Goal: Use online tool/utility: Utilize a website feature to perform a specific function

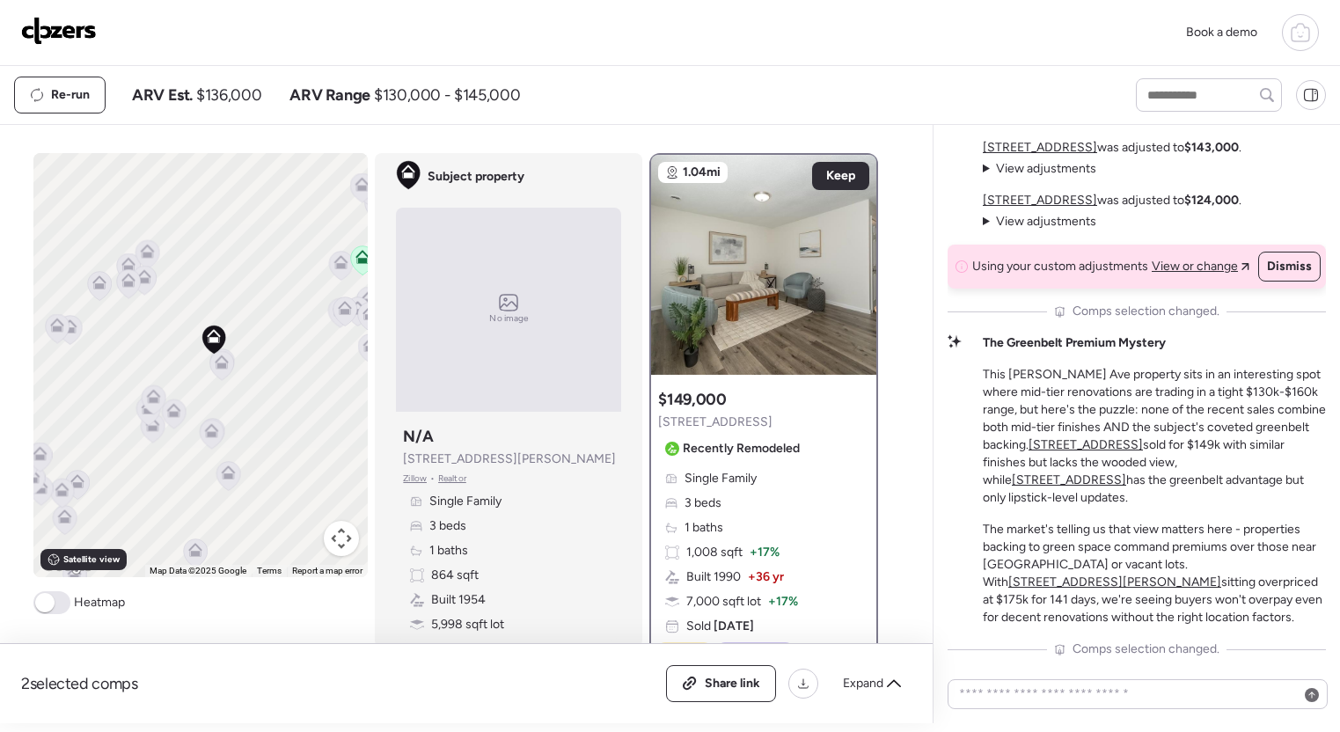
scroll to position [571, 0]
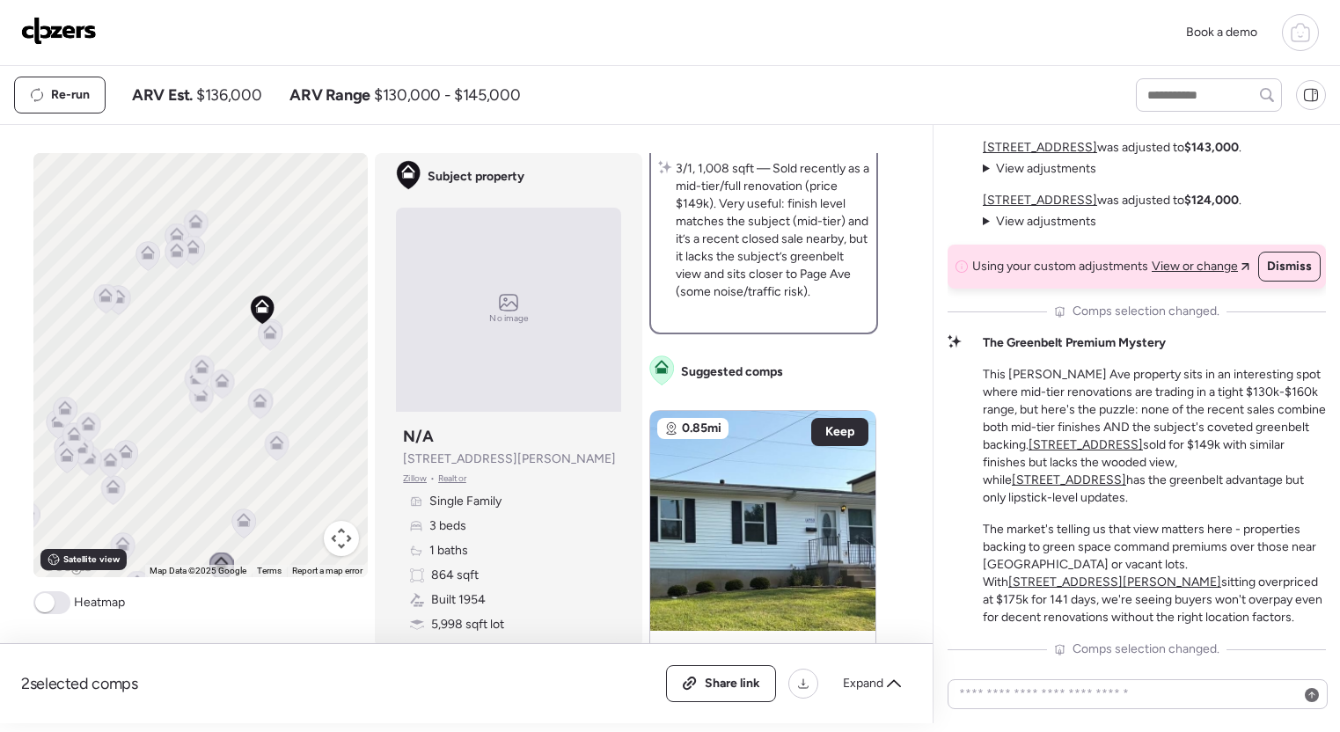
drag, startPoint x: 270, startPoint y: 524, endPoint x: 295, endPoint y: 473, distance: 55.9
click at [314, 506] on div "To activate drag with keyboard, press Alt + Enter. Once in keyboard drag state,…" at bounding box center [200, 365] width 335 height 424
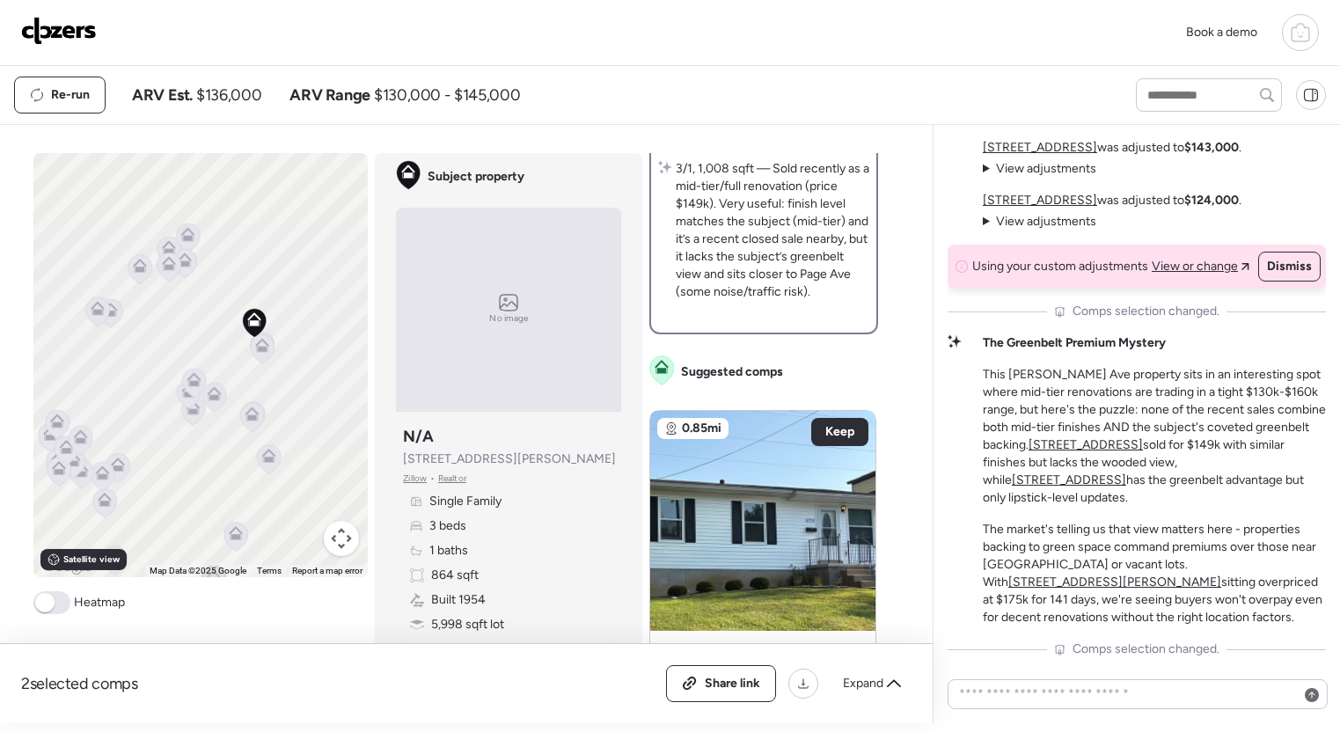
click at [254, 348] on icon at bounding box center [263, 348] width 24 height 29
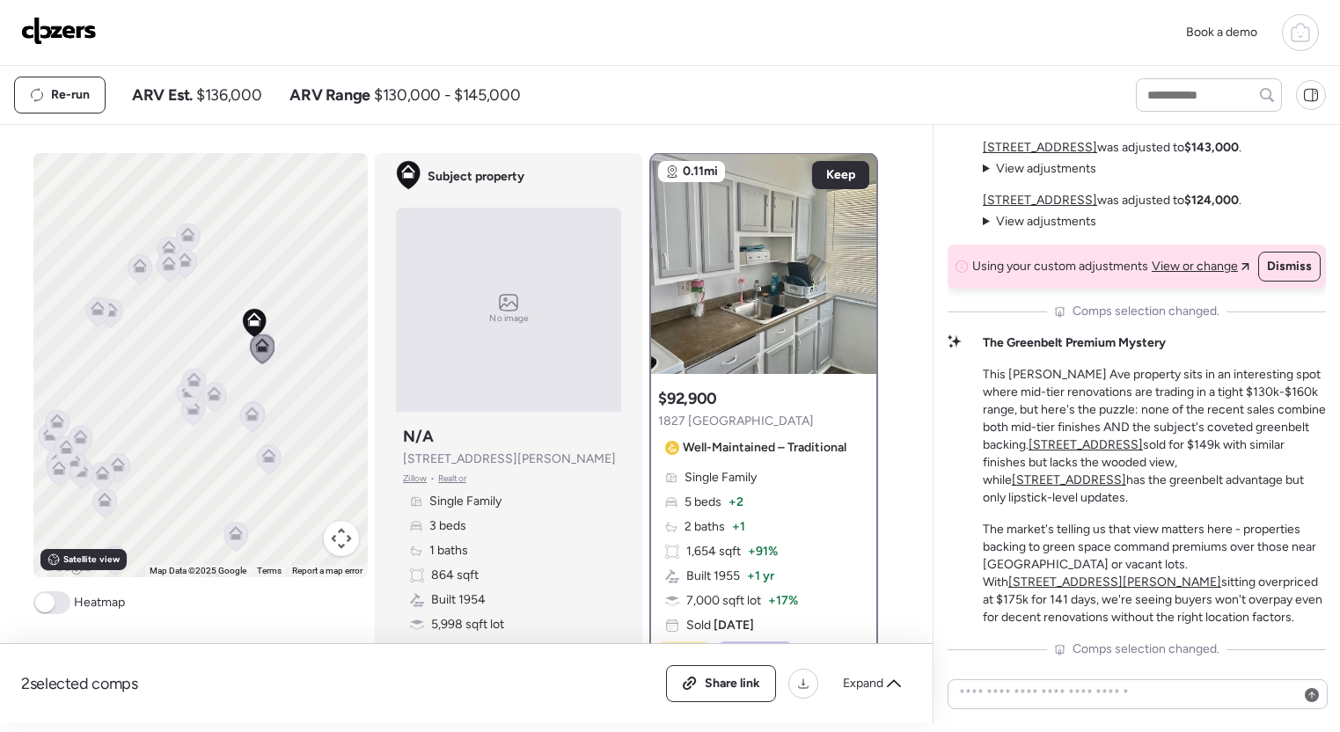
scroll to position [0, 0]
click at [862, 255] on div at bounding box center [857, 256] width 21 height 21
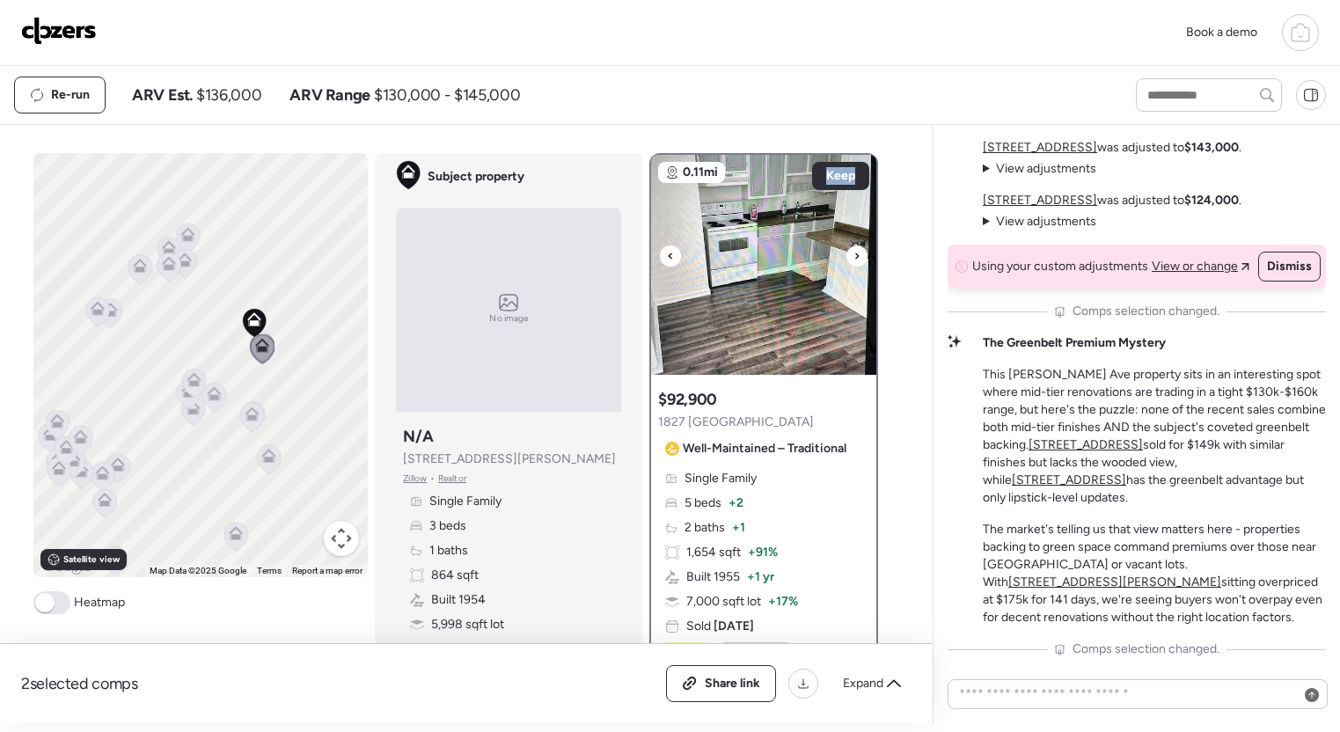
click at [862, 255] on div at bounding box center [857, 256] width 21 height 21
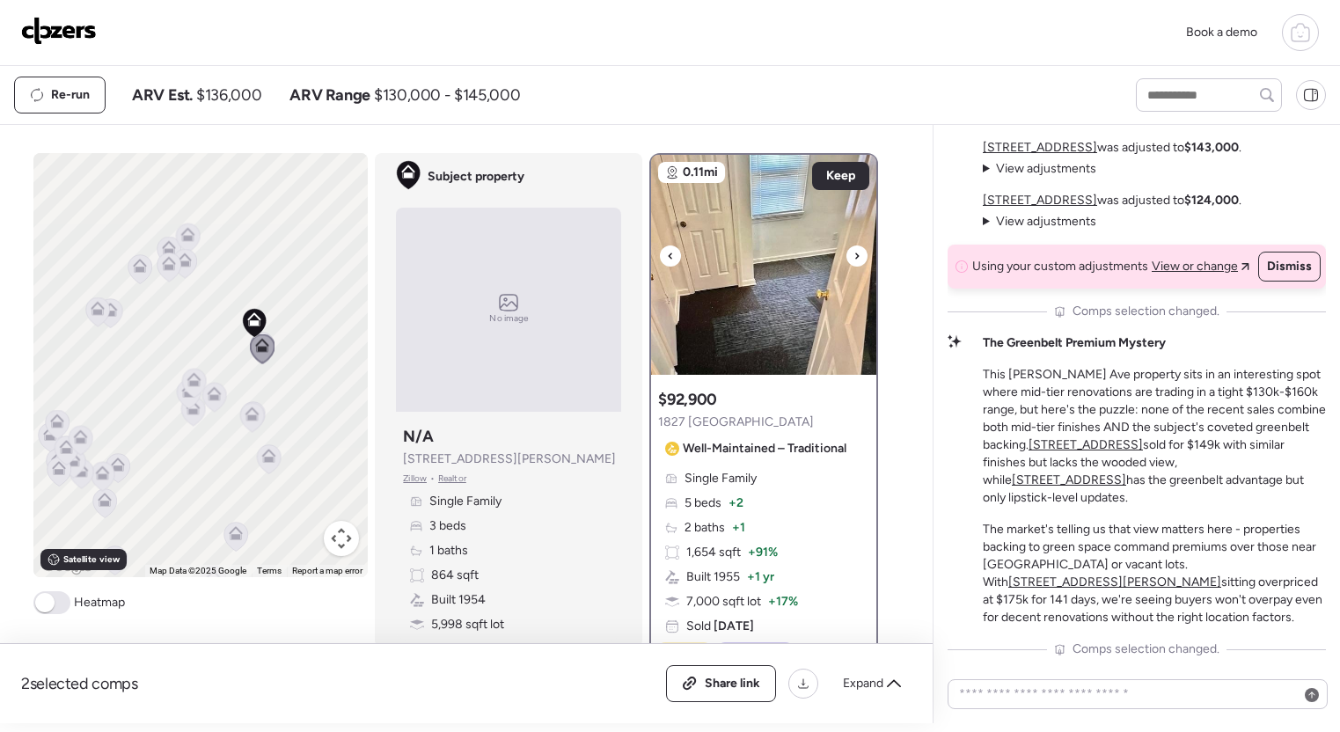
click at [862, 255] on div at bounding box center [857, 256] width 21 height 21
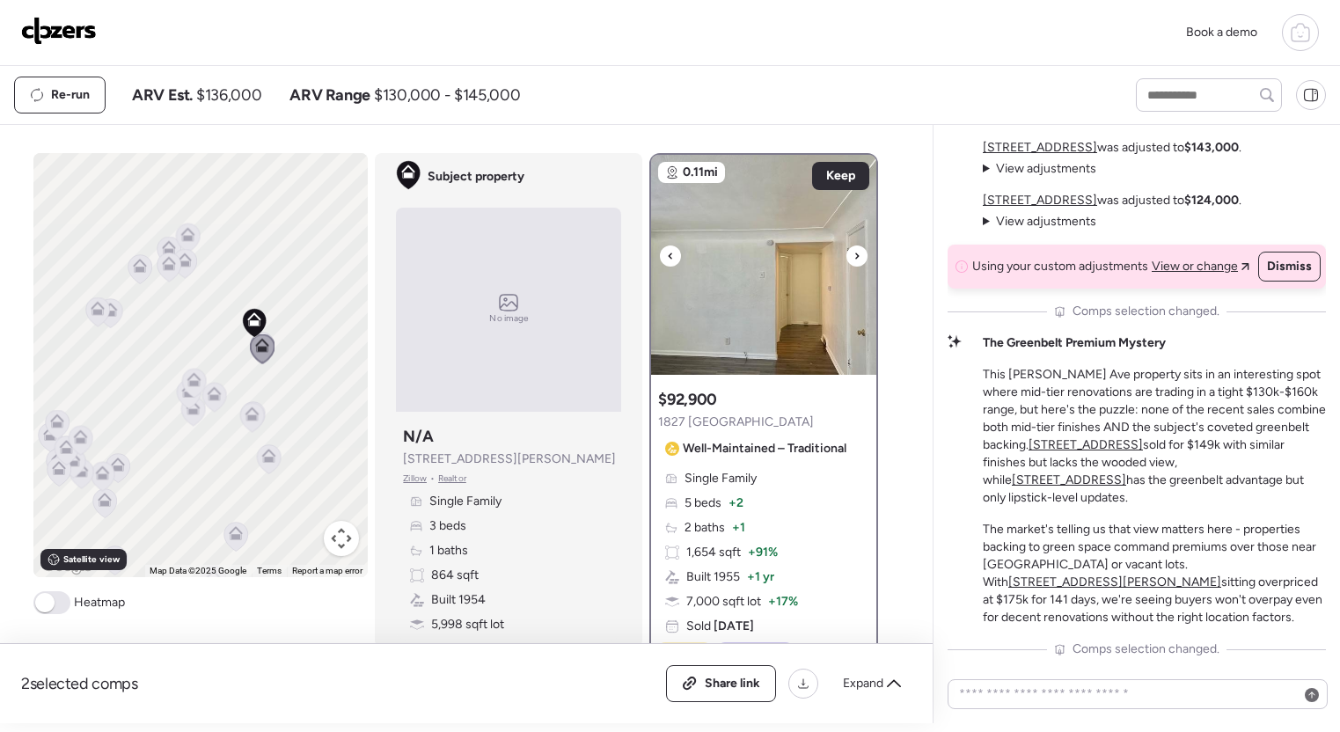
click at [862, 255] on div at bounding box center [857, 256] width 21 height 21
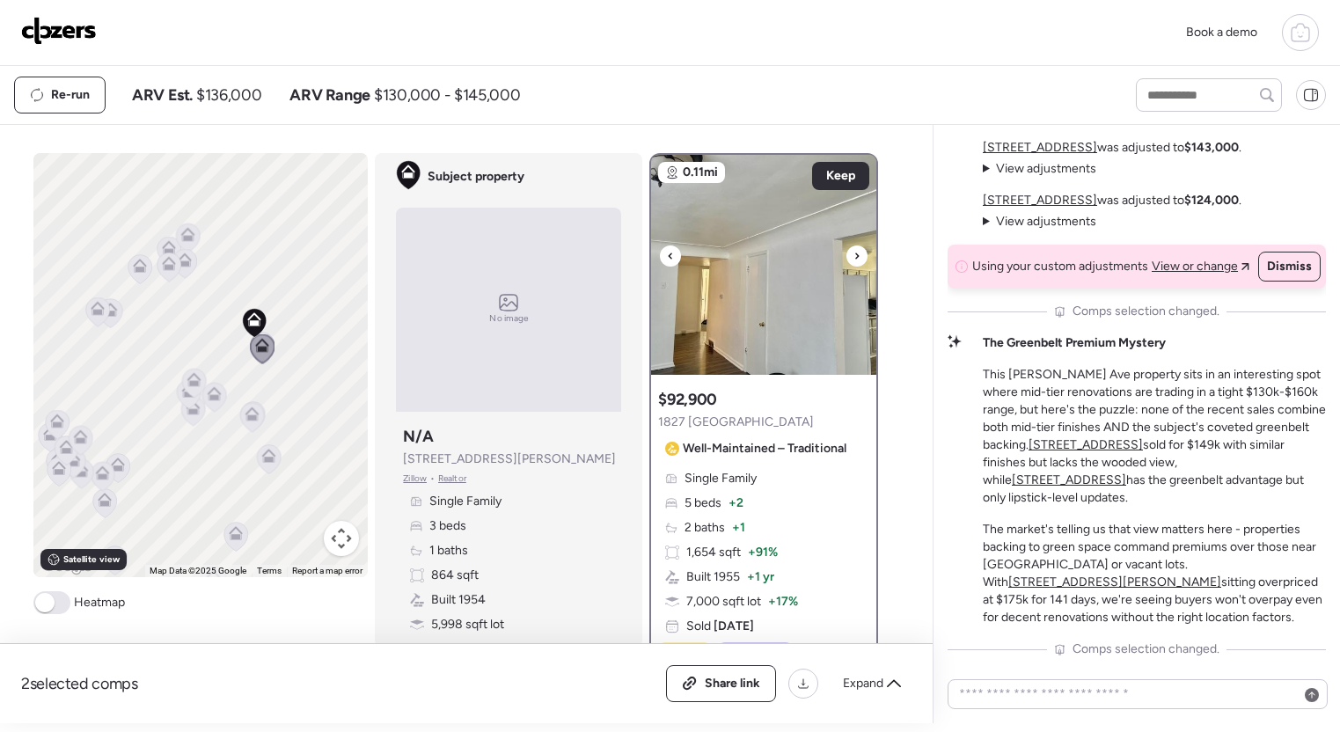
click at [862, 255] on div at bounding box center [857, 256] width 21 height 21
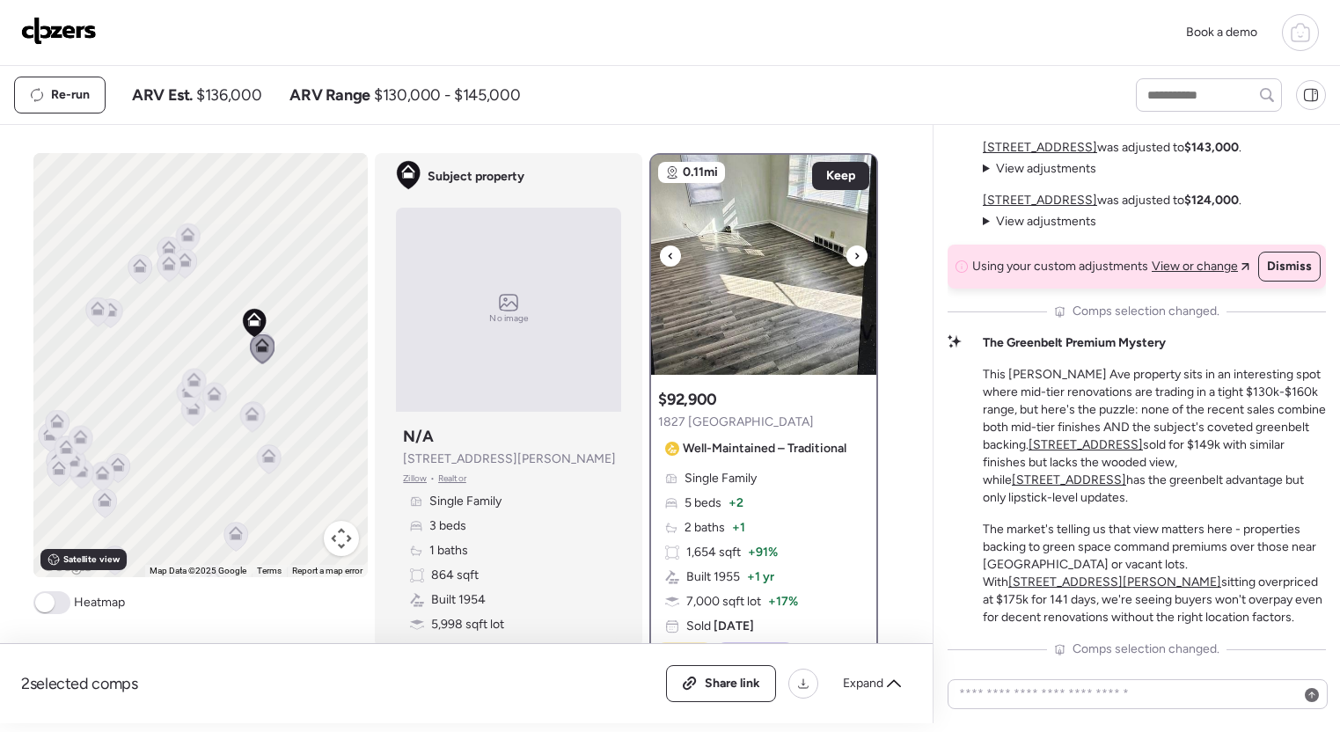
click at [862, 255] on div at bounding box center [857, 256] width 21 height 21
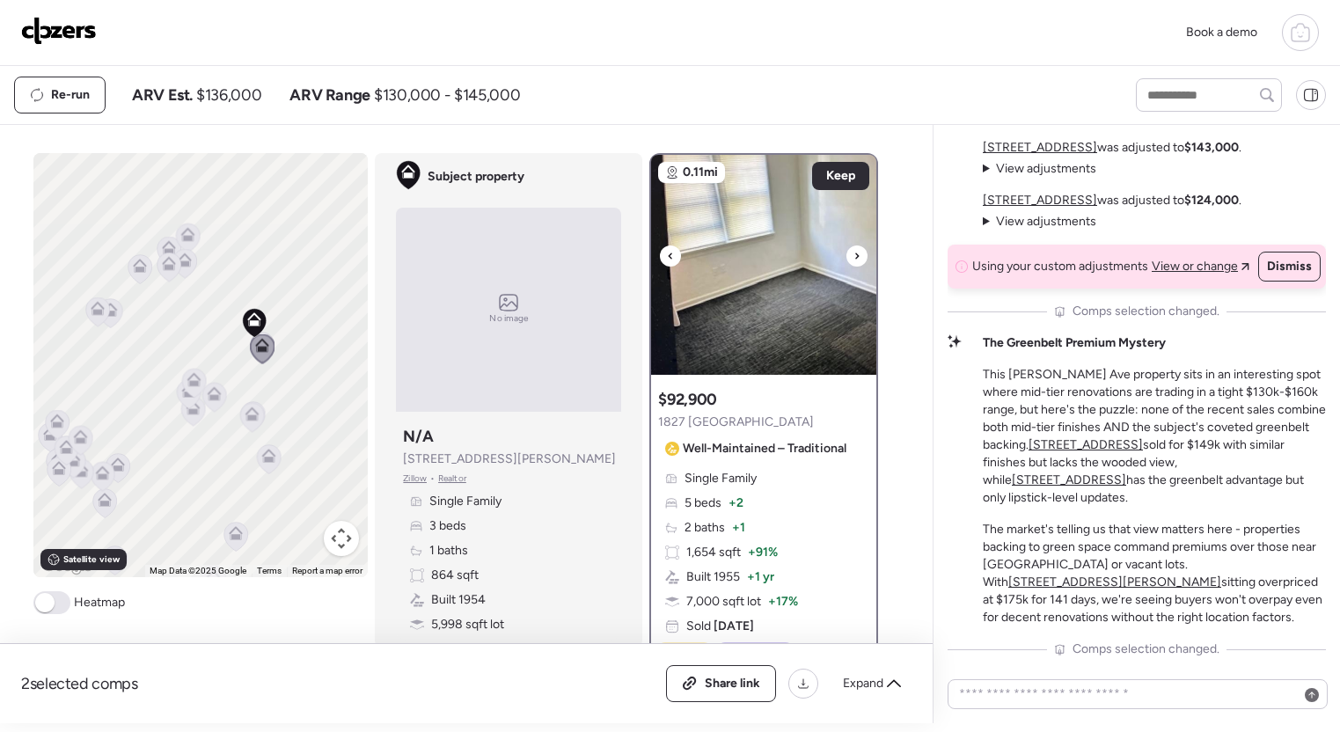
click at [862, 255] on div at bounding box center [857, 256] width 21 height 21
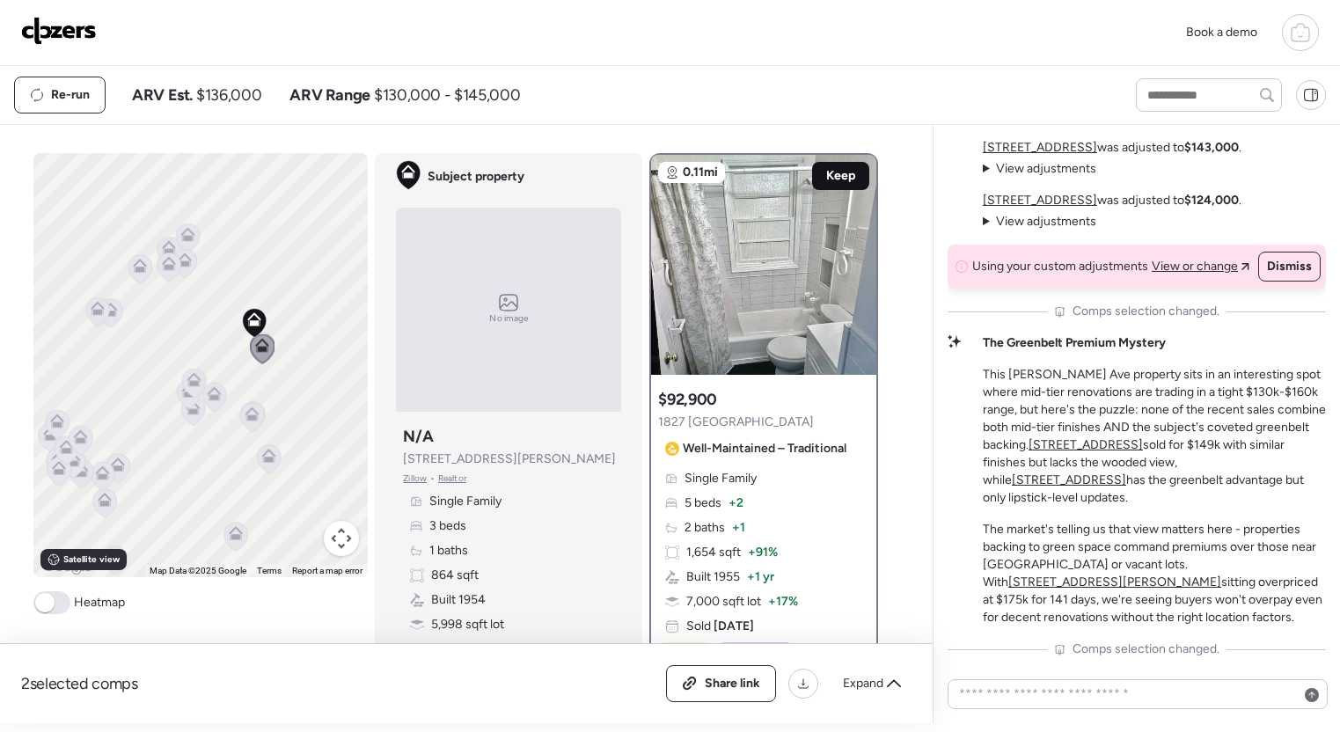
click at [832, 175] on span "Keep" at bounding box center [840, 176] width 29 height 18
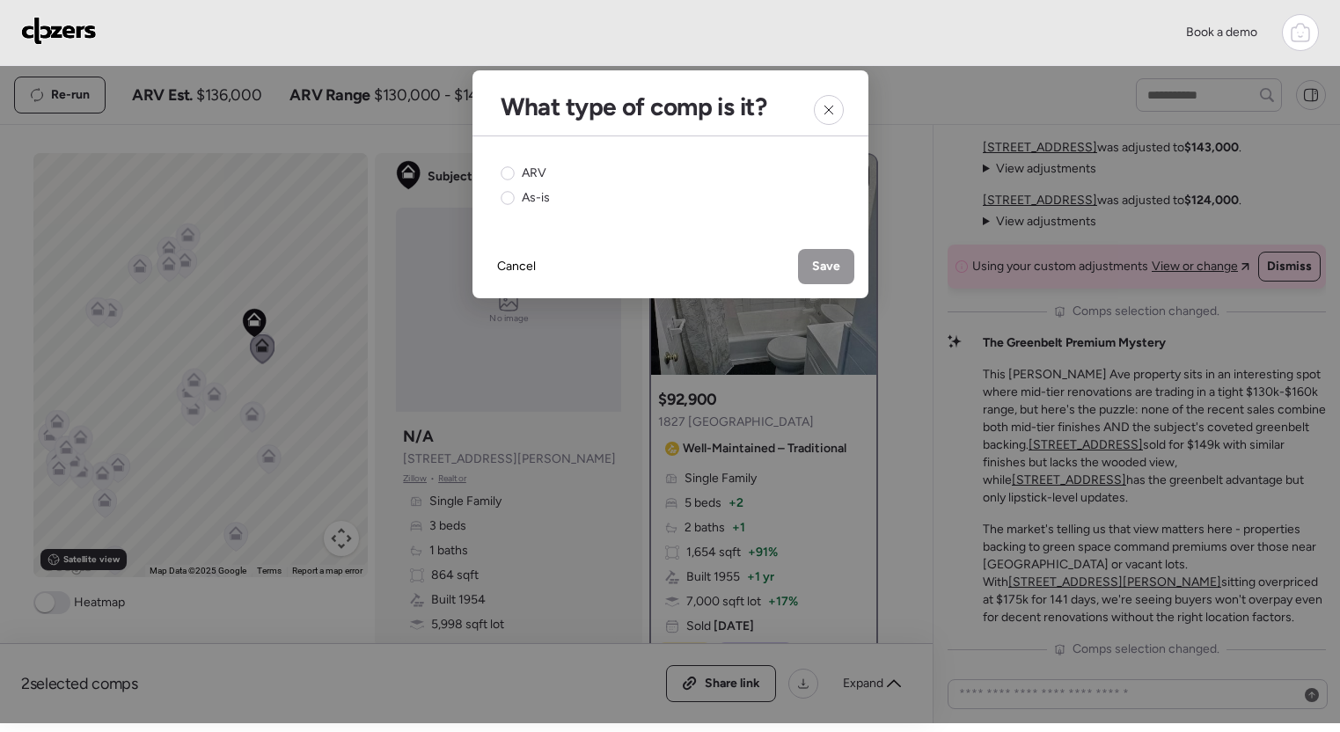
drag, startPoint x: 524, startPoint y: 190, endPoint x: 686, endPoint y: 239, distance: 170.1
click at [524, 190] on span "As-is" at bounding box center [536, 198] width 28 height 18
click at [842, 259] on div "Save" at bounding box center [826, 266] width 56 height 35
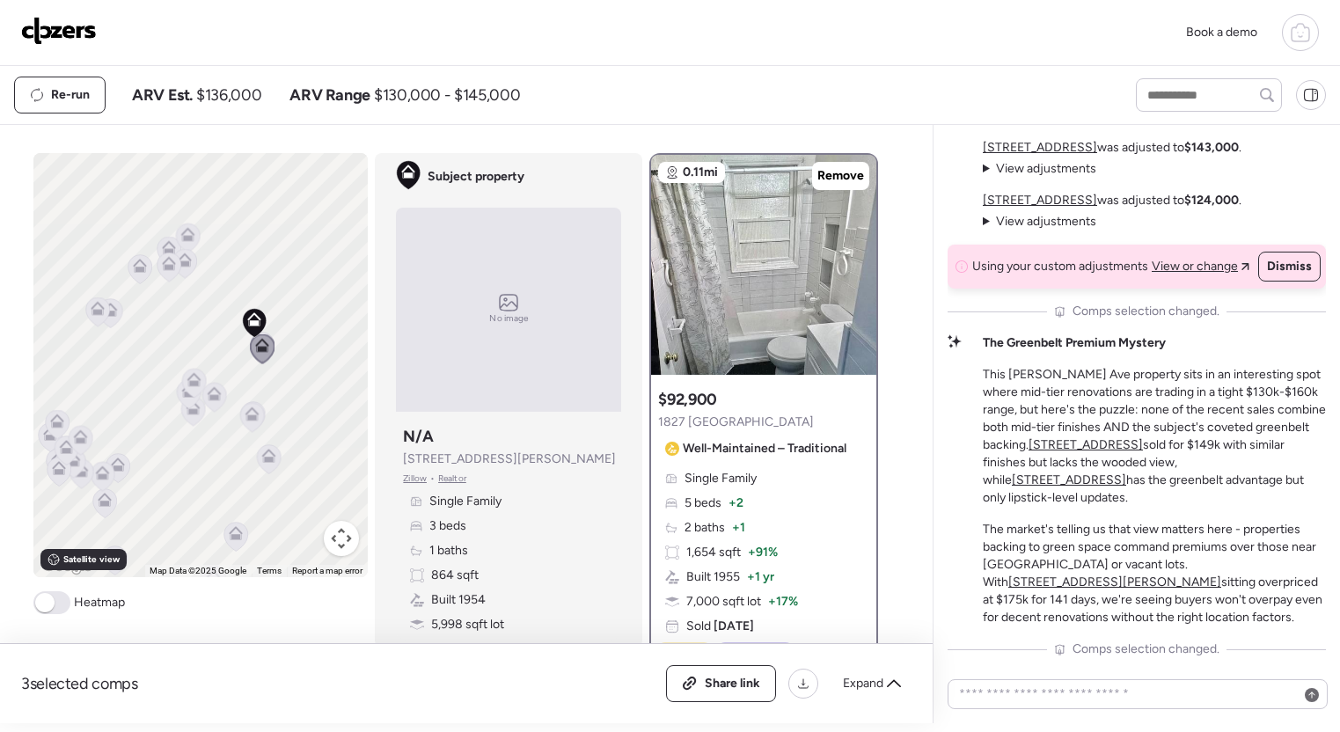
click at [260, 355] on icon at bounding box center [263, 348] width 24 height 29
click at [265, 356] on icon at bounding box center [263, 348] width 24 height 29
click at [185, 227] on icon at bounding box center [188, 238] width 24 height 29
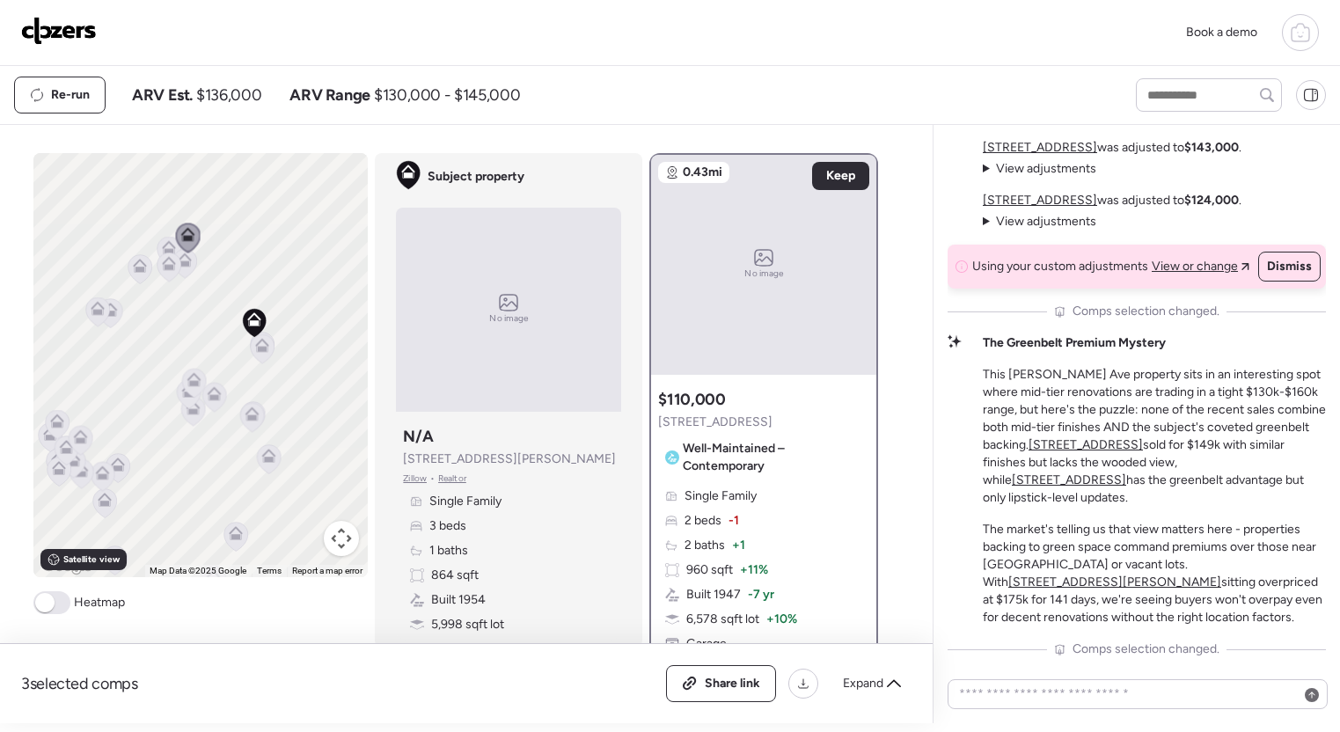
click at [261, 326] on icon at bounding box center [255, 323] width 24 height 29
click at [261, 342] on icon at bounding box center [261, 343] width 13 height 8
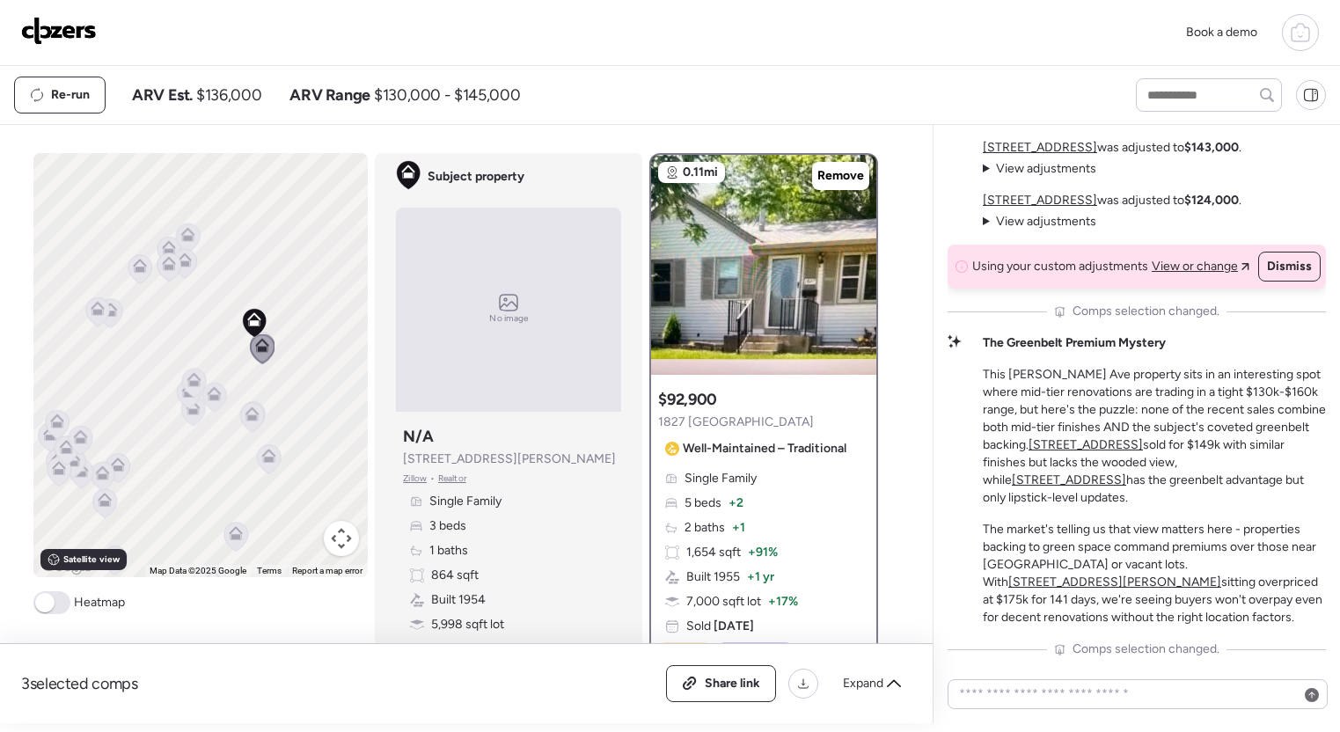
click at [199, 385] on icon at bounding box center [193, 383] width 11 height 5
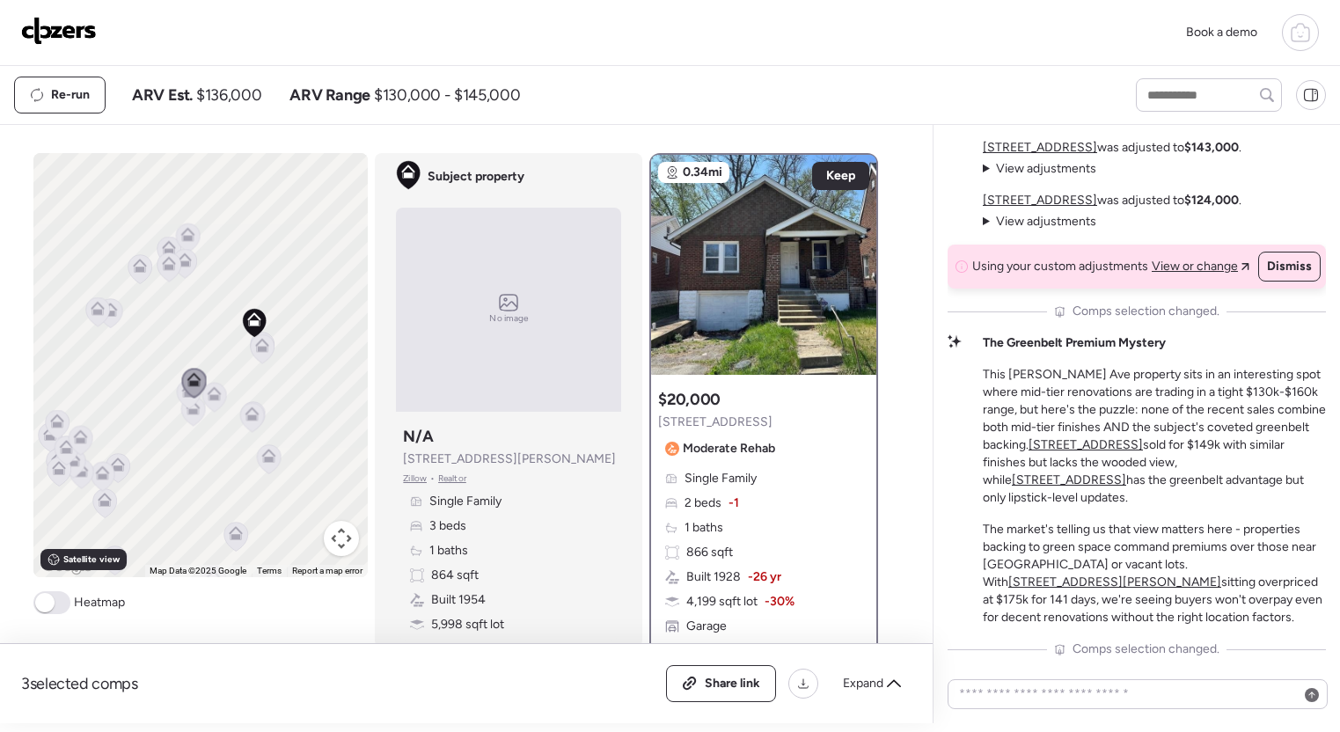
click at [208, 391] on icon at bounding box center [215, 394] width 14 height 14
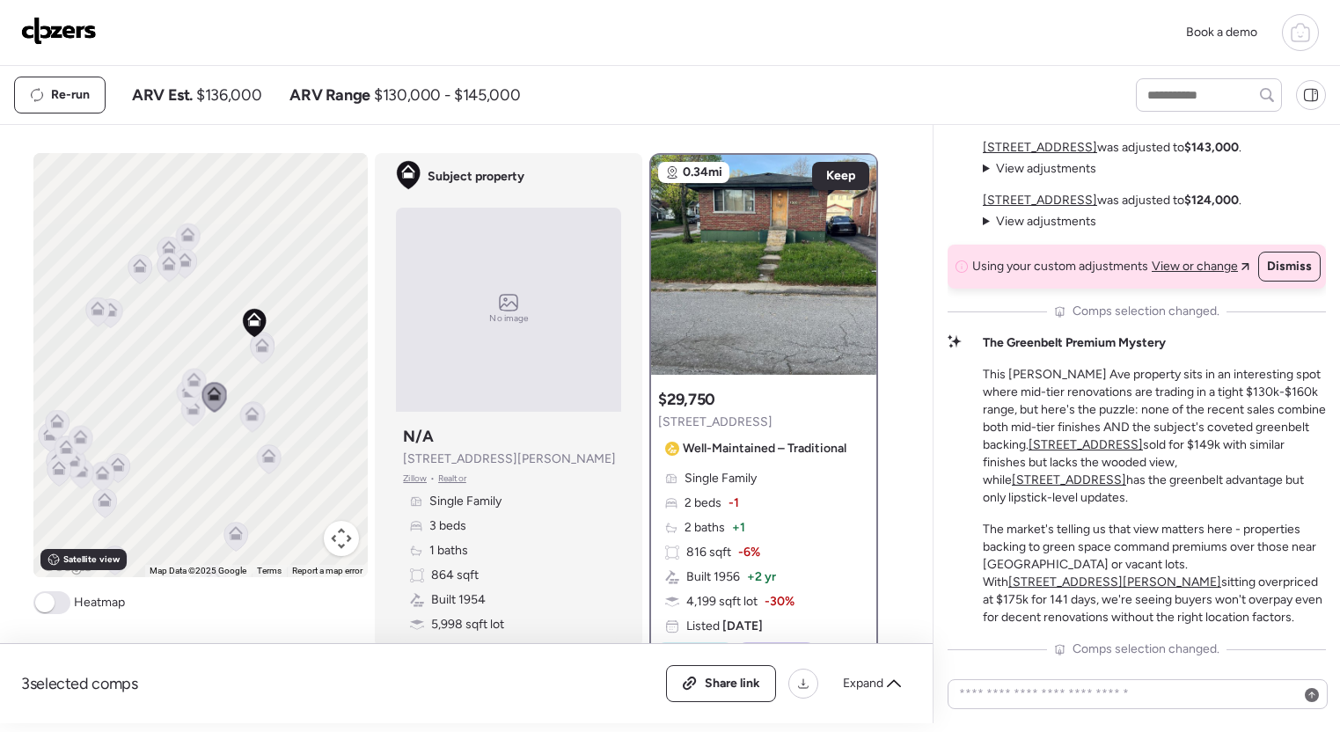
click at [215, 399] on icon at bounding box center [214, 397] width 11 height 5
click at [857, 254] on div at bounding box center [763, 265] width 225 height 220
click at [198, 381] on icon at bounding box center [194, 380] width 14 height 14
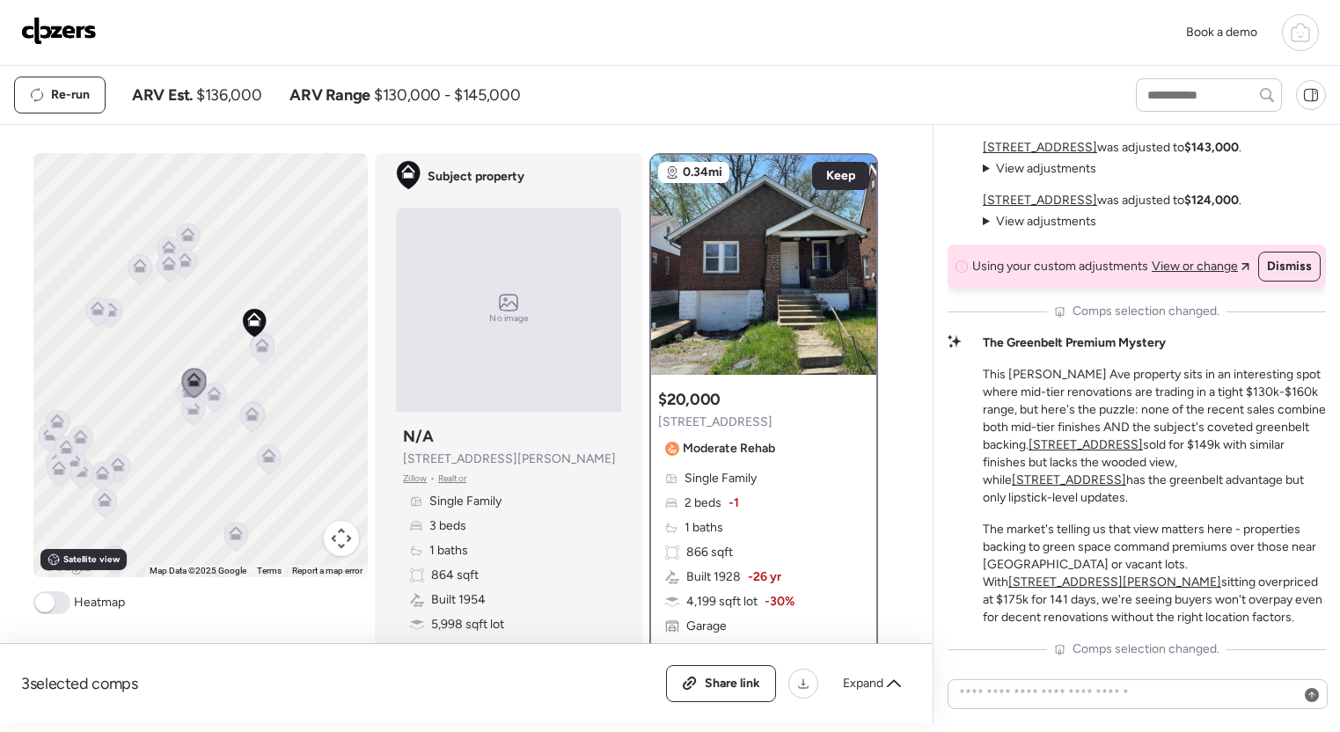
click at [253, 407] on icon at bounding box center [252, 417] width 24 height 29
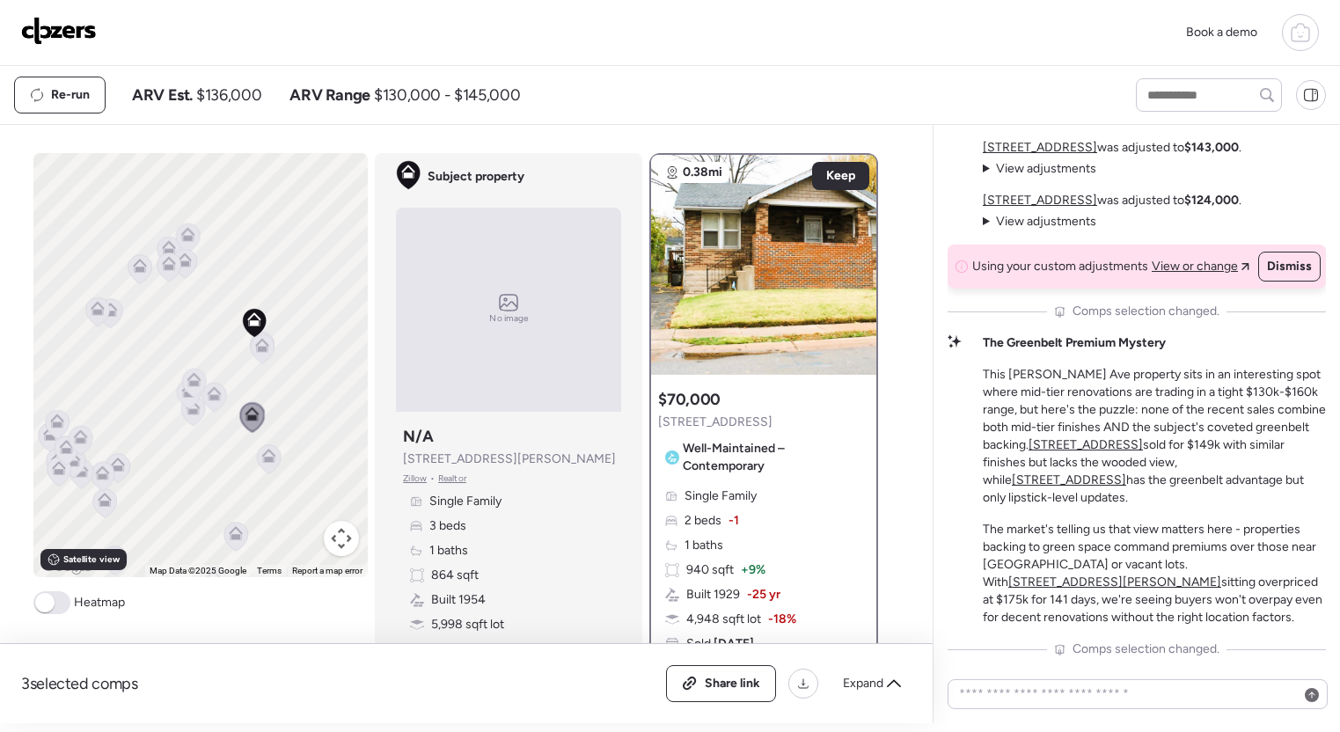
click at [164, 278] on icon at bounding box center [170, 267] width 24 height 29
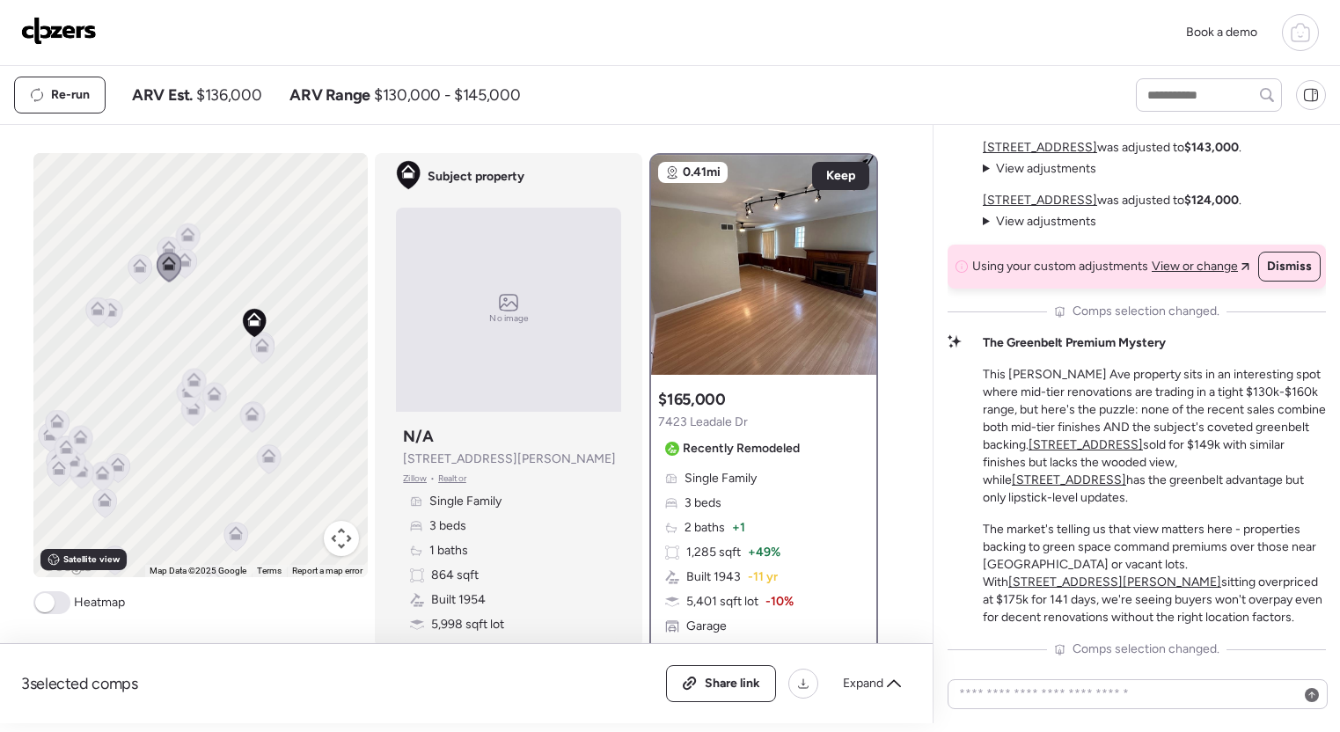
click at [189, 265] on icon at bounding box center [185, 260] width 14 height 14
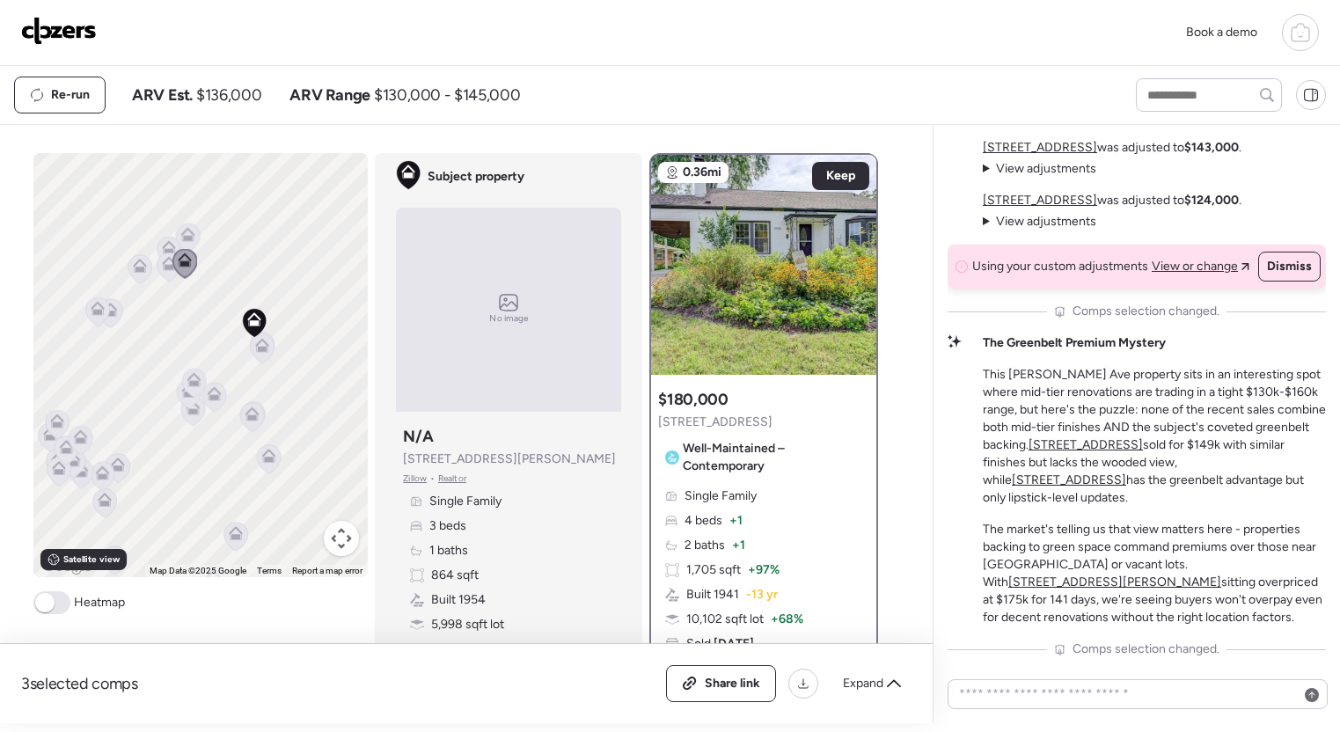
click at [165, 242] on icon at bounding box center [169, 248] width 14 height 14
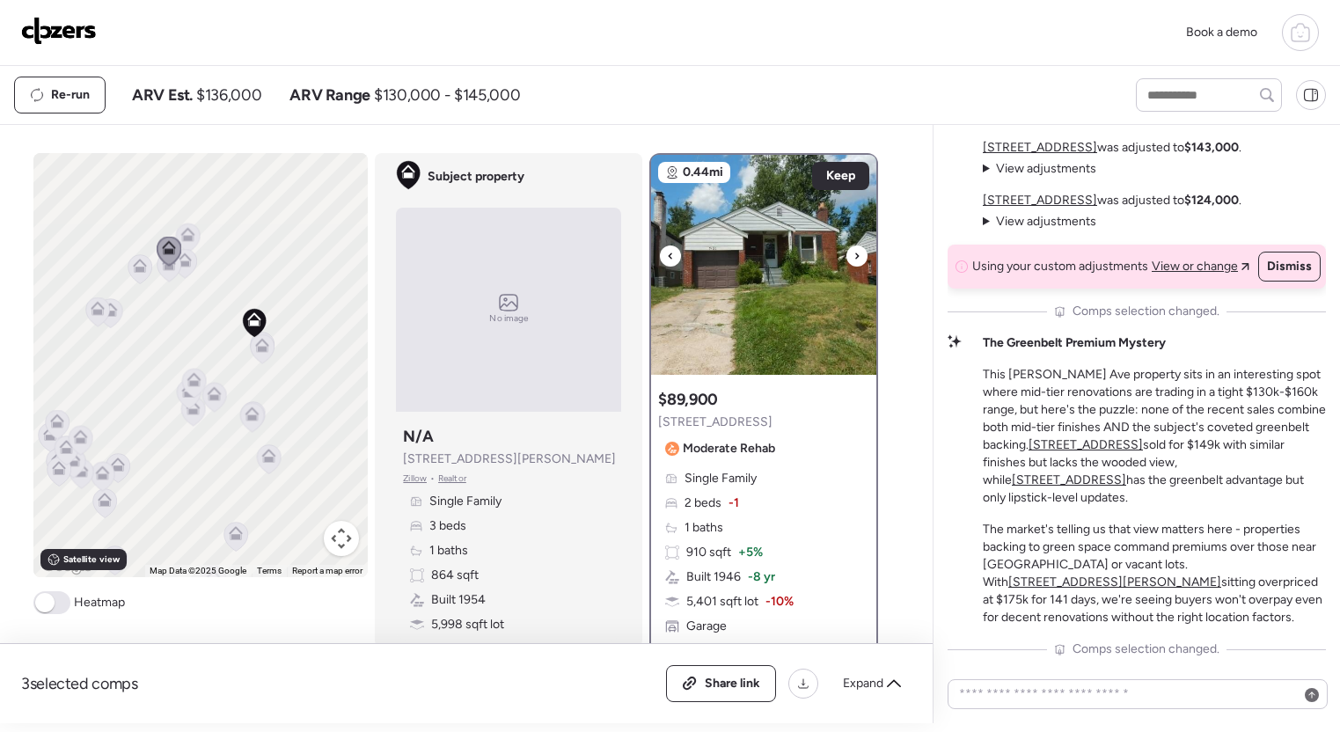
click at [855, 252] on icon at bounding box center [857, 256] width 7 height 21
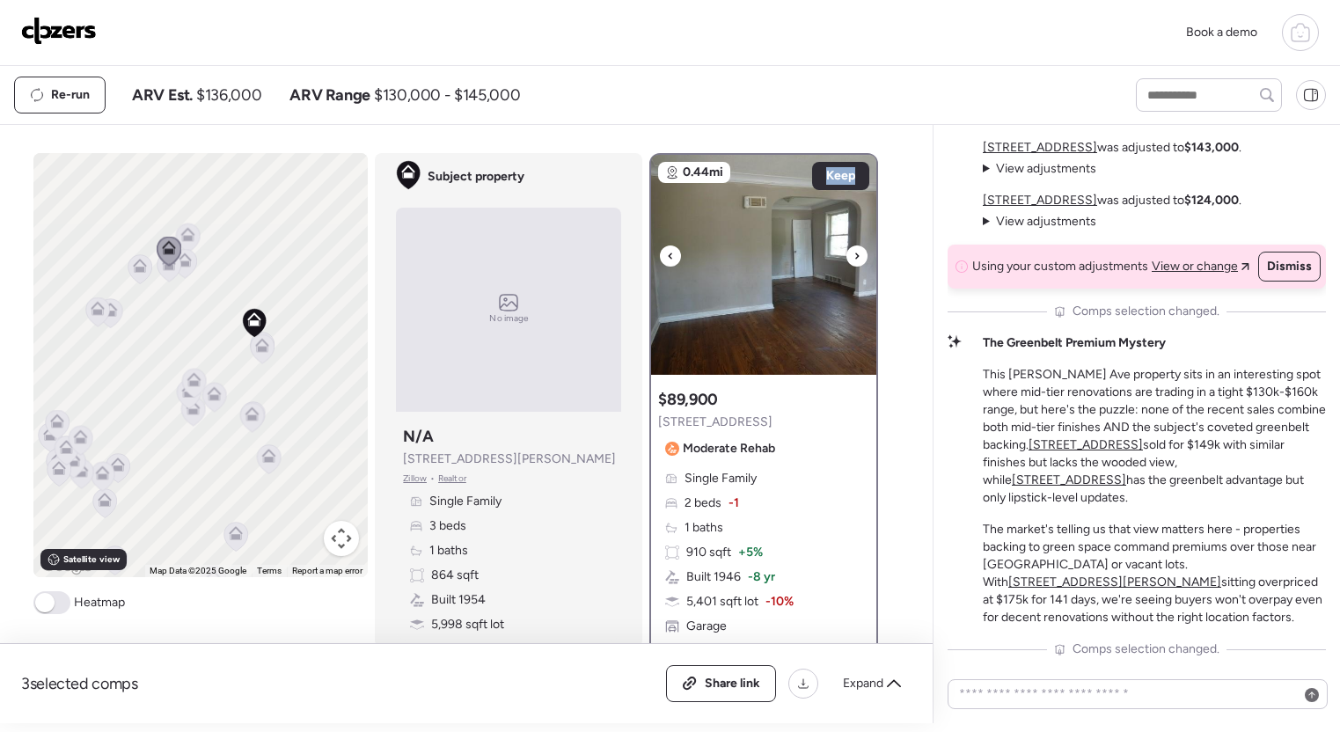
click at [856, 252] on icon at bounding box center [857, 256] width 7 height 21
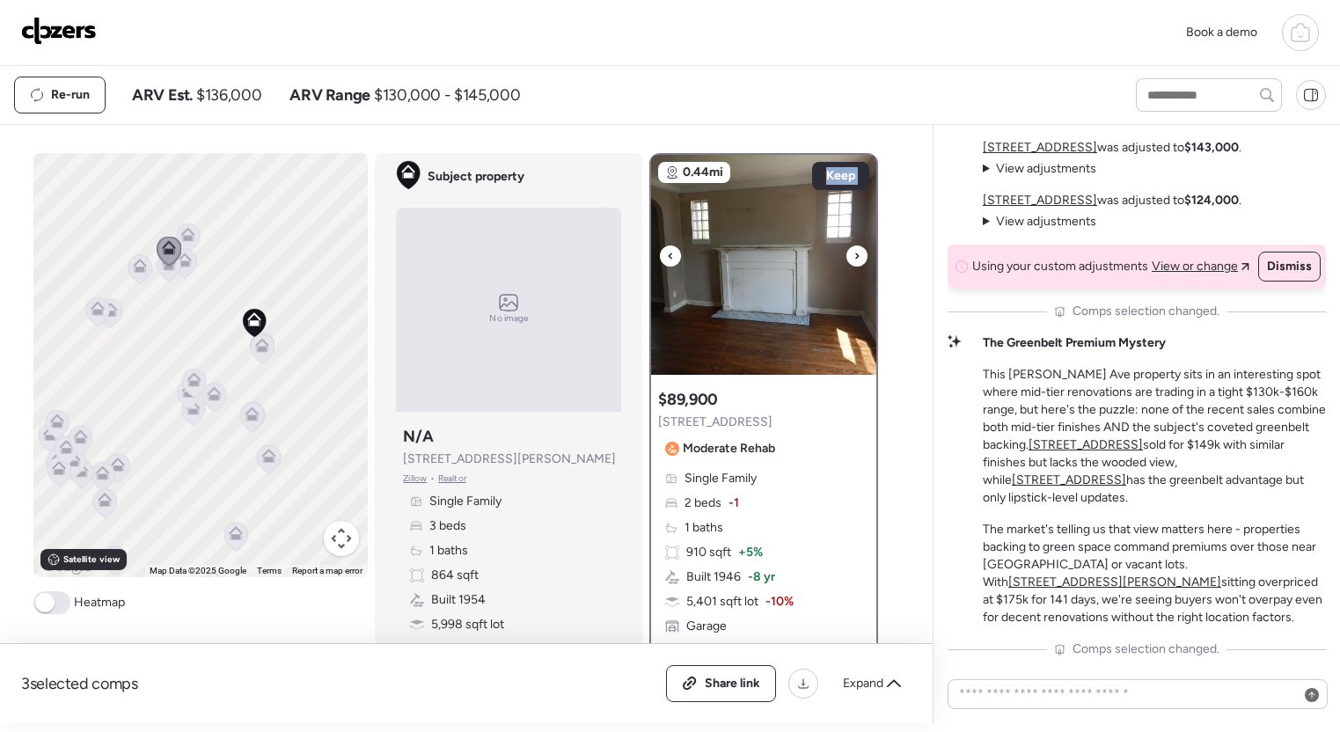
click at [856, 252] on icon at bounding box center [857, 256] width 7 height 21
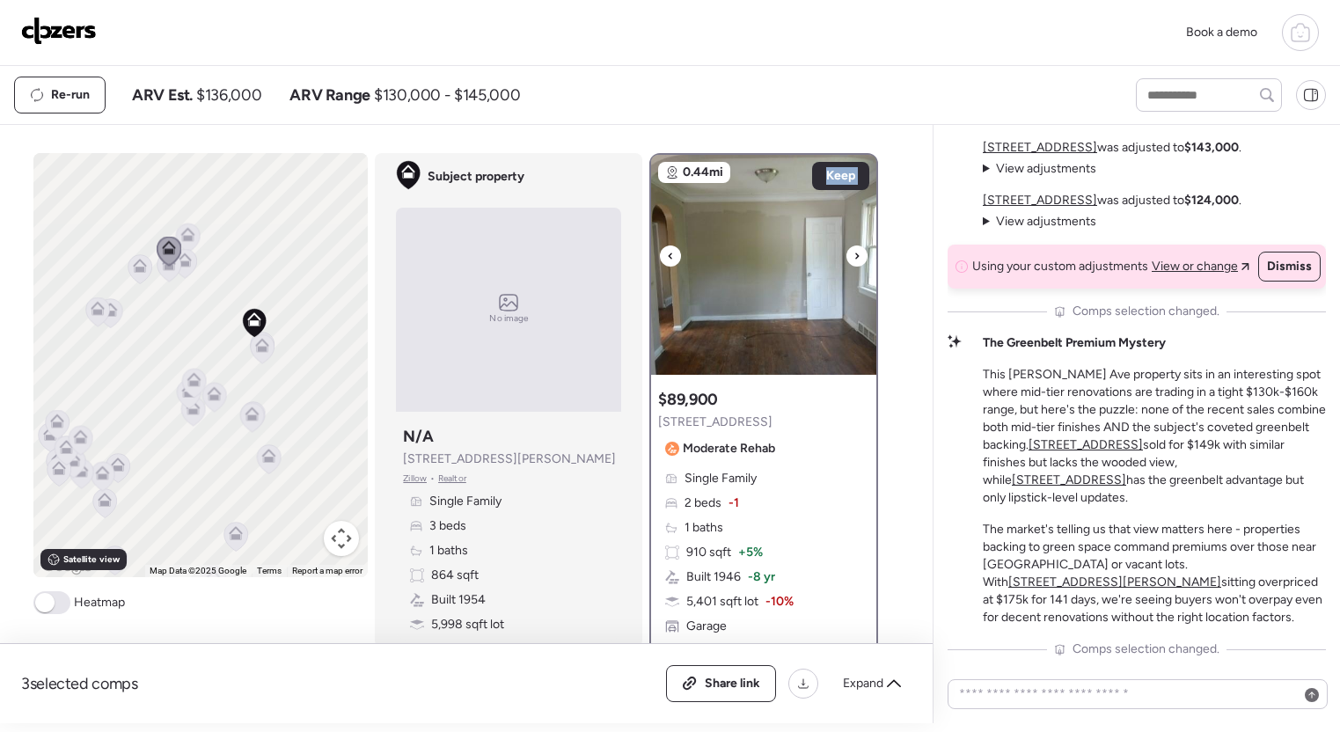
click at [856, 252] on icon at bounding box center [857, 256] width 7 height 21
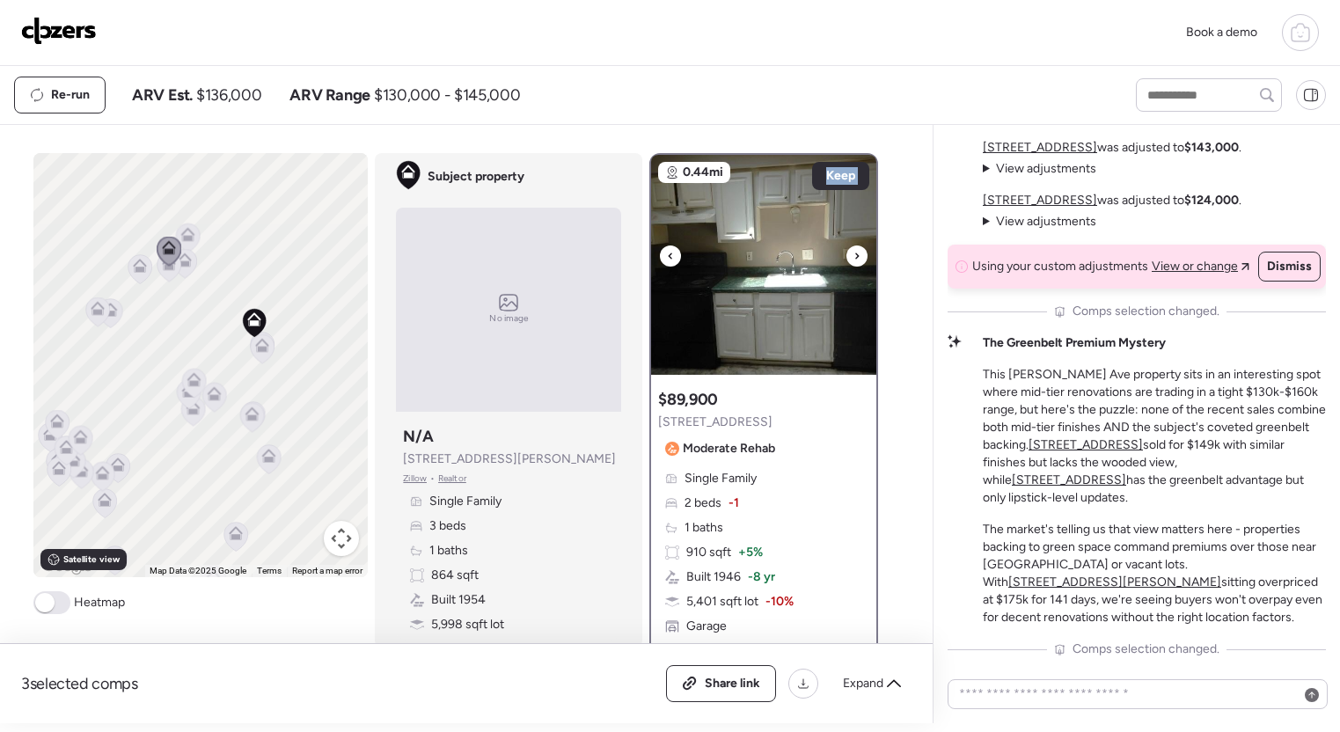
click at [856, 252] on icon at bounding box center [857, 256] width 7 height 21
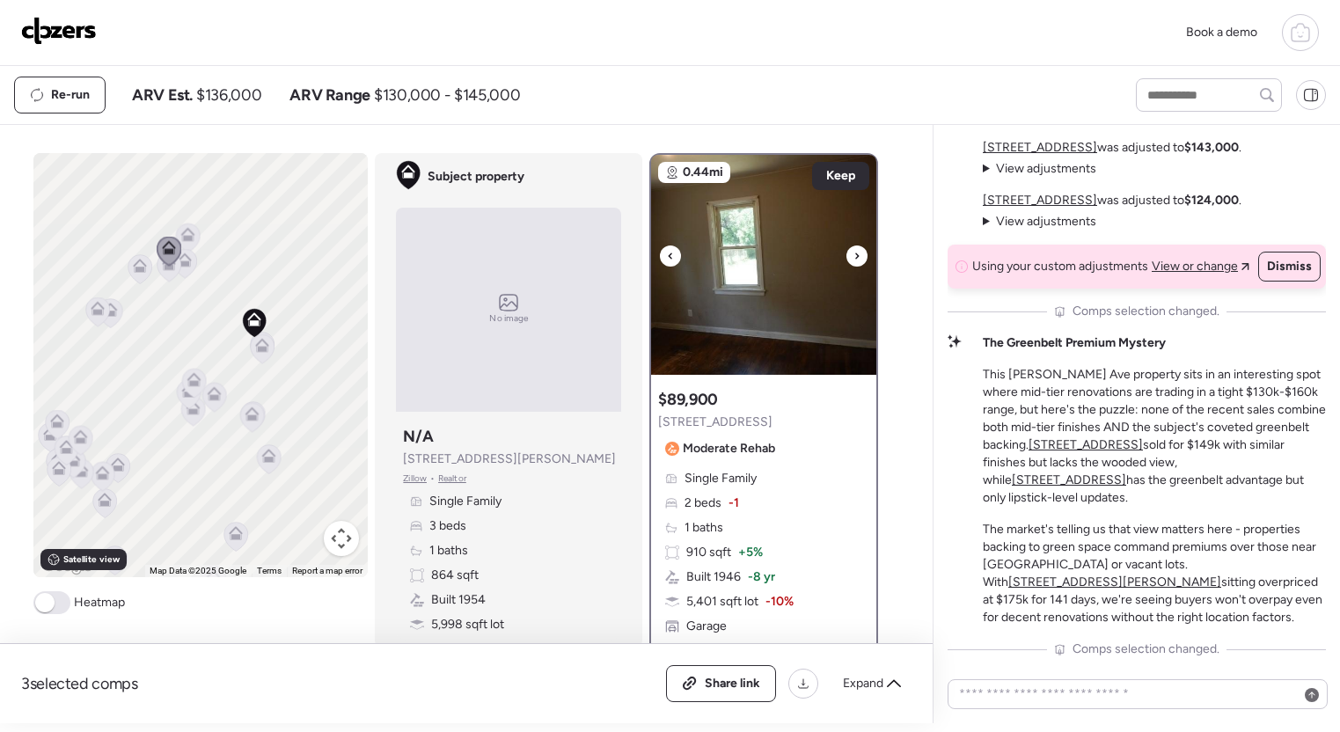
click at [856, 252] on icon at bounding box center [857, 256] width 7 height 21
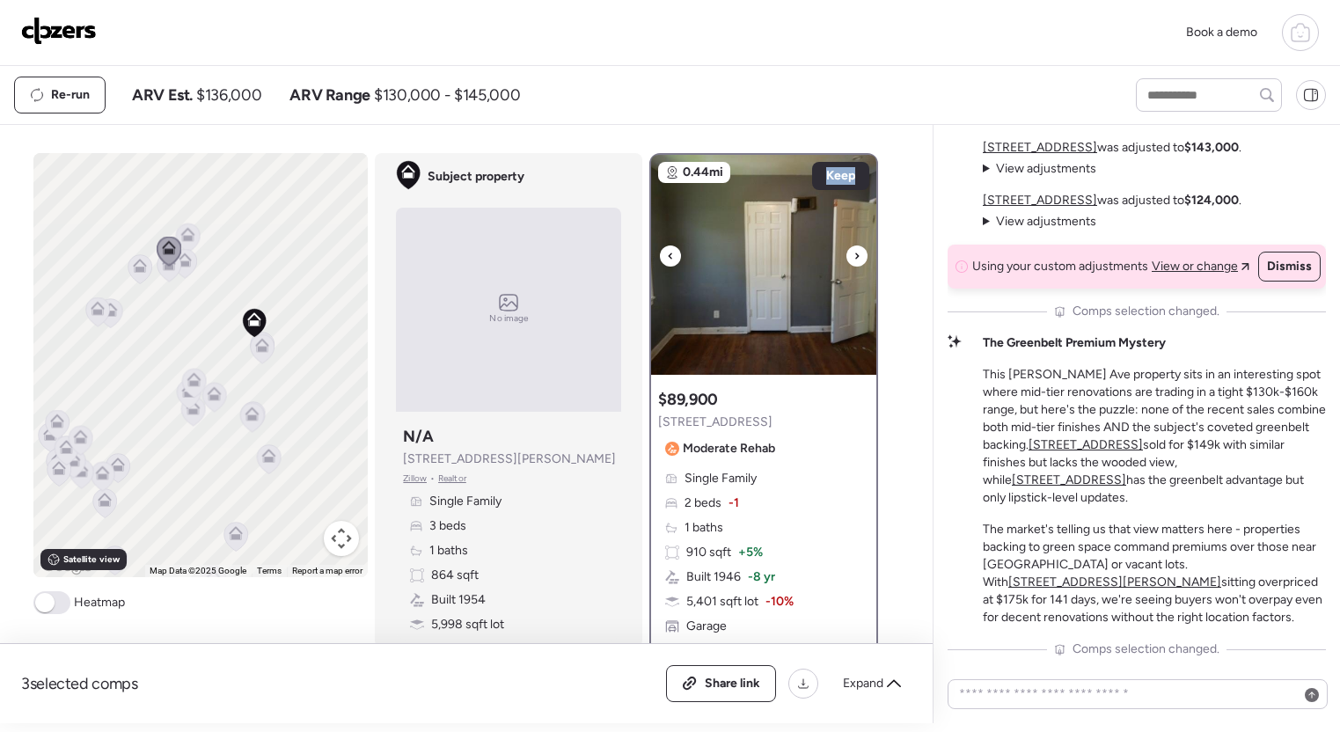
click at [856, 252] on icon at bounding box center [857, 256] width 7 height 21
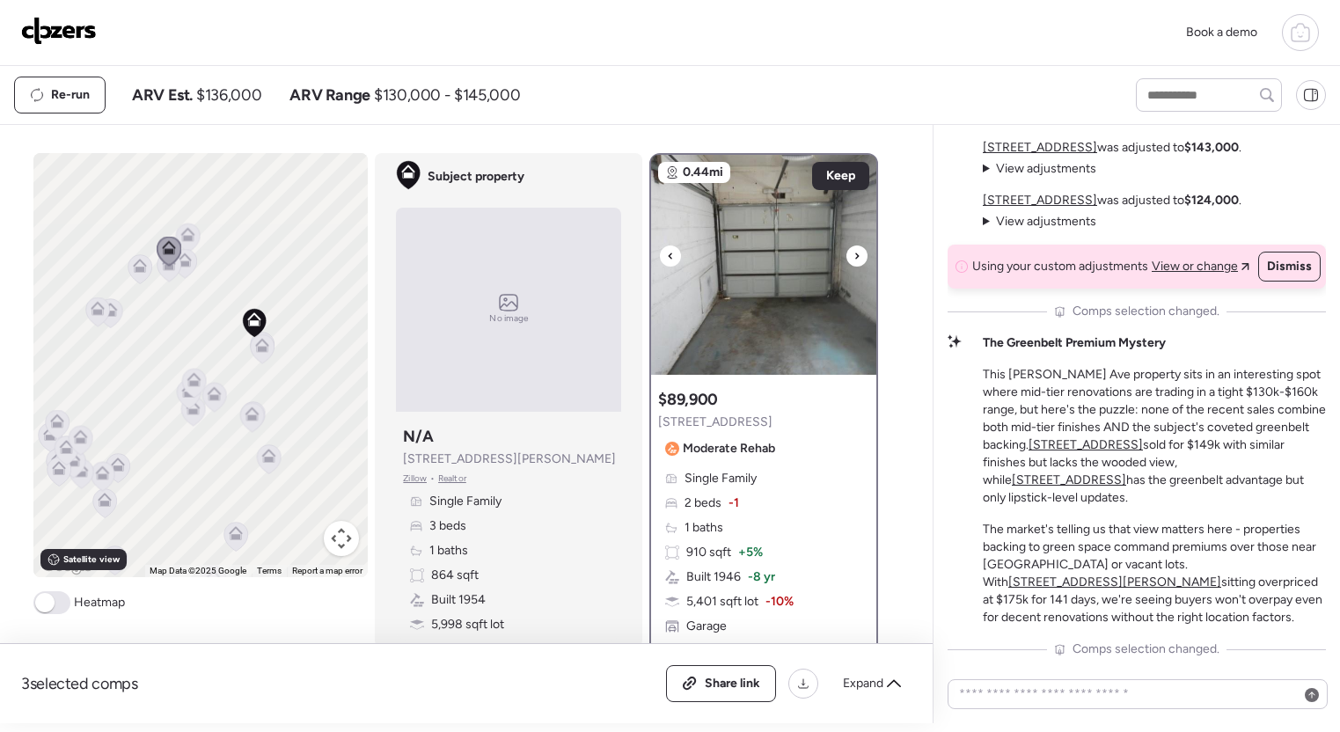
click at [856, 252] on icon at bounding box center [857, 256] width 7 height 21
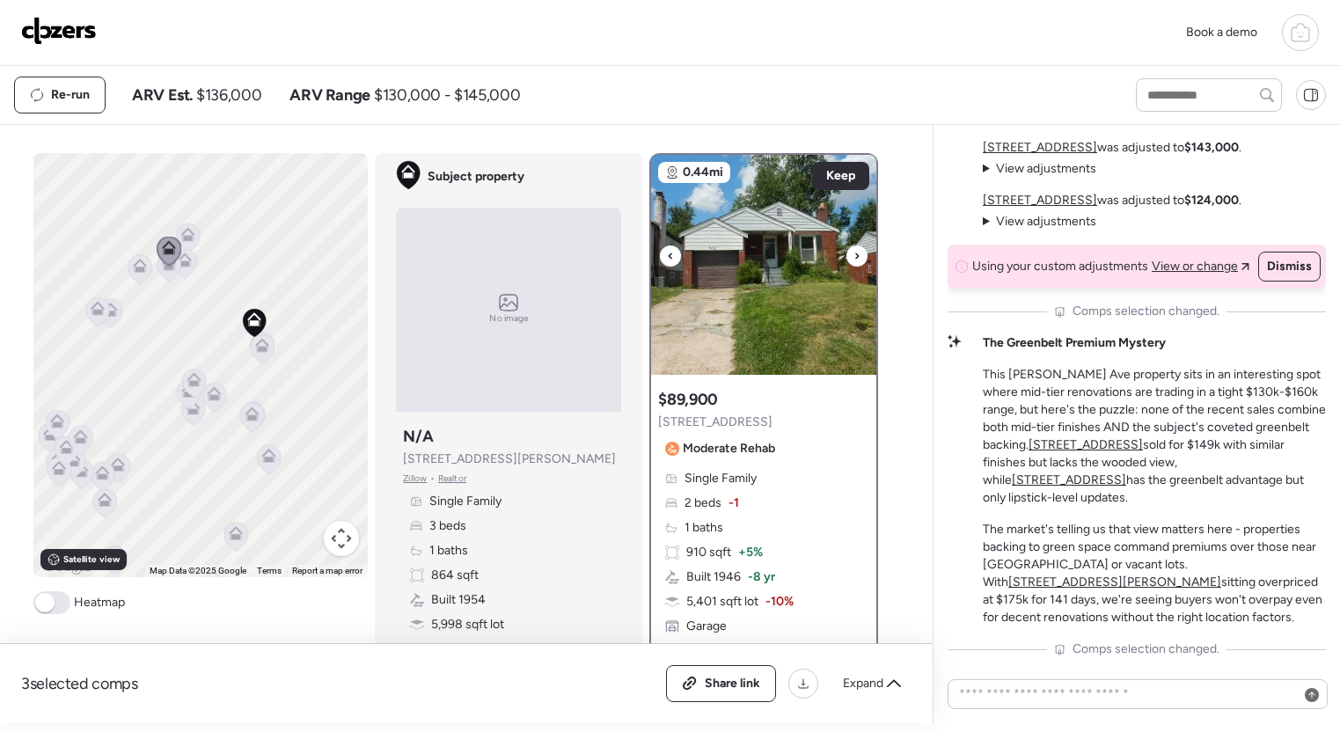
click at [856, 252] on icon at bounding box center [857, 256] width 7 height 21
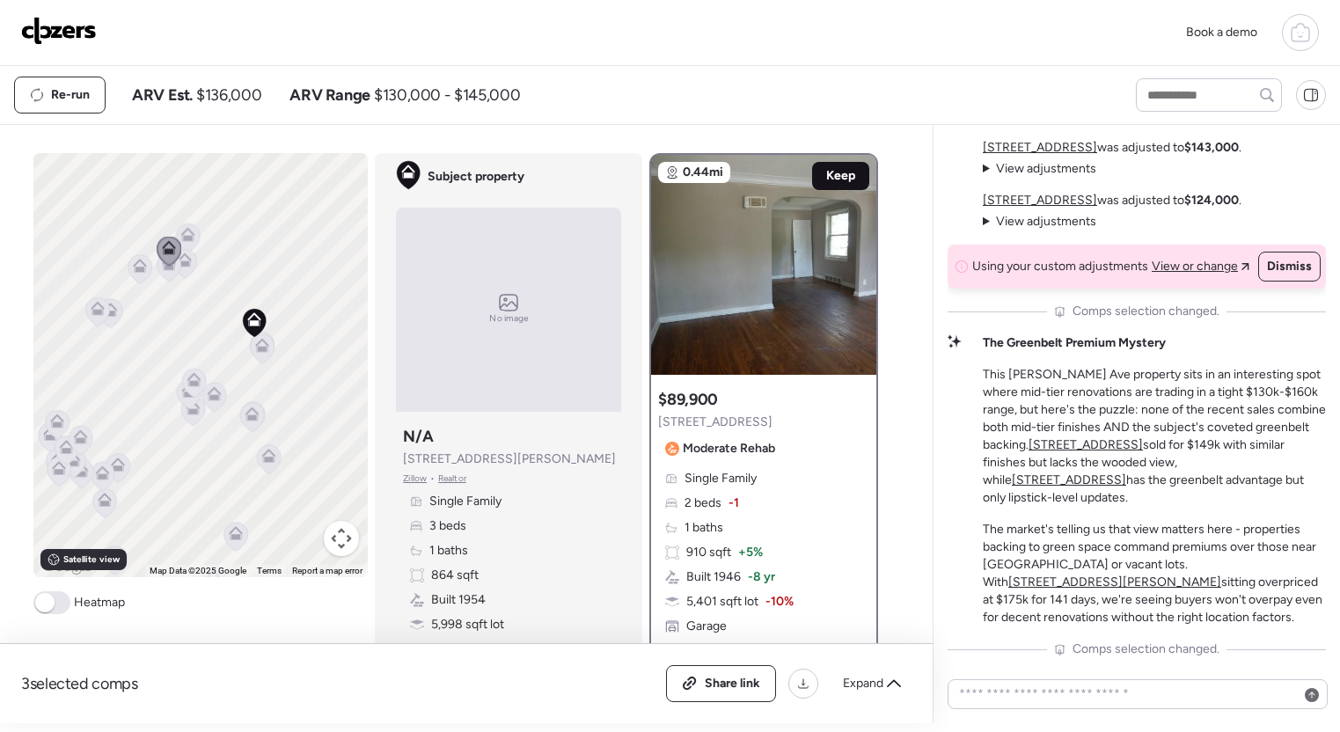
click at [842, 178] on span "Keep" at bounding box center [840, 176] width 29 height 18
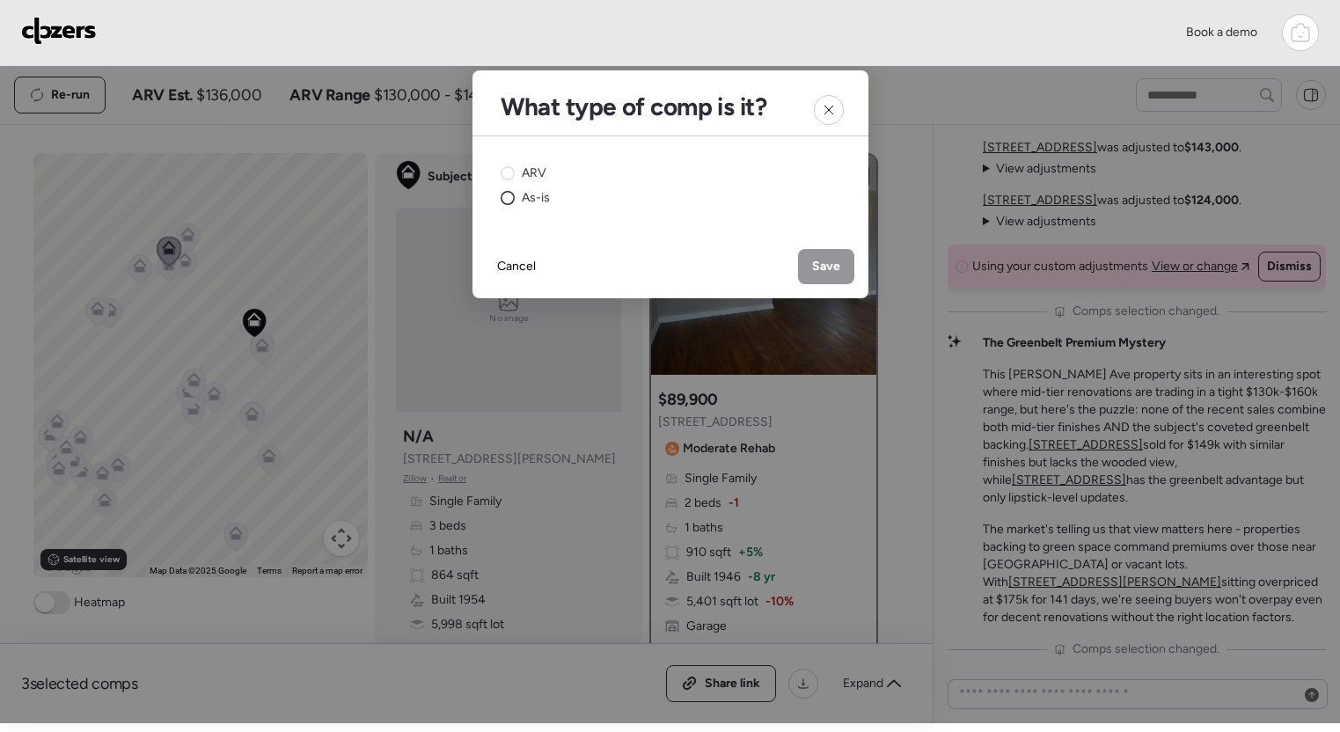
click at [535, 191] on span "As-is" at bounding box center [536, 198] width 28 height 18
click at [526, 172] on span "ARV" at bounding box center [534, 174] width 25 height 18
click at [831, 264] on span "Save" at bounding box center [826, 267] width 28 height 18
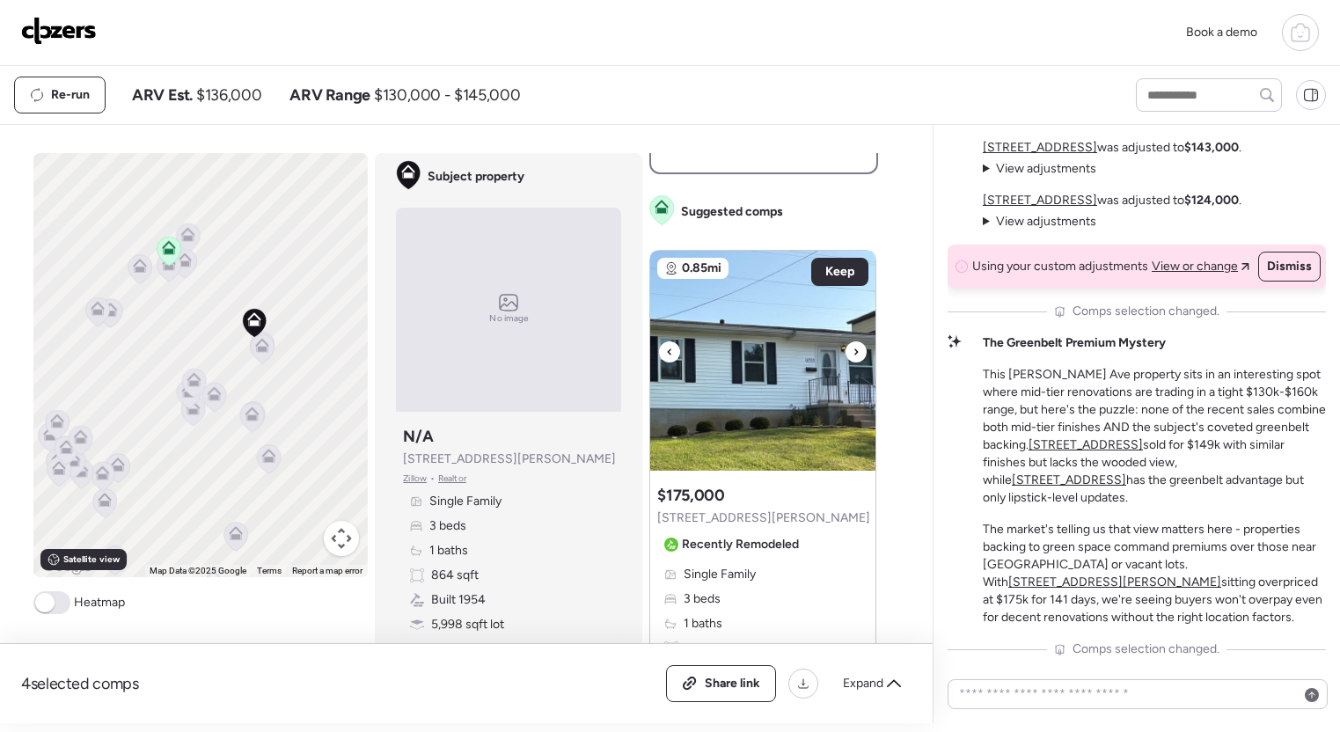
scroll to position [584, 0]
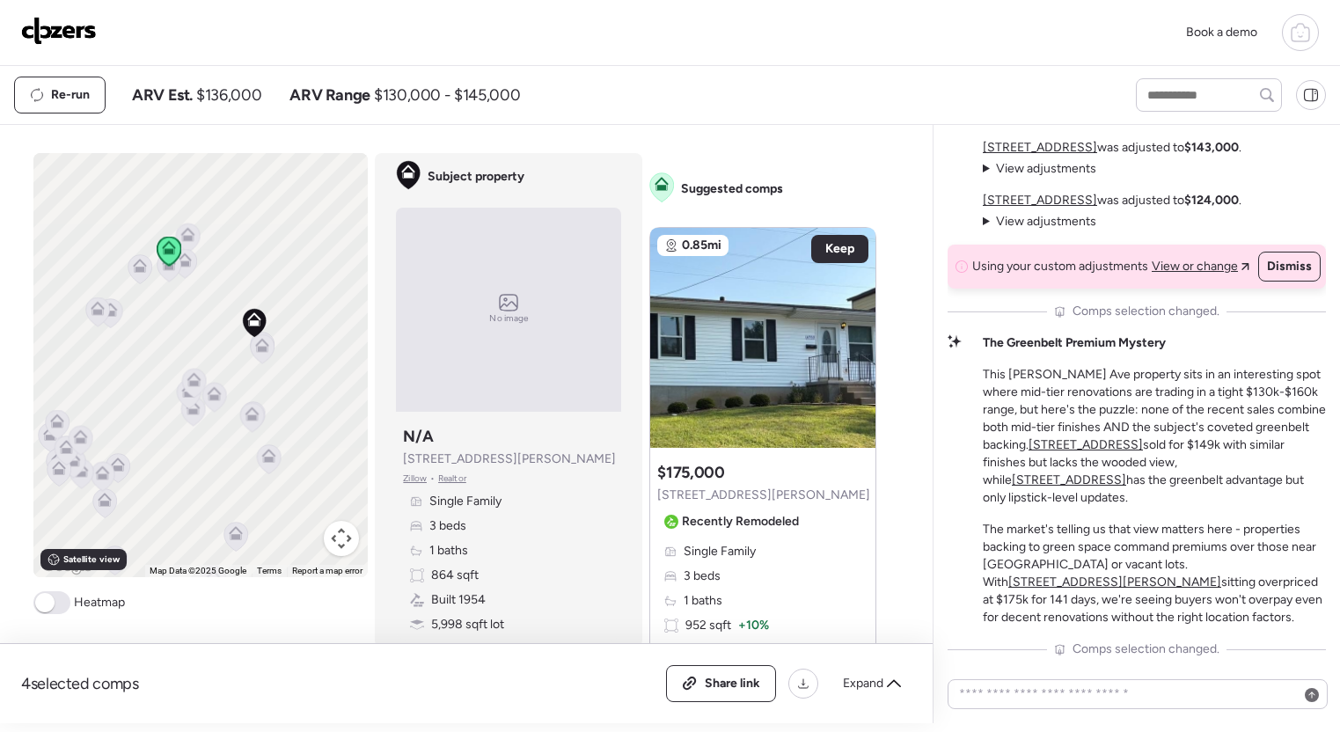
click at [56, 602] on span at bounding box center [51, 602] width 37 height 23
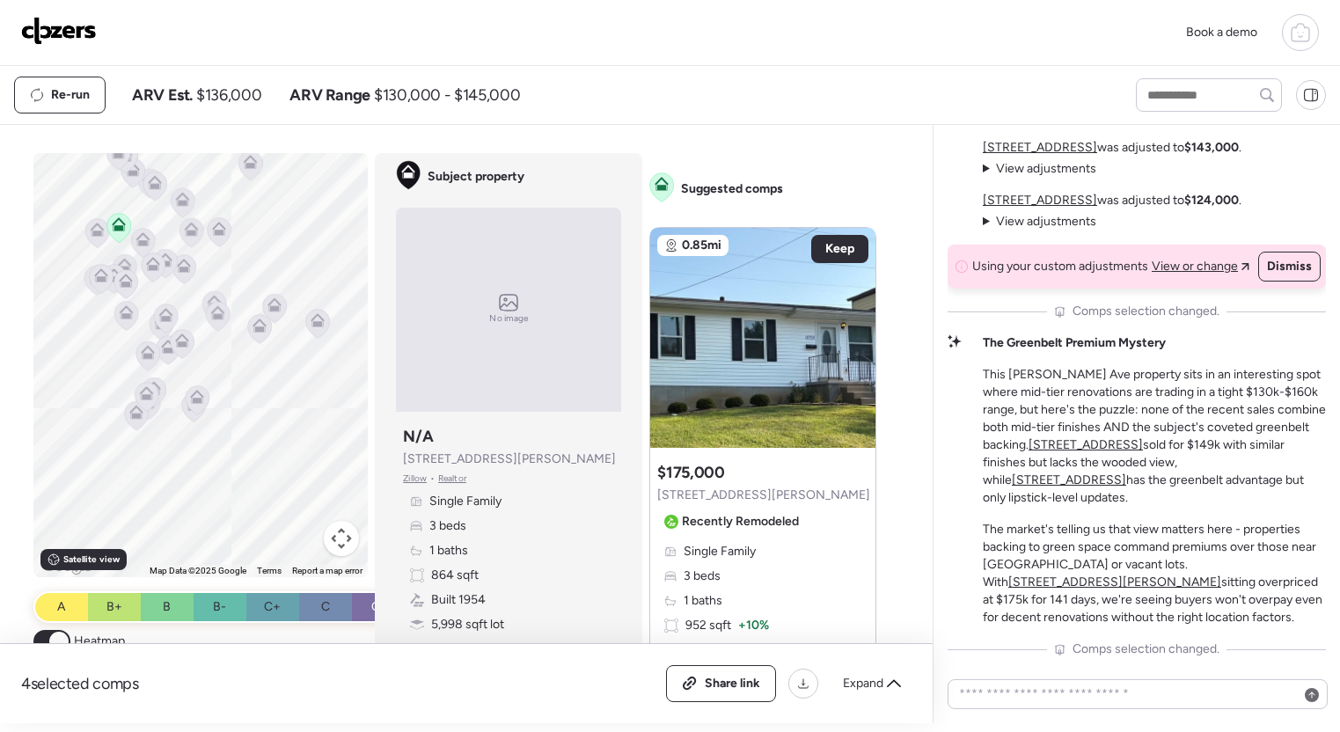
drag, startPoint x: 306, startPoint y: 483, endPoint x: 20, endPoint y: 468, distance: 286.4
click at [20, 468] on div "4 selected comps All (4) ARV (3) As-is (1) Share link Expand Comps list To acti…" at bounding box center [463, 424] width 926 height 598
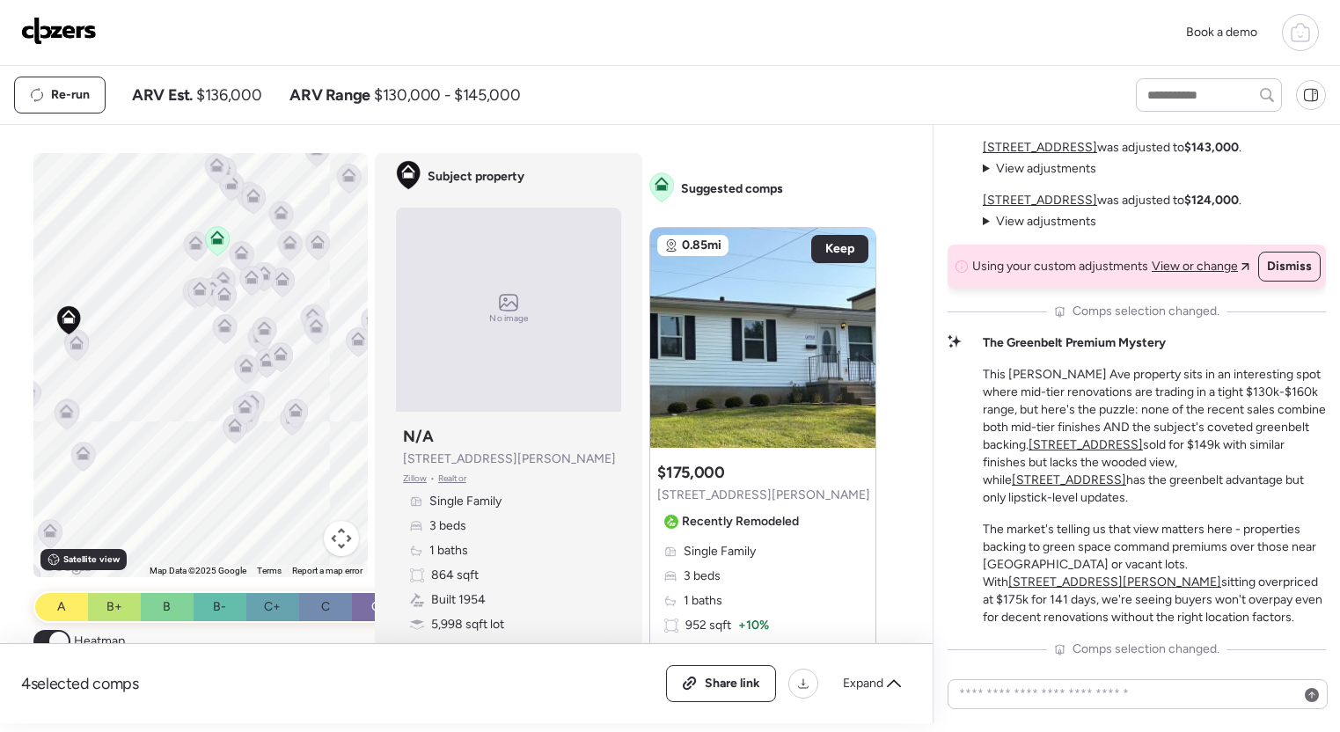
drag, startPoint x: 258, startPoint y: 496, endPoint x: 305, endPoint y: 502, distance: 47.8
click at [308, 502] on div "To activate drag with keyboard, press Alt + Enter. Once in keyboard drag state,…" at bounding box center [200, 365] width 335 height 424
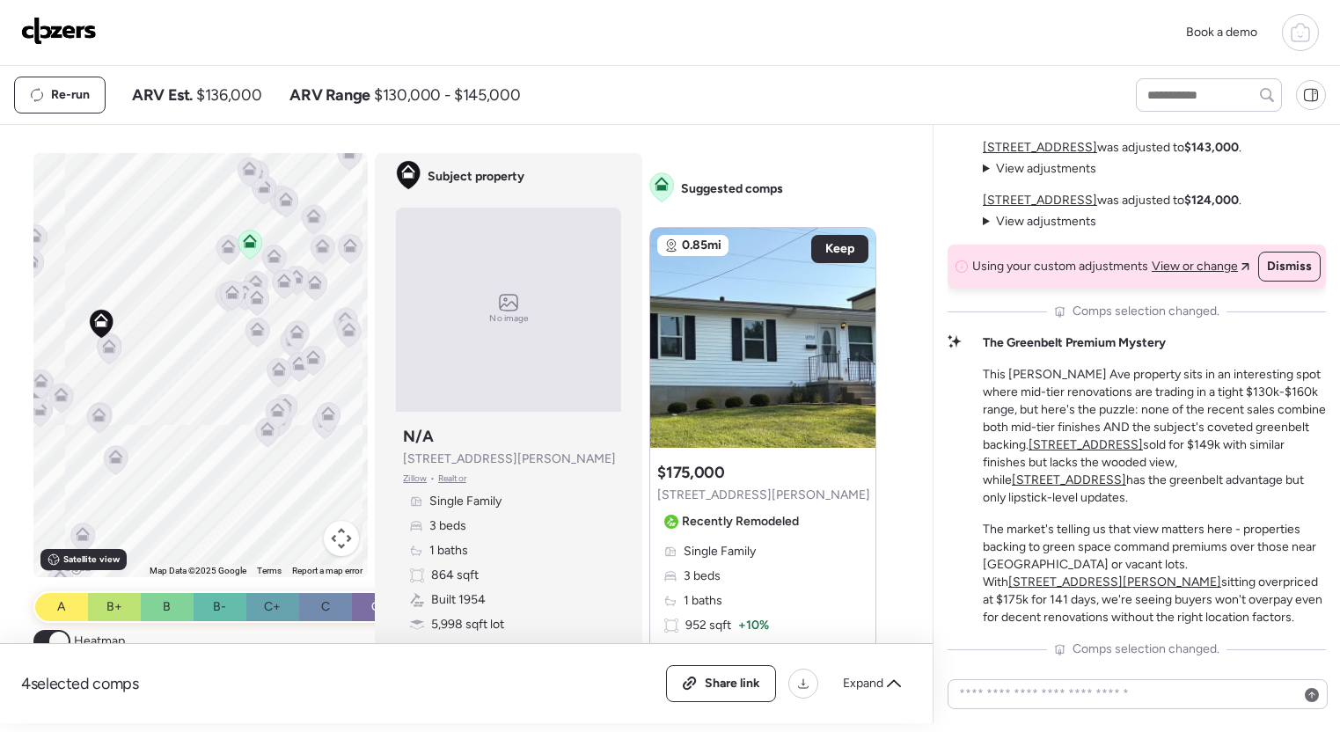
click at [245, 245] on icon at bounding box center [249, 244] width 11 height 5
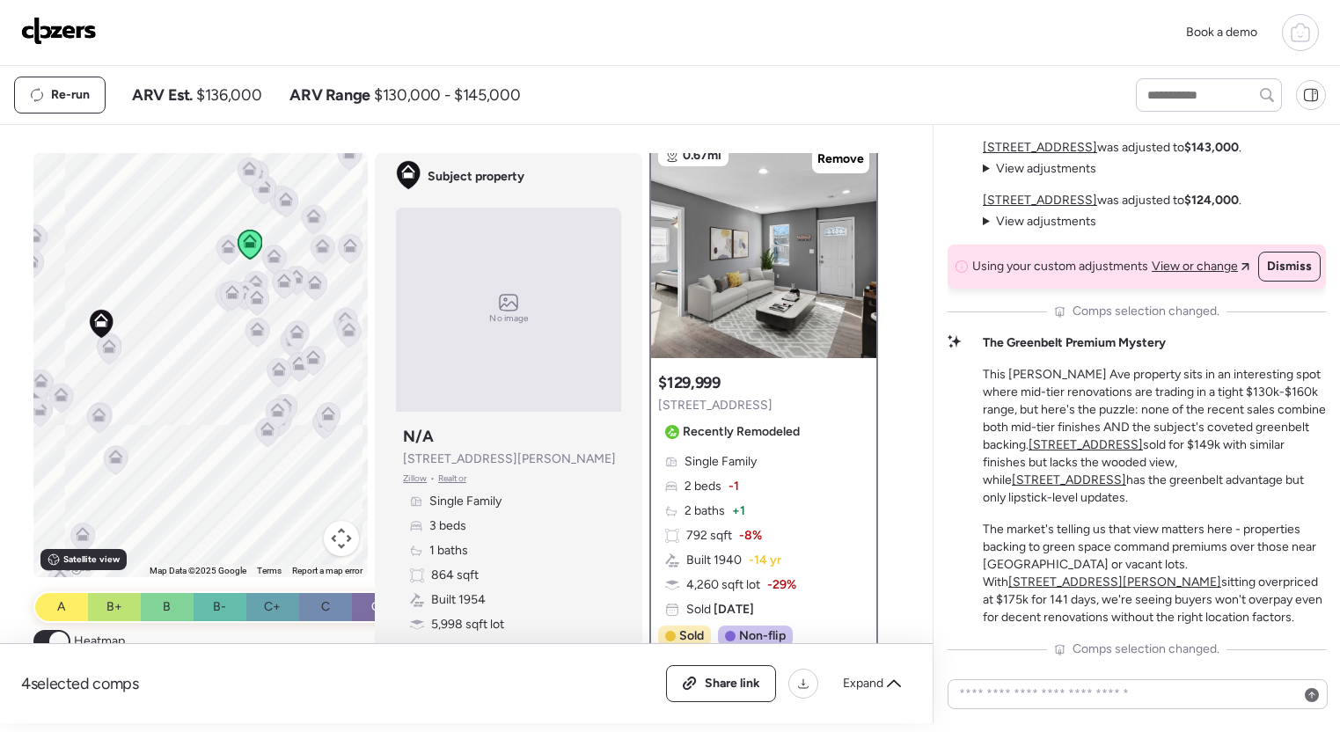
scroll to position [0, 0]
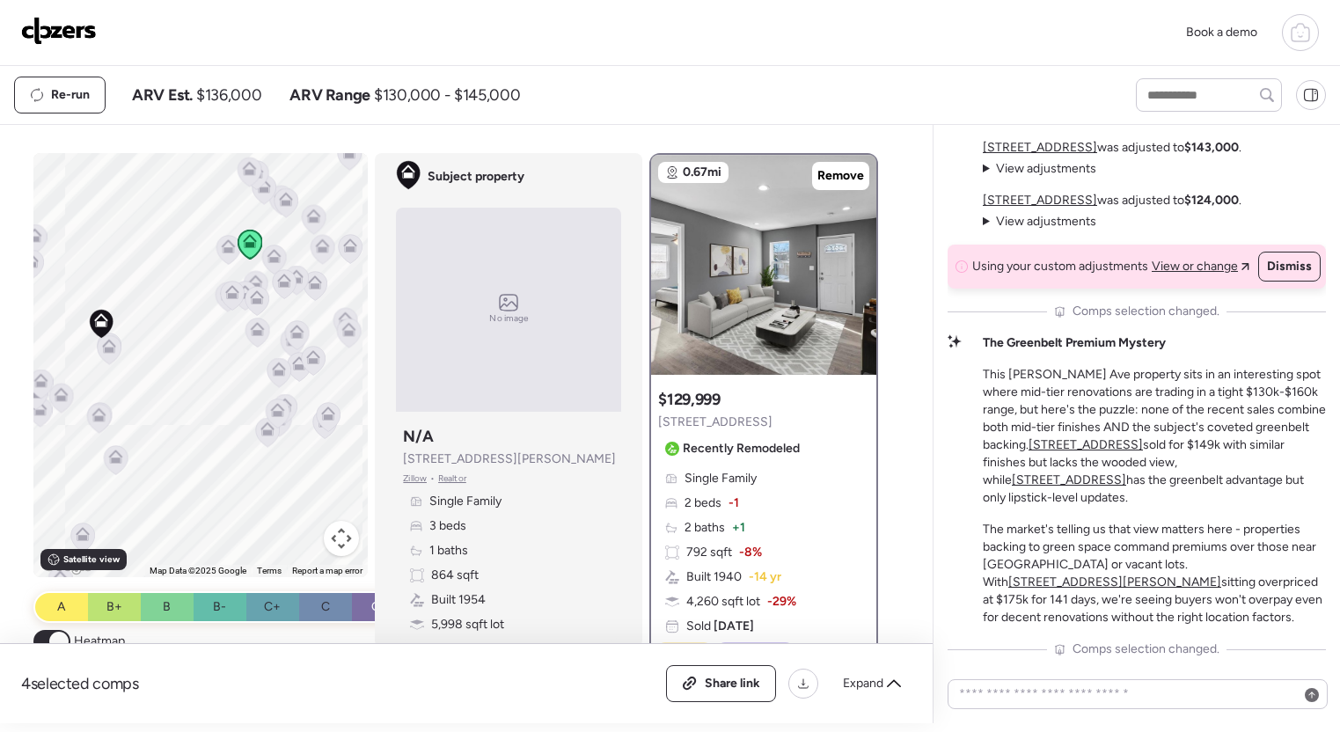
click at [246, 245] on icon at bounding box center [249, 244] width 11 height 5
click at [101, 315] on icon at bounding box center [101, 320] width 14 height 14
click at [99, 321] on icon at bounding box center [100, 320] width 14 height 14
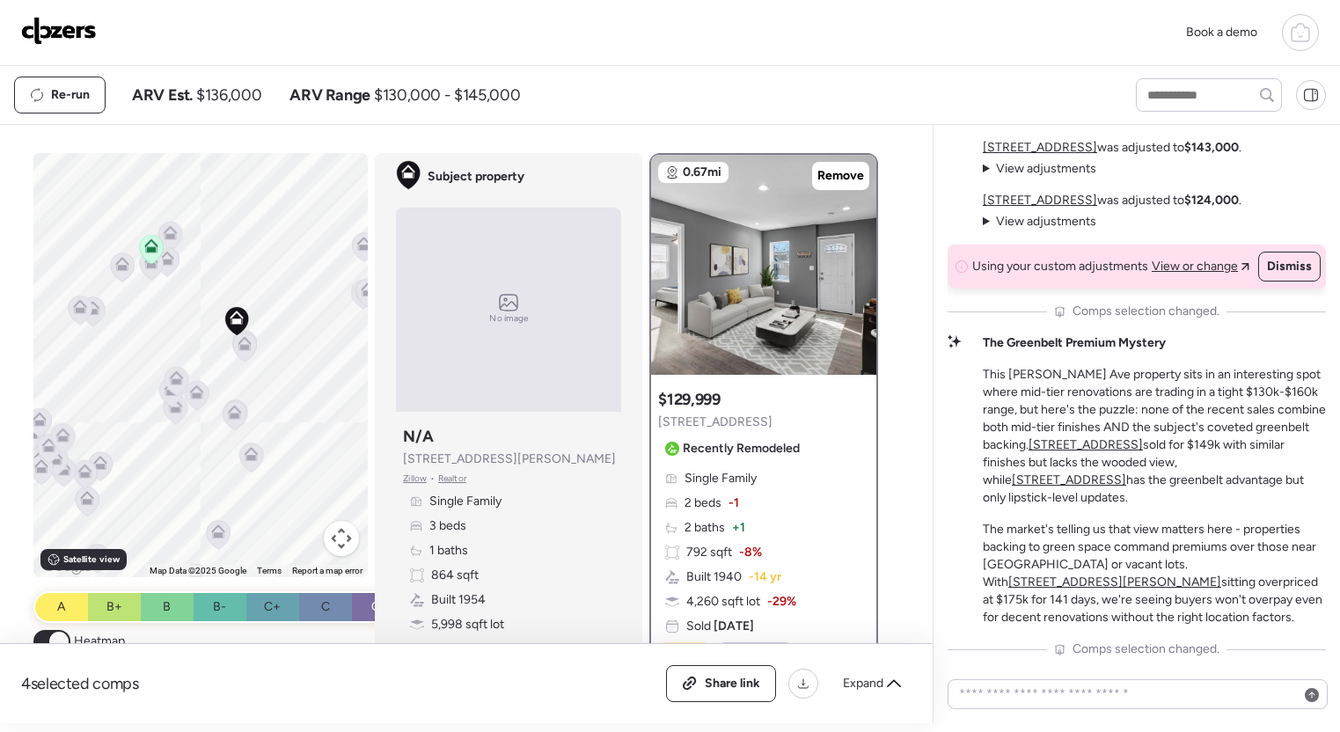
drag, startPoint x: 154, startPoint y: 324, endPoint x: 292, endPoint y: 321, distance: 138.2
click at [292, 321] on div "To activate drag with keyboard, press Alt + Enter. Once in keyboard drag state,…" at bounding box center [200, 365] width 335 height 424
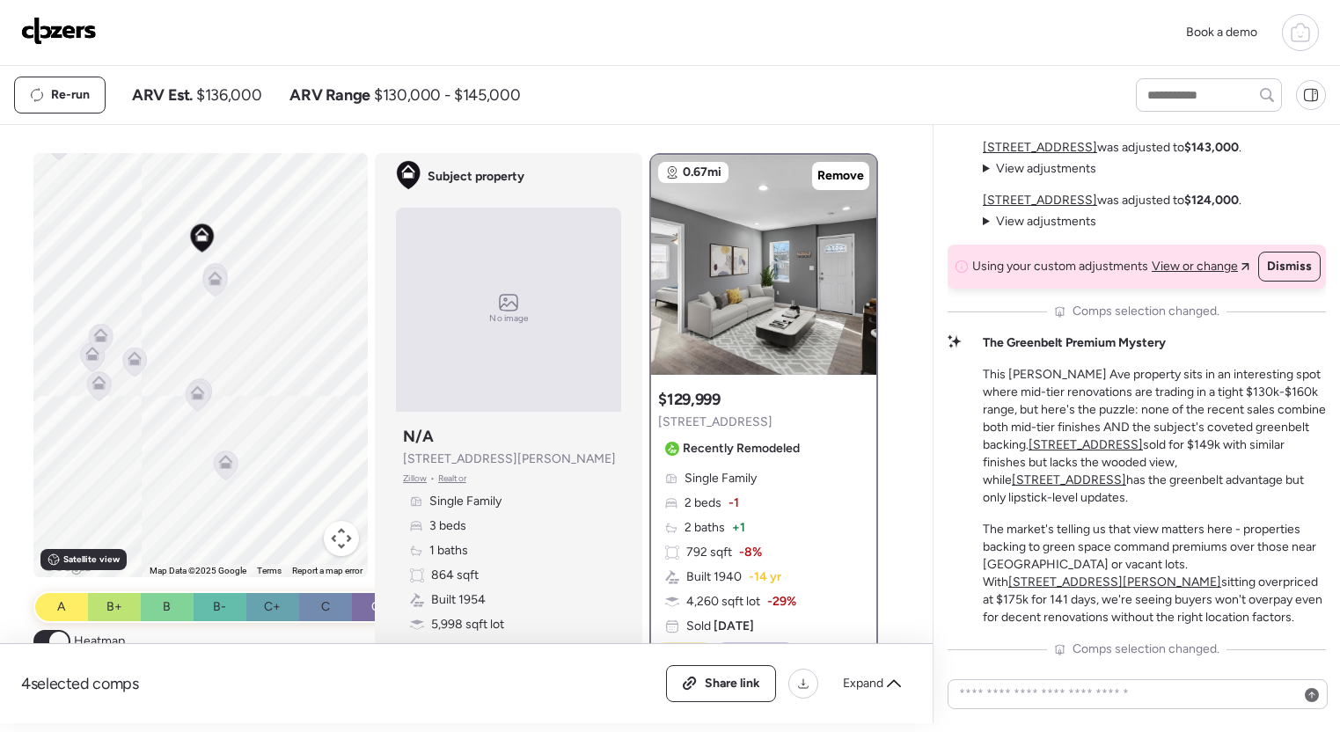
click at [222, 276] on icon at bounding box center [215, 282] width 24 height 29
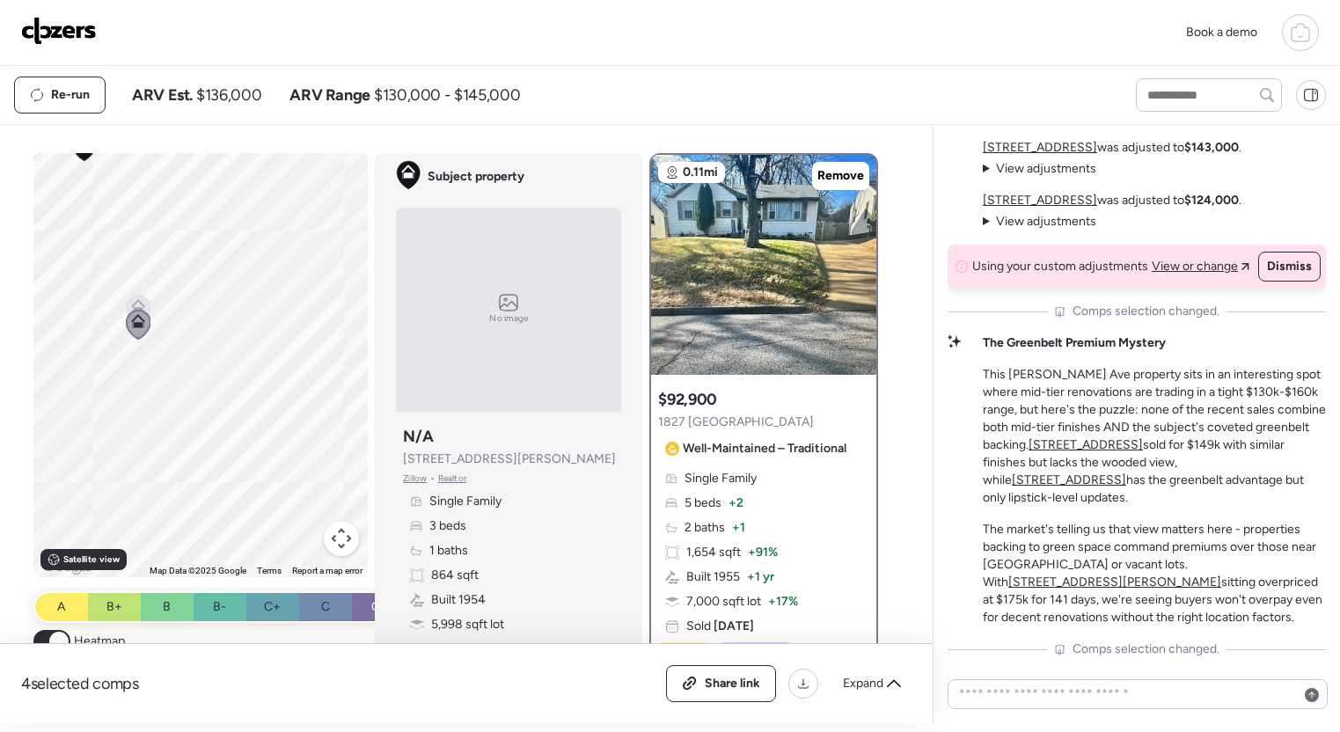
drag, startPoint x: 240, startPoint y: 358, endPoint x: 248, endPoint y: 416, distance: 58.6
click at [269, 499] on div "To activate drag with keyboard, press Alt + Enter. Once in keyboard drag state,…" at bounding box center [200, 365] width 335 height 424
click at [150, 319] on icon at bounding box center [146, 324] width 14 height 14
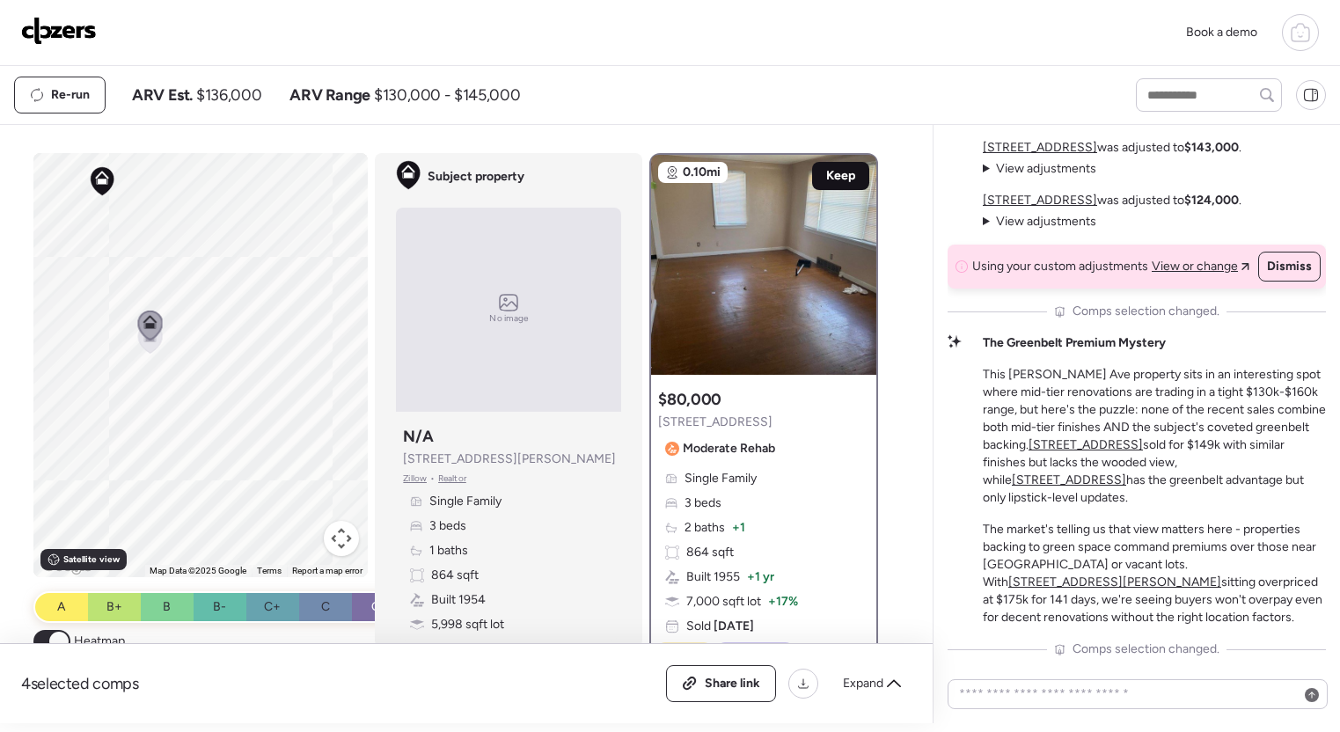
click at [845, 171] on span "Keep" at bounding box center [840, 176] width 29 height 18
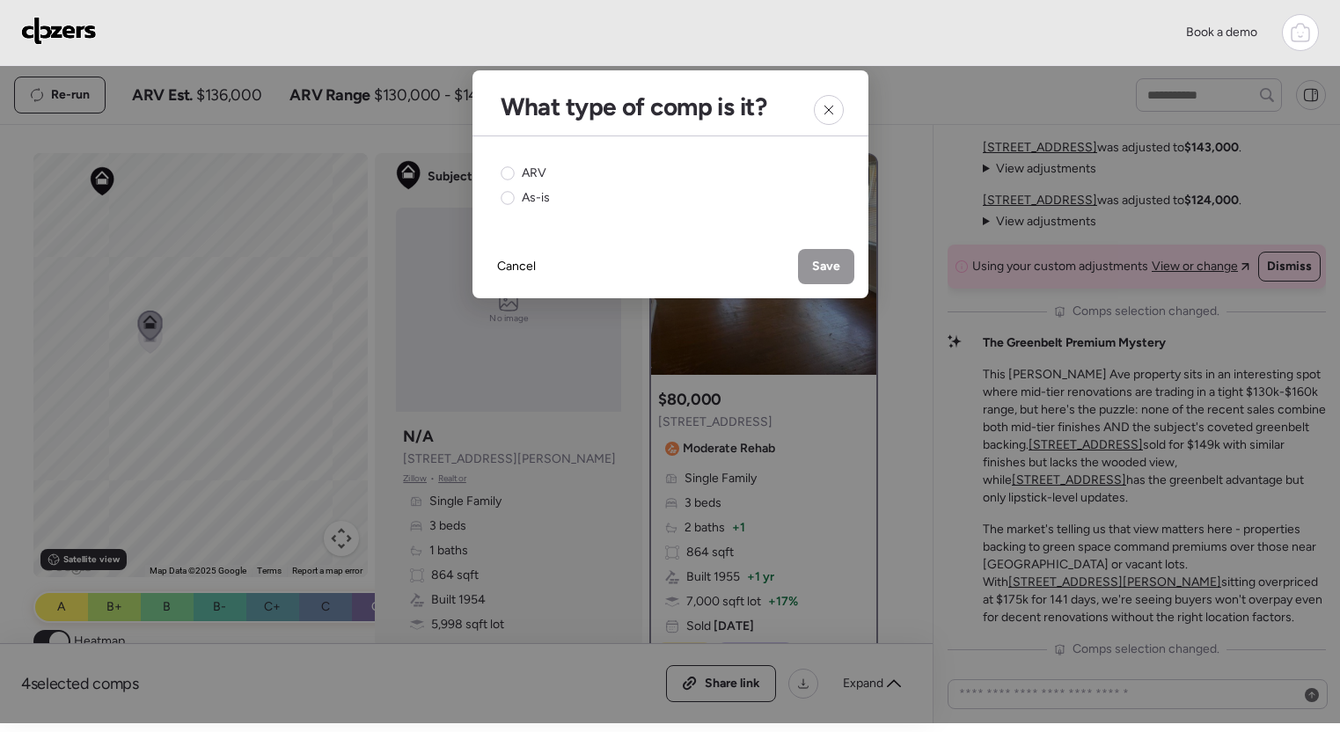
click at [820, 116] on div at bounding box center [829, 110] width 30 height 30
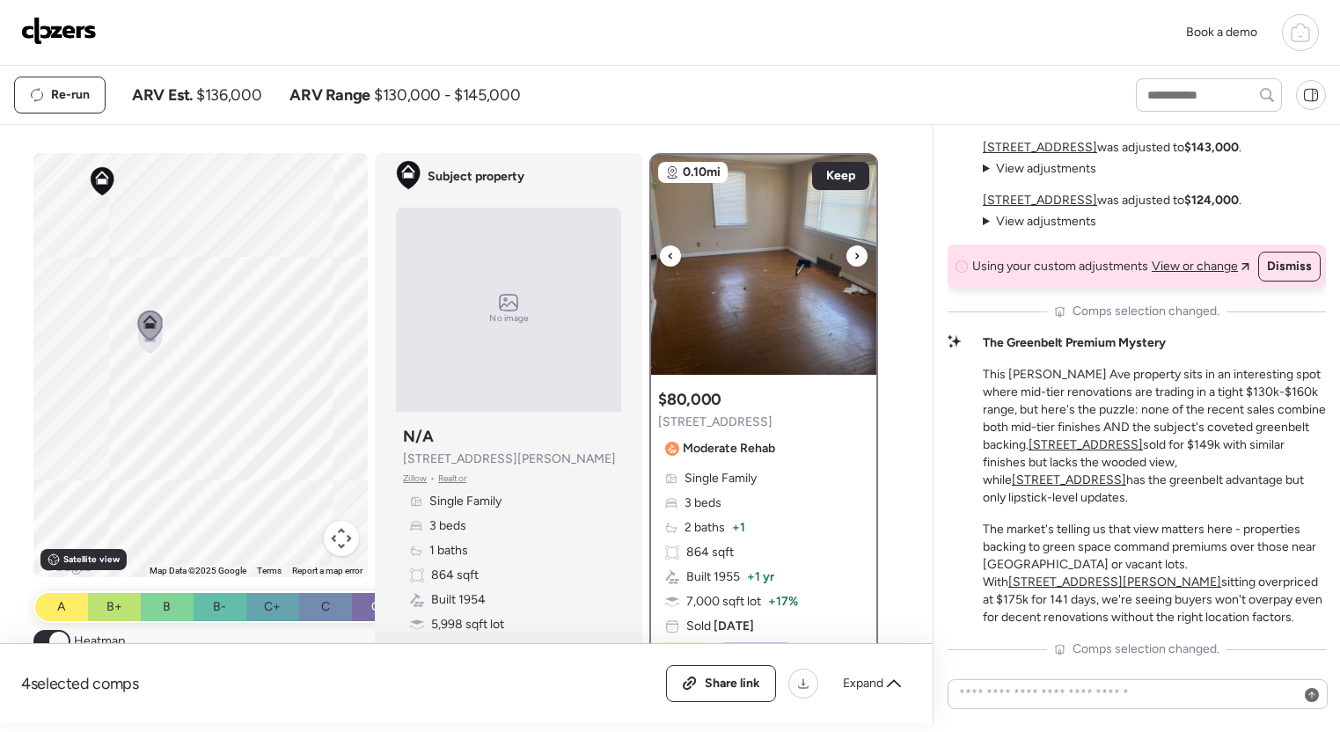
click at [851, 254] on div at bounding box center [857, 256] width 21 height 21
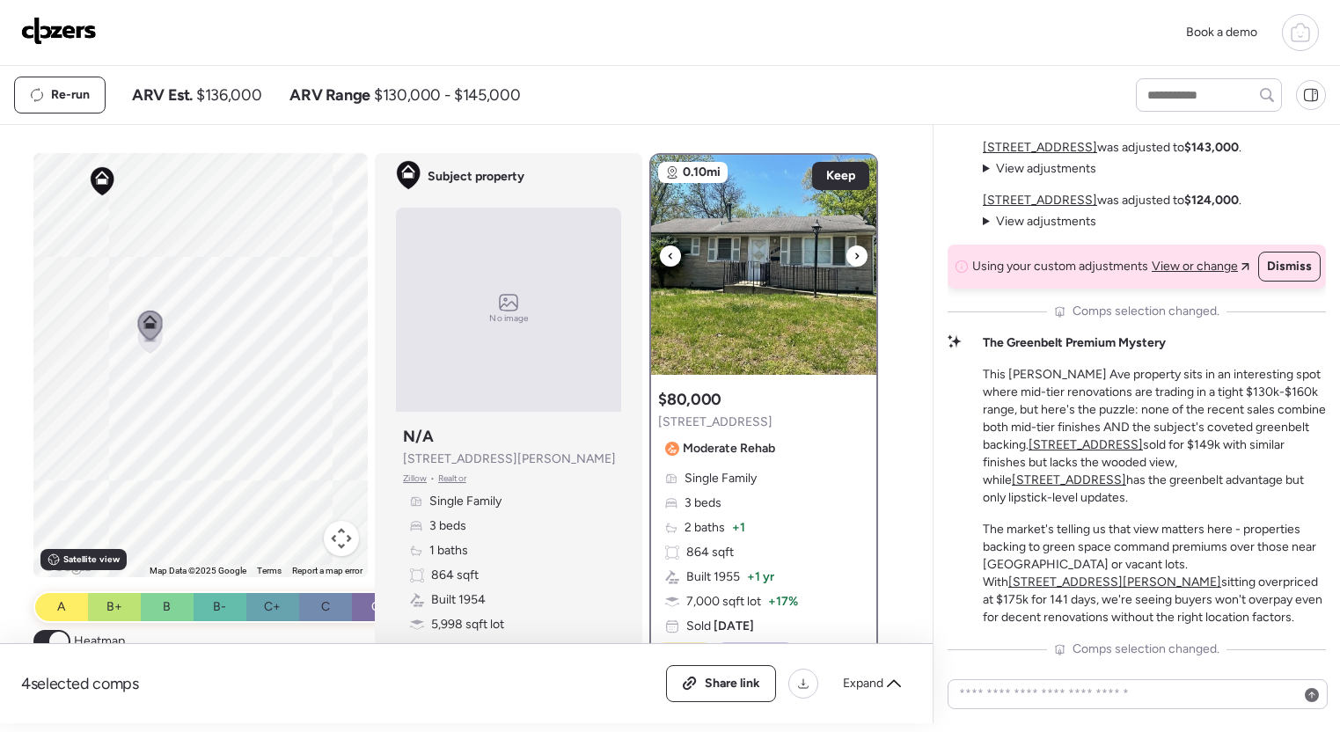
click at [850, 254] on div at bounding box center [857, 256] width 21 height 21
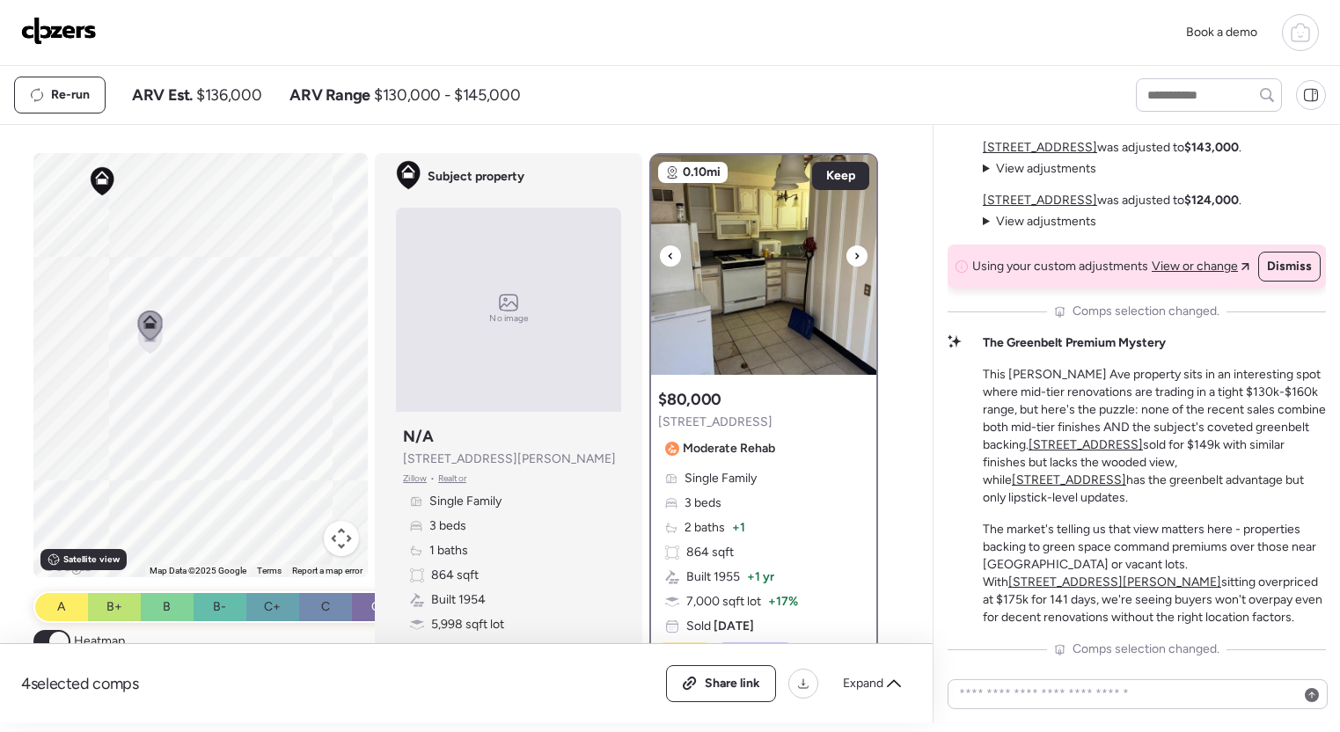
click at [851, 254] on div at bounding box center [857, 256] width 21 height 21
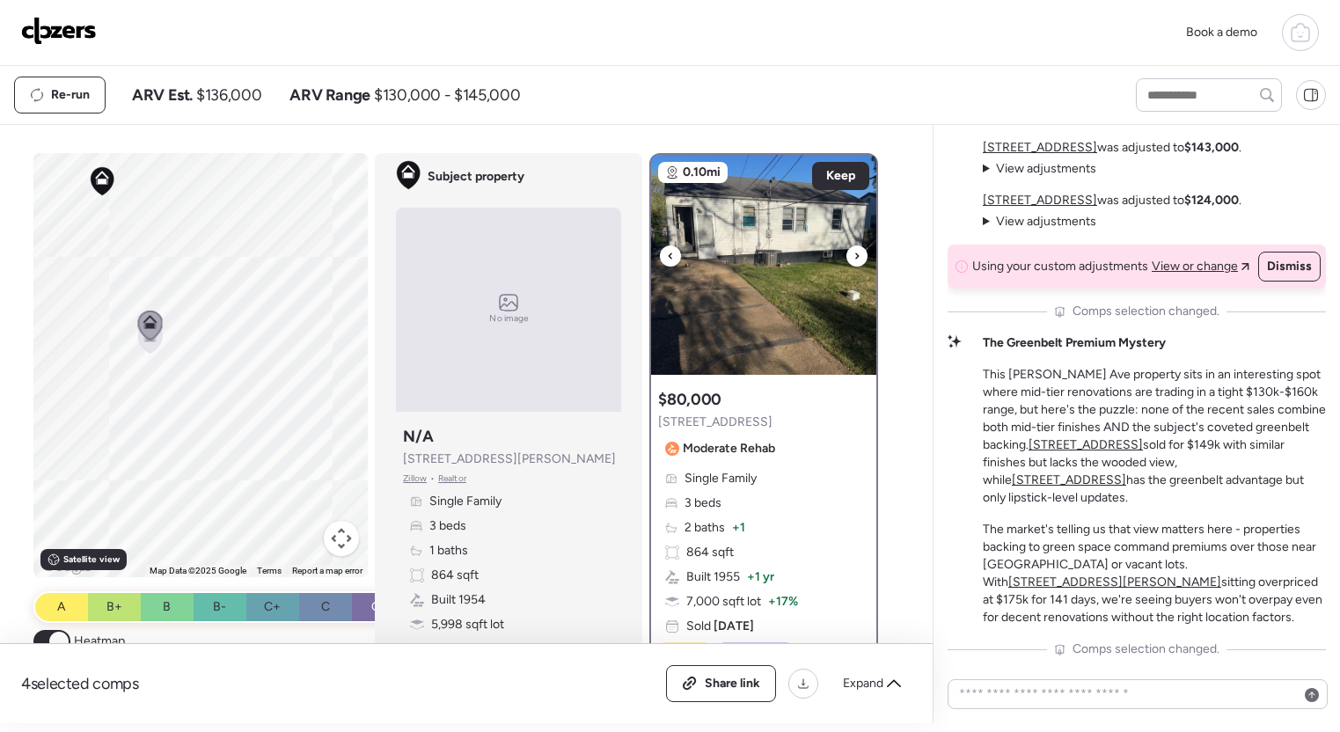
click at [674, 253] on icon at bounding box center [670, 256] width 7 height 21
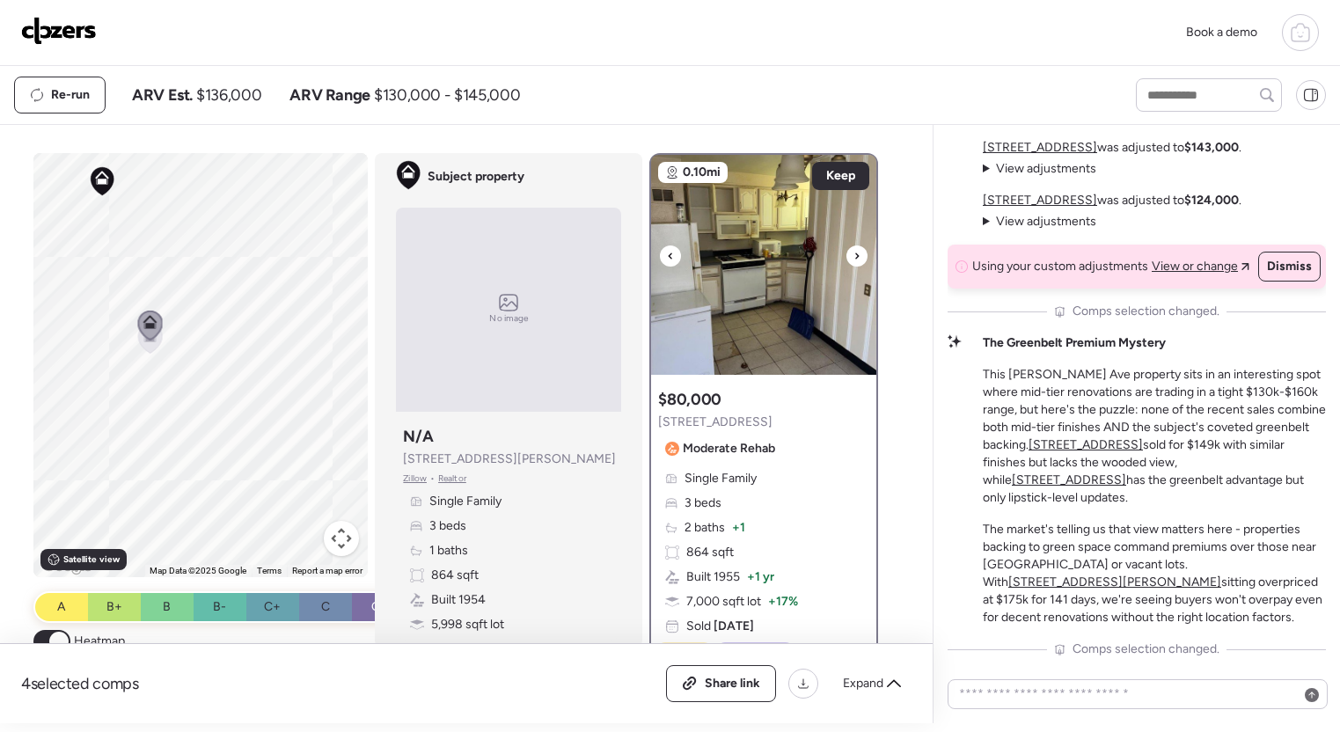
click at [863, 256] on div at bounding box center [857, 256] width 21 height 21
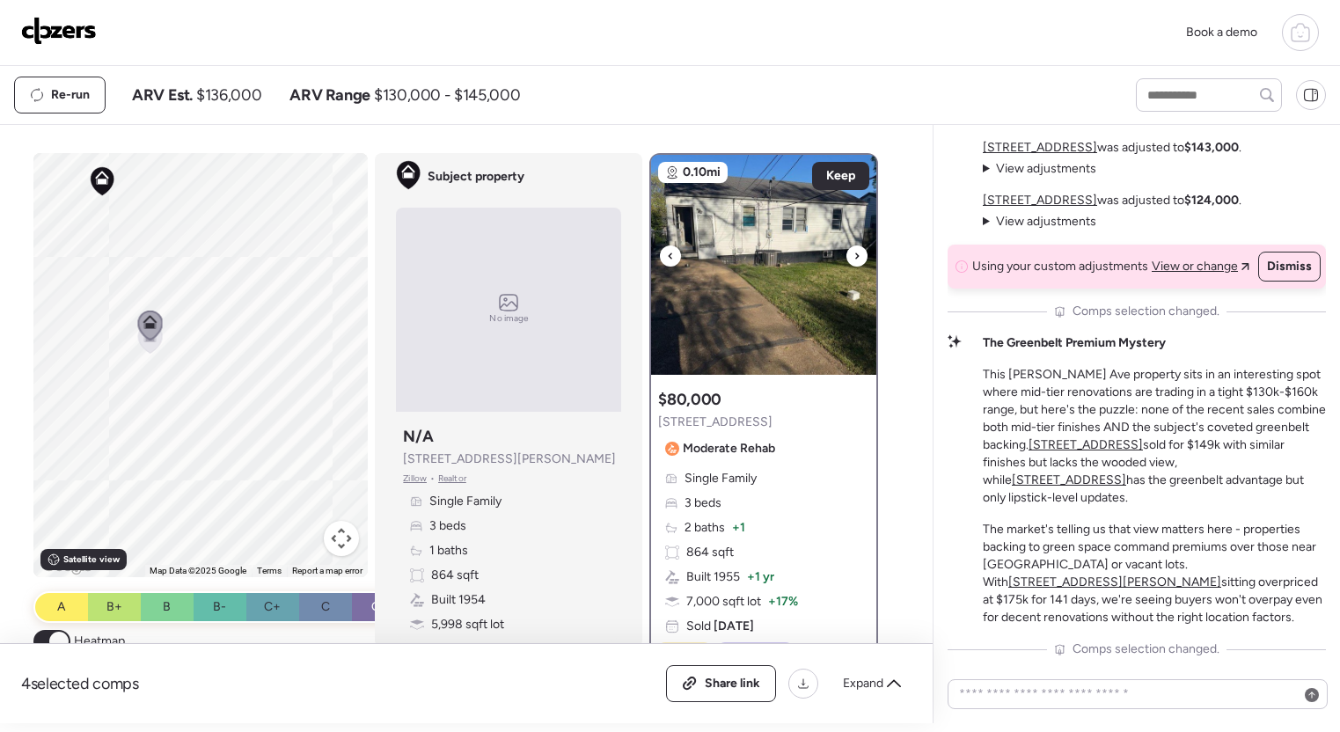
click at [863, 256] on div at bounding box center [857, 256] width 21 height 21
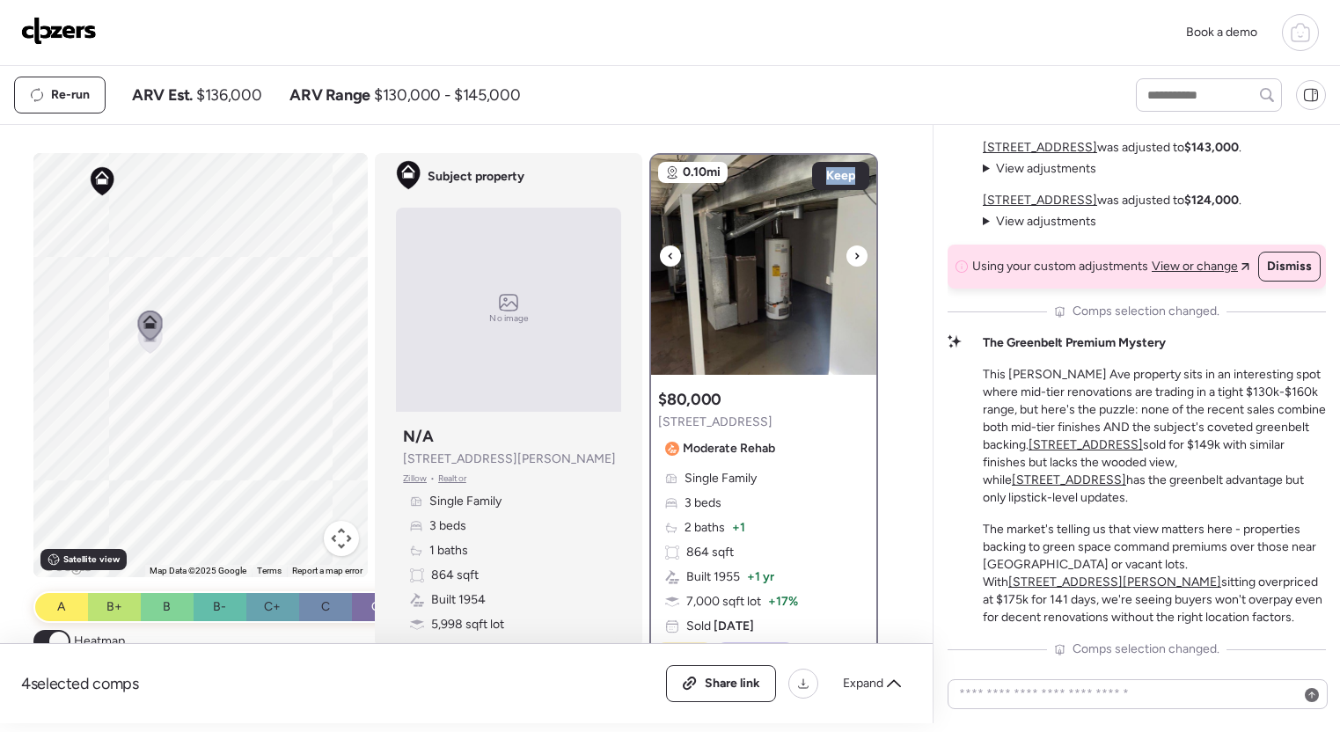
click at [863, 256] on div at bounding box center [857, 256] width 21 height 21
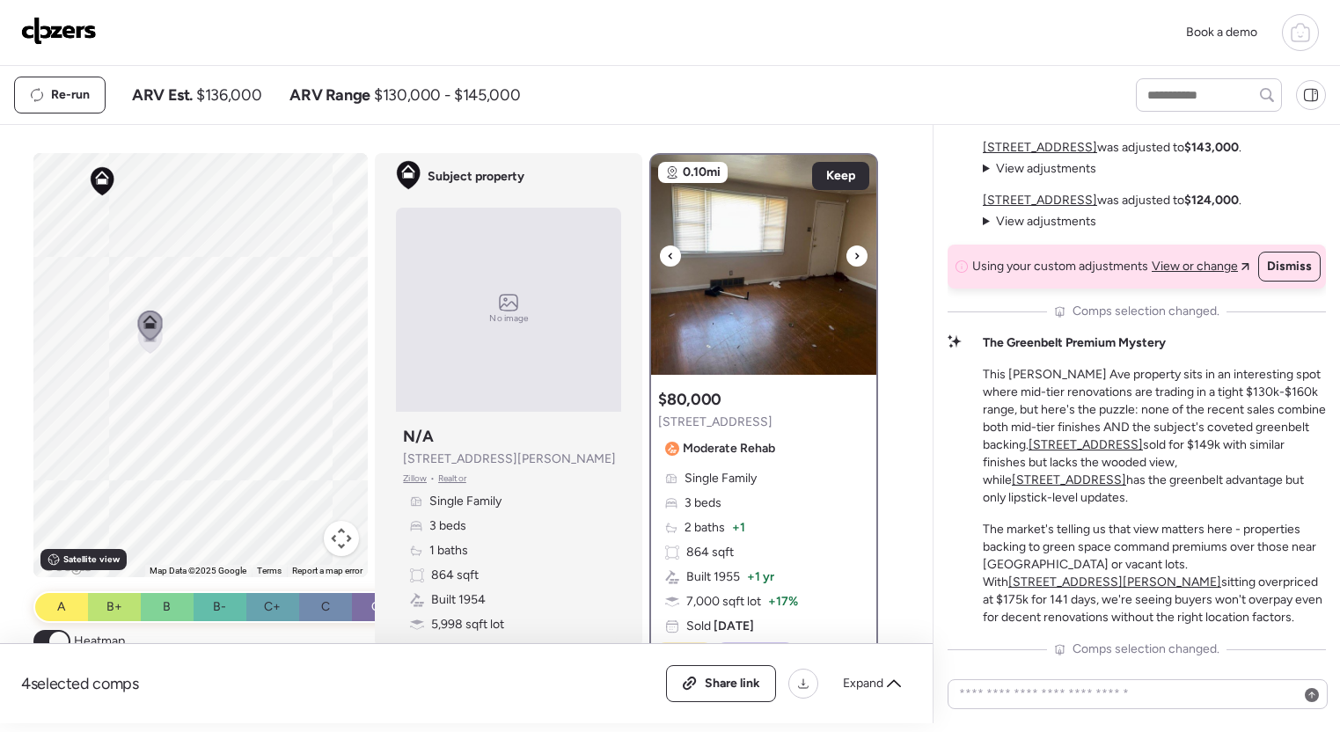
click at [863, 256] on div at bounding box center [857, 256] width 21 height 21
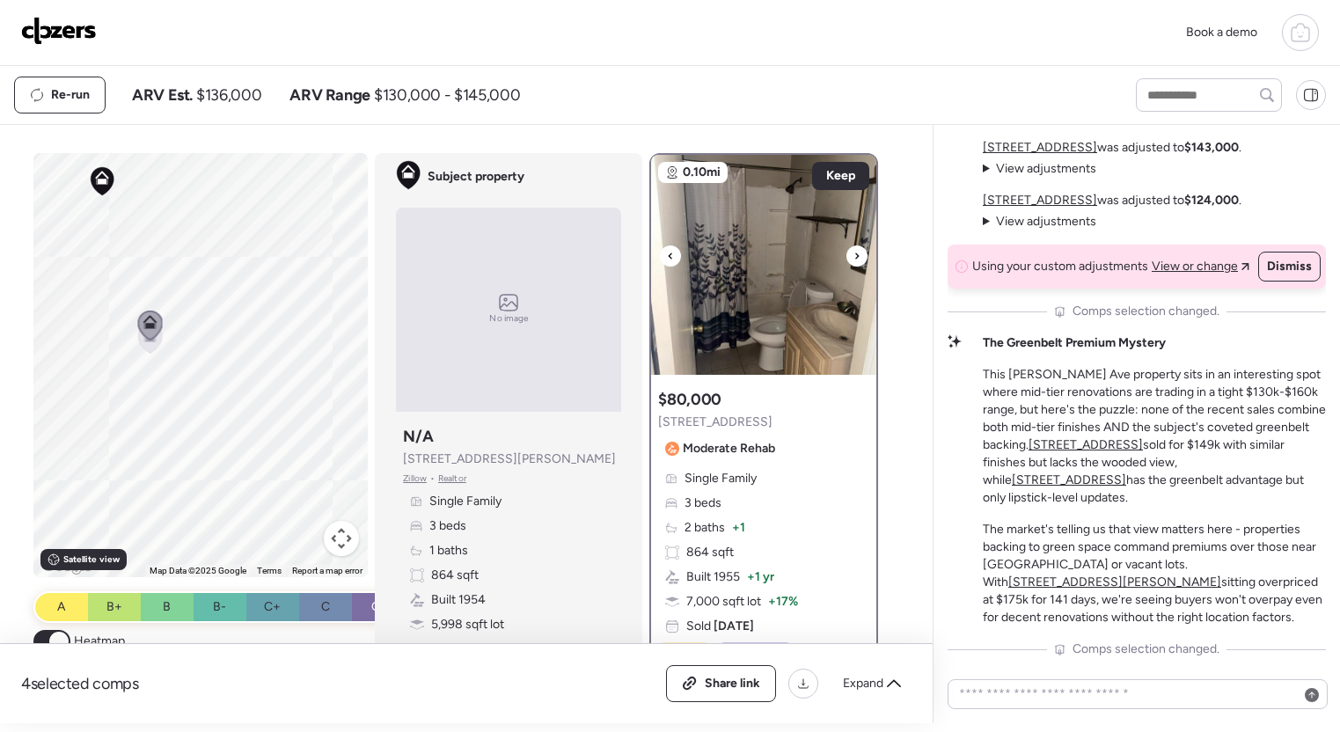
click at [863, 256] on div at bounding box center [857, 256] width 21 height 21
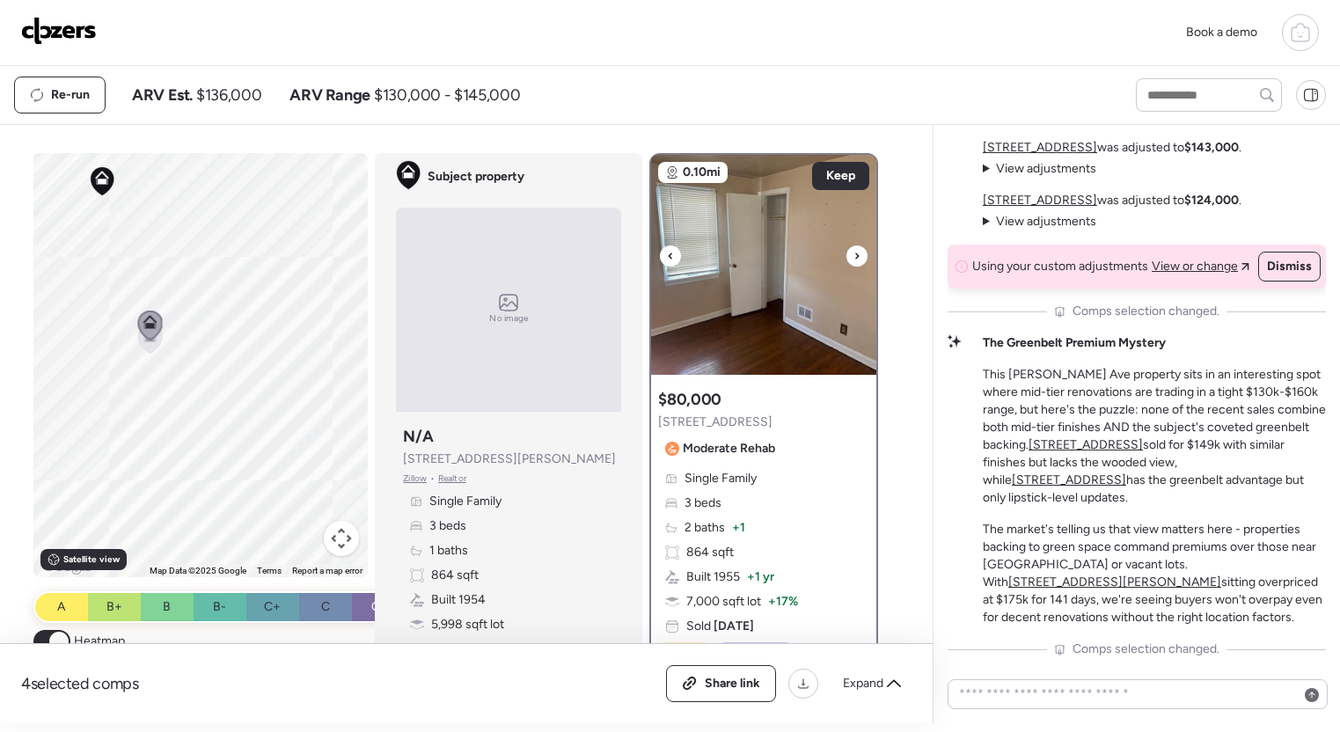
click at [863, 256] on div at bounding box center [857, 256] width 21 height 21
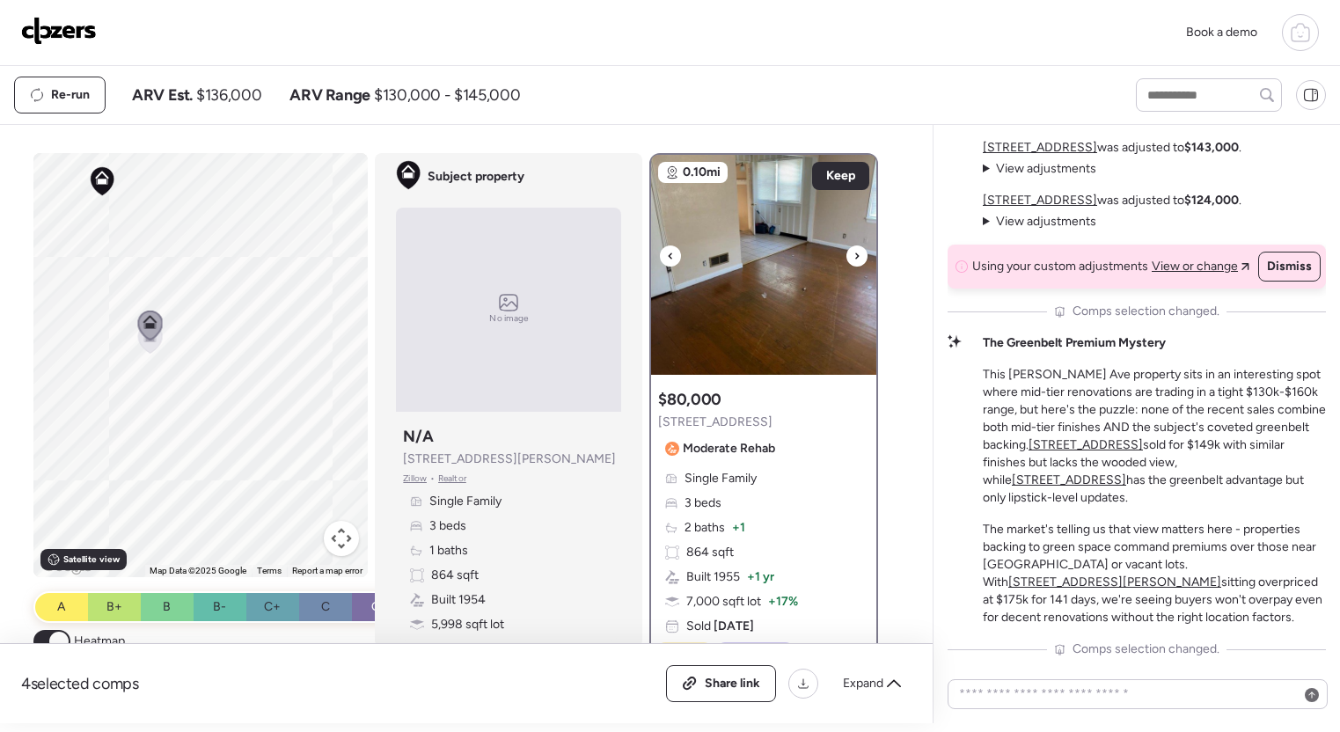
click at [869, 255] on img at bounding box center [763, 265] width 225 height 220
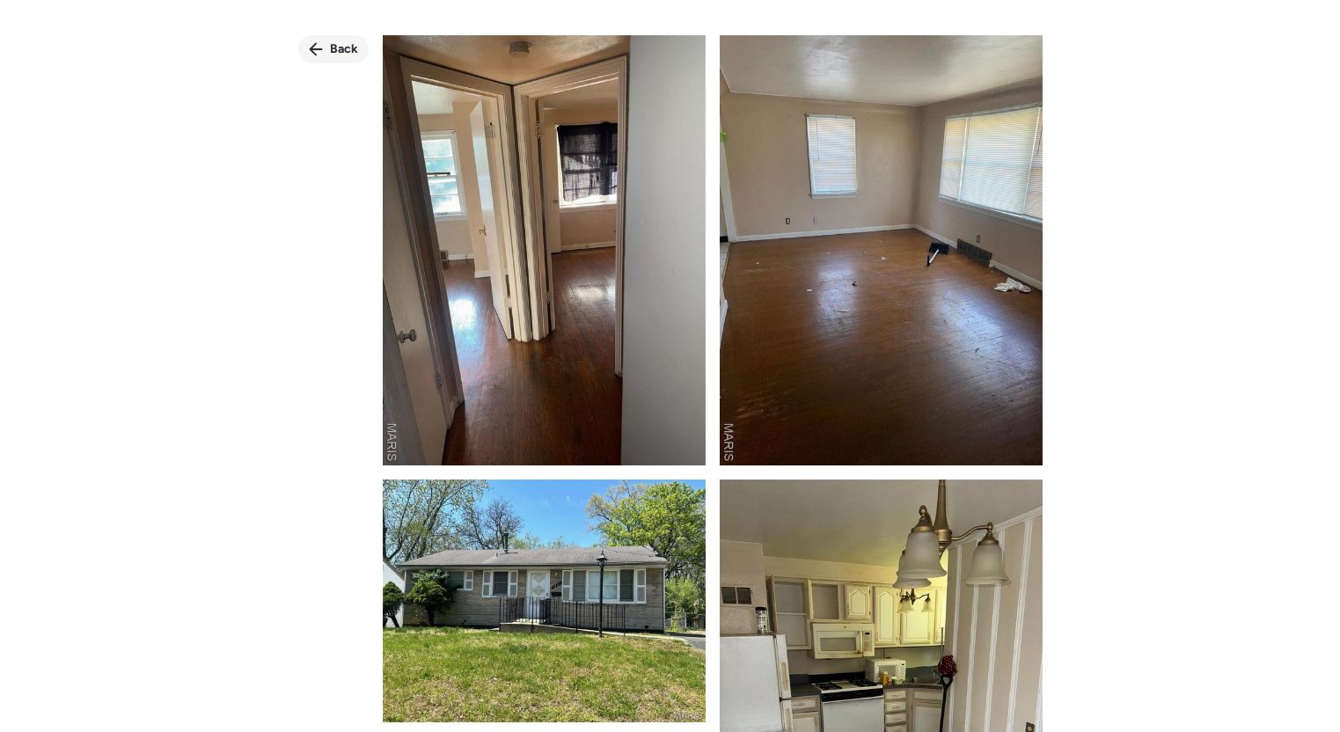
click at [346, 50] on span "Back" at bounding box center [344, 49] width 28 height 18
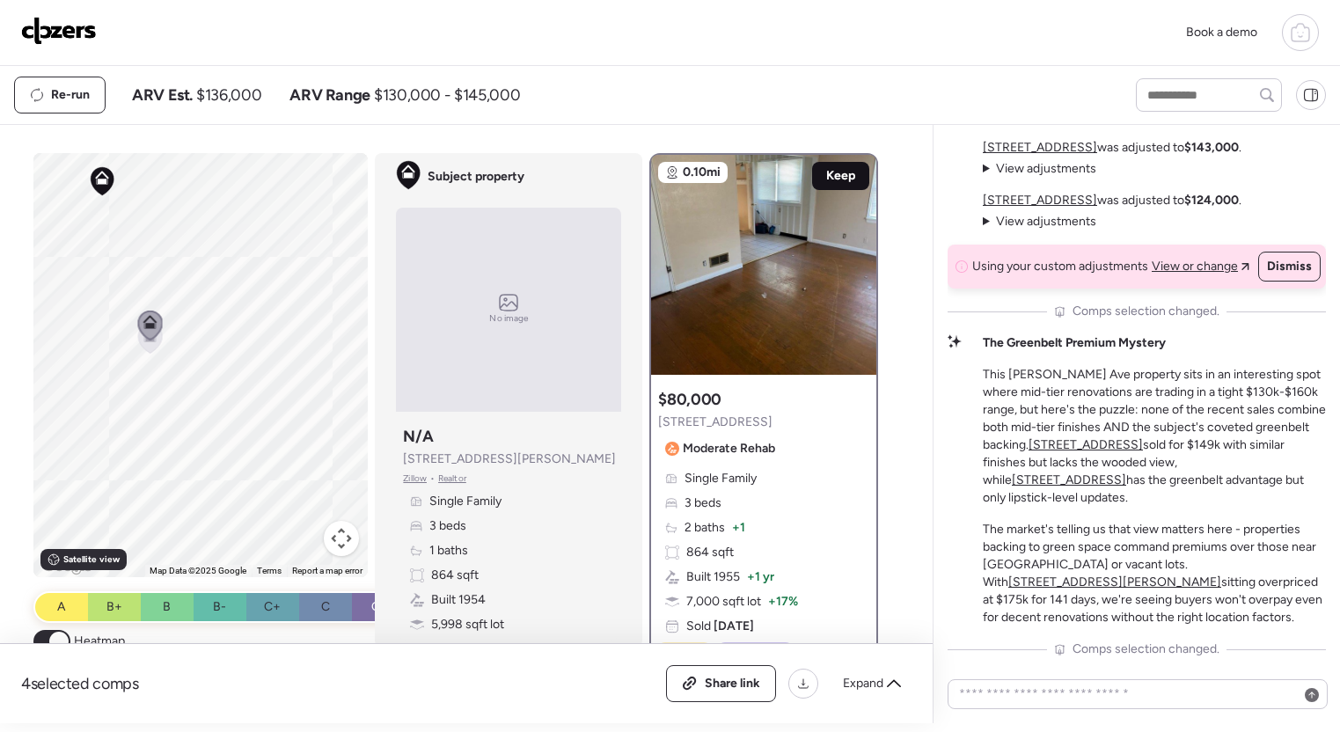
click at [842, 170] on span "Keep" at bounding box center [840, 176] width 29 height 18
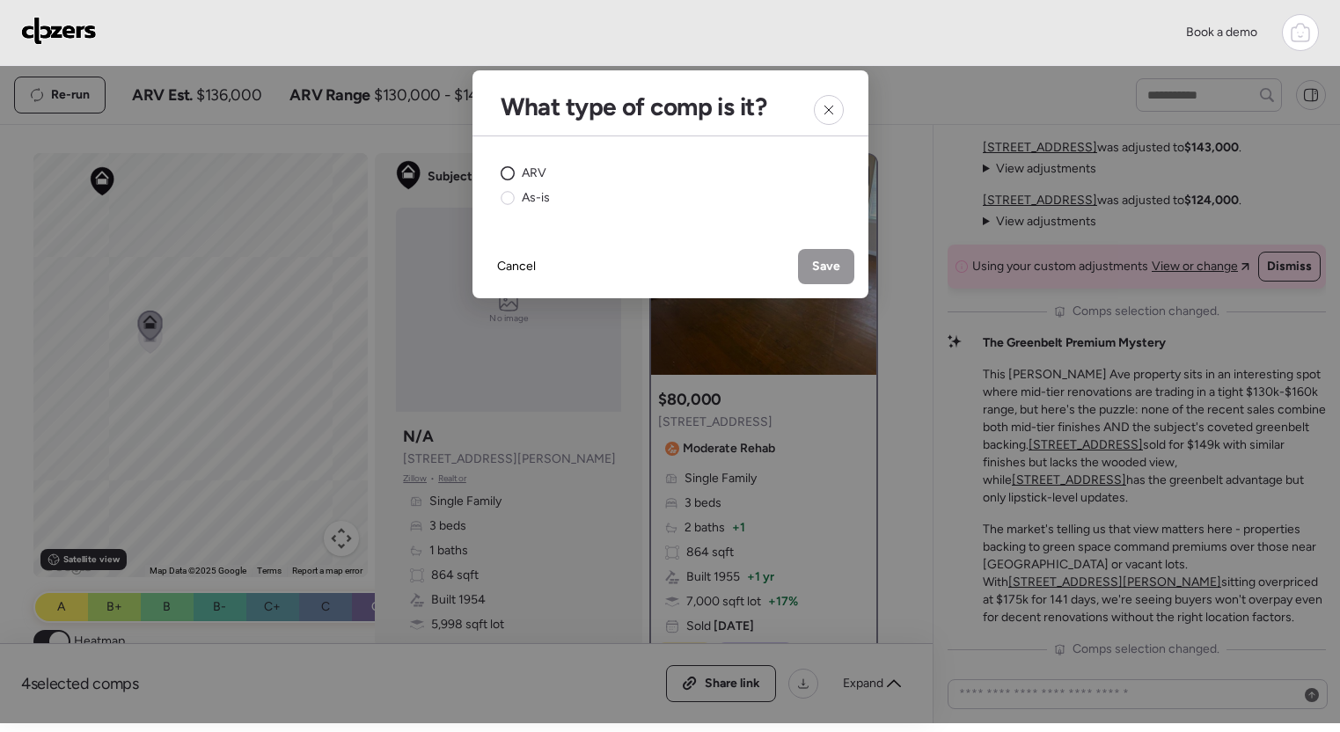
click at [524, 170] on span "ARV" at bounding box center [534, 174] width 25 height 18
drag, startPoint x: 795, startPoint y: 247, endPoint x: 808, endPoint y: 250, distance: 13.5
click at [796, 247] on div "Cancel Save" at bounding box center [671, 266] width 396 height 63
click at [809, 251] on div "Save" at bounding box center [826, 266] width 56 height 35
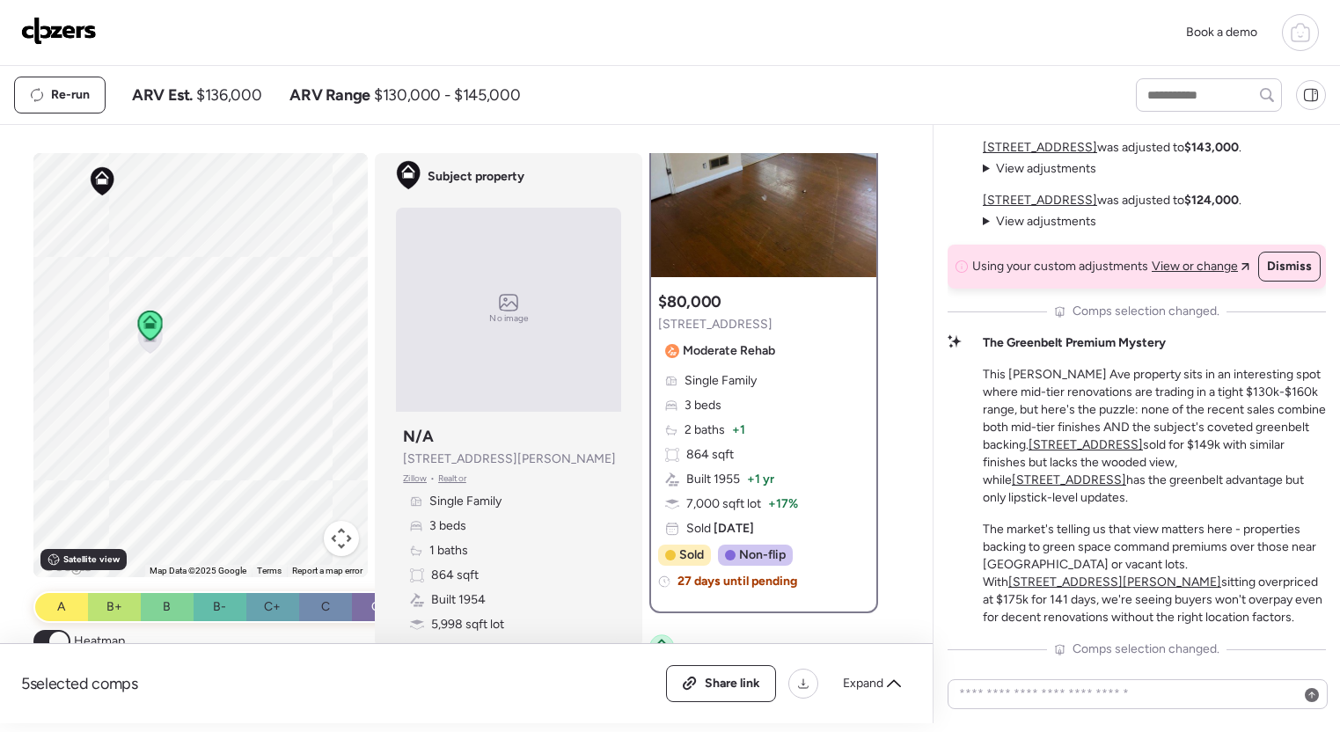
scroll to position [106, 0]
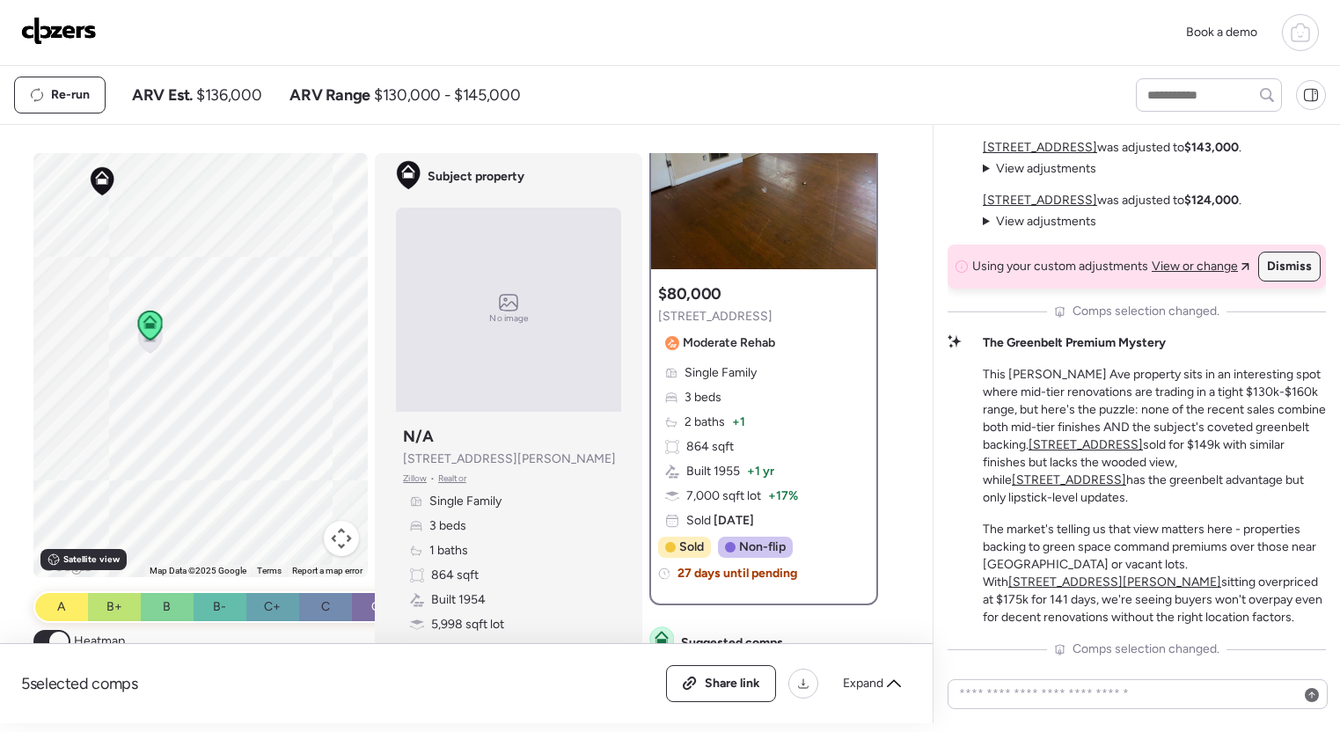
click at [1293, 275] on span "Dismiss" at bounding box center [1289, 267] width 45 height 18
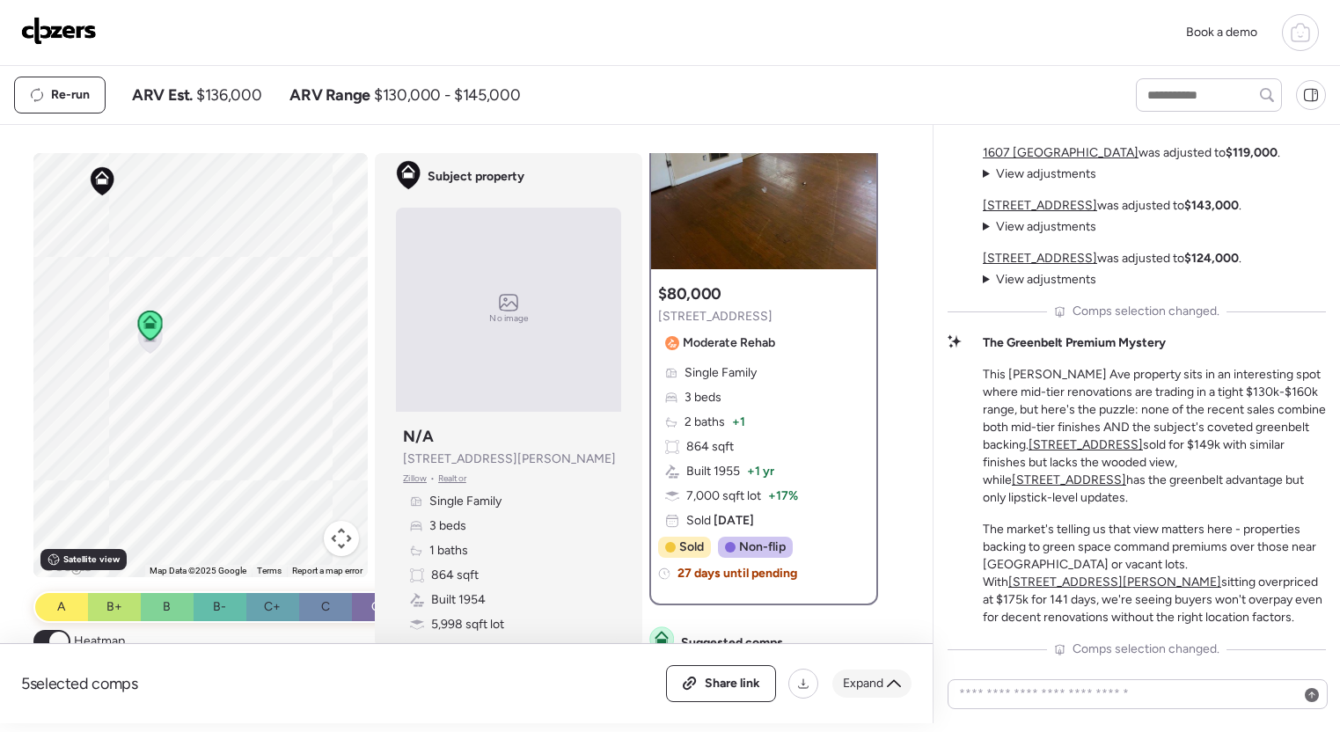
click at [855, 686] on span "Expand" at bounding box center [863, 684] width 40 height 18
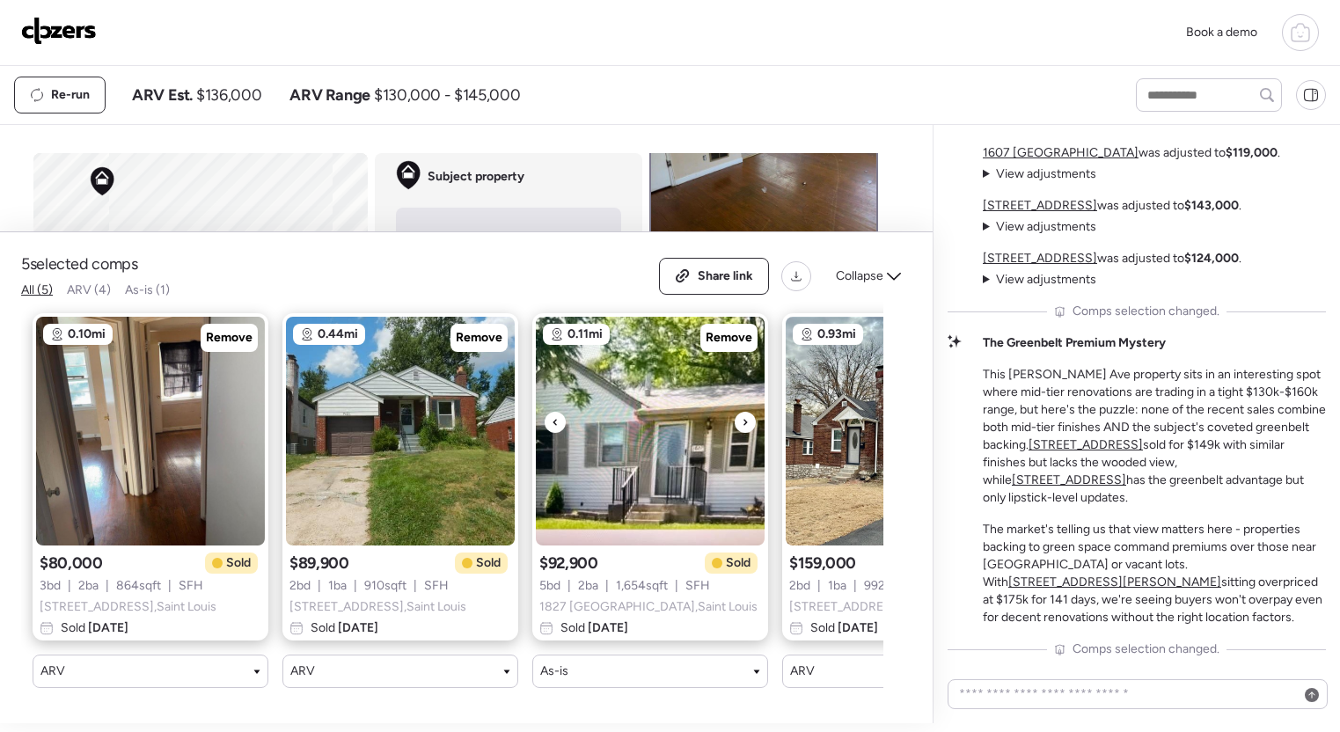
scroll to position [0, 4]
drag, startPoint x: 1294, startPoint y: 102, endPoint x: 1305, endPoint y: 101, distance: 11.5
click at [1302, 101] on div at bounding box center [1231, 94] width 190 height 33
click at [1305, 101] on icon at bounding box center [1311, 95] width 16 height 16
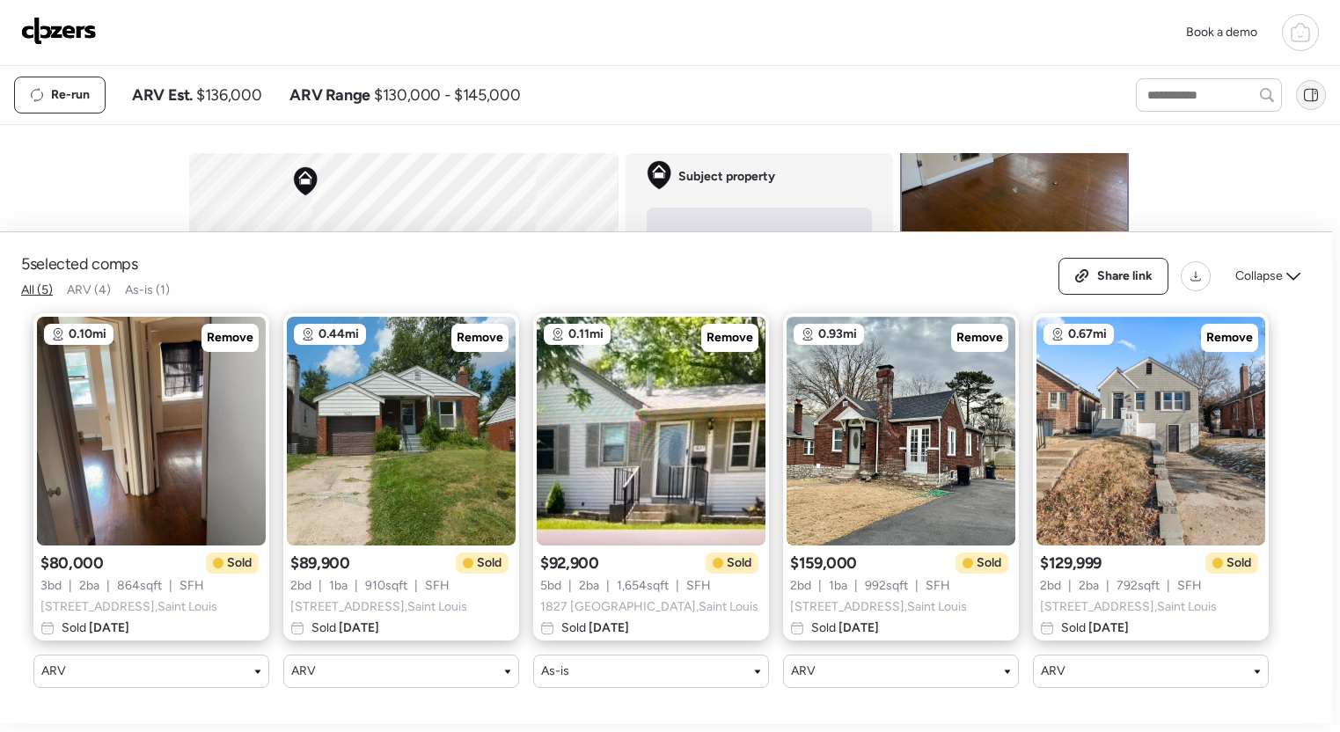
scroll to position [0, 2]
click at [1314, 99] on icon at bounding box center [1311, 95] width 16 height 16
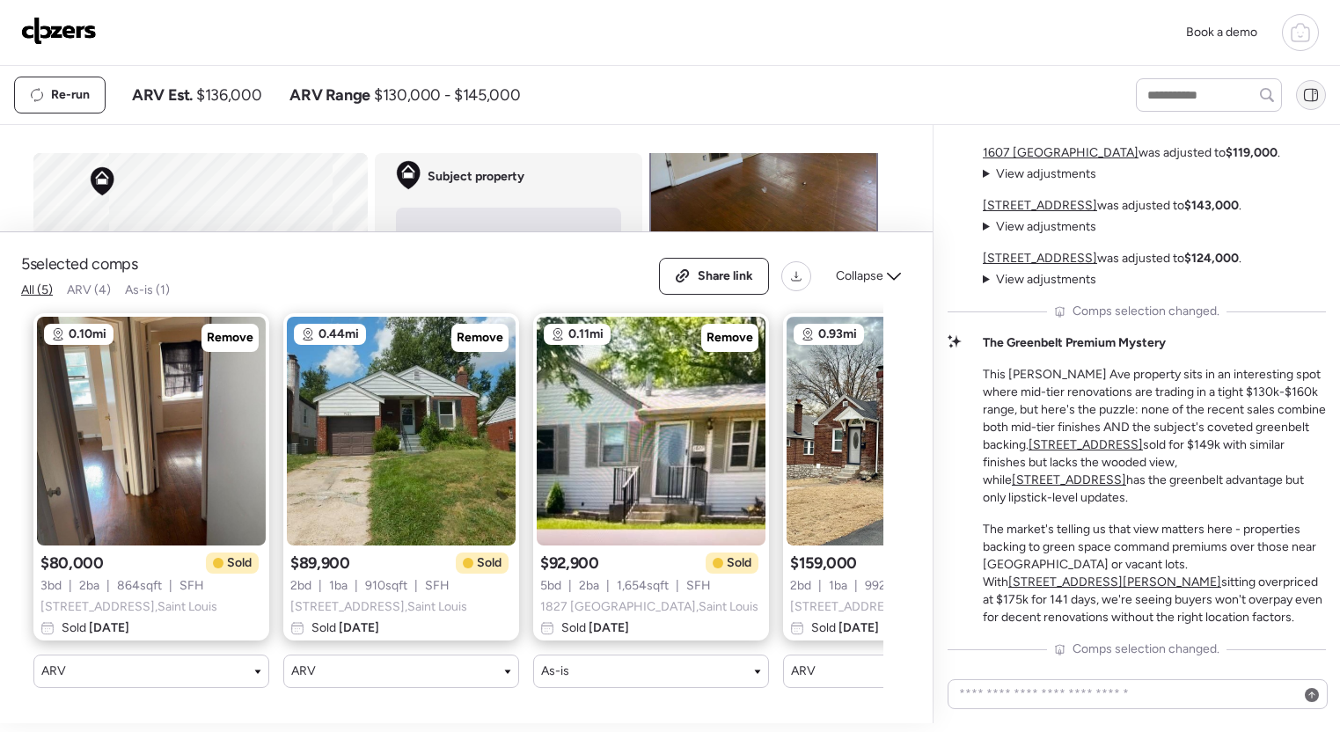
scroll to position [0, 0]
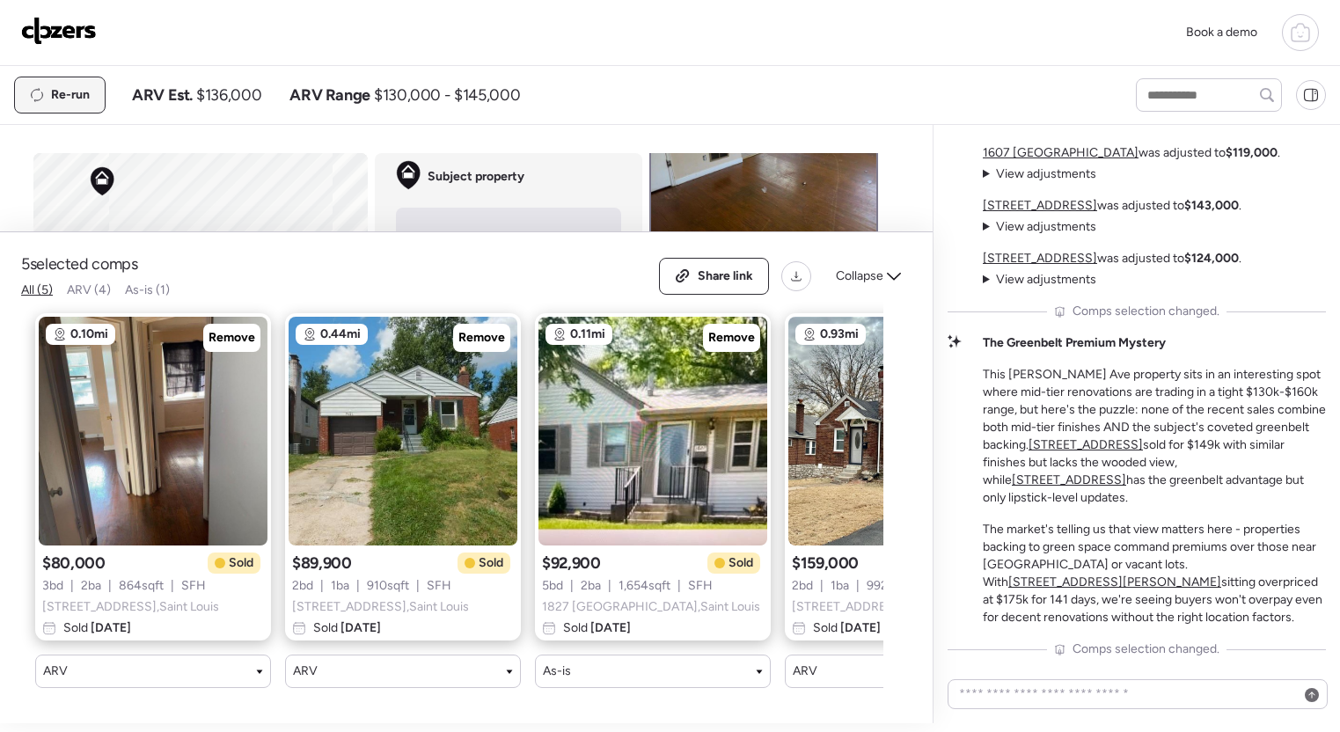
click at [79, 99] on span "Re-run" at bounding box center [70, 95] width 39 height 18
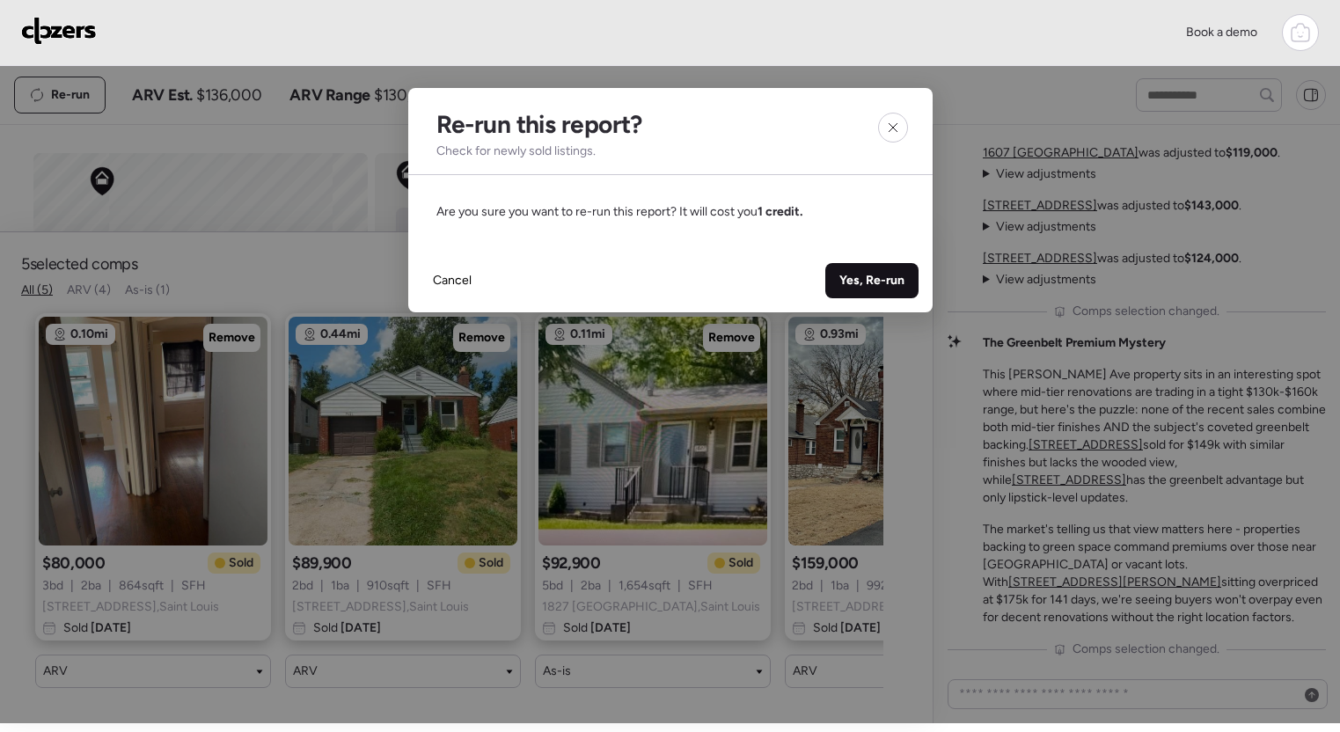
click at [880, 268] on div "Yes, Re-run" at bounding box center [871, 280] width 93 height 35
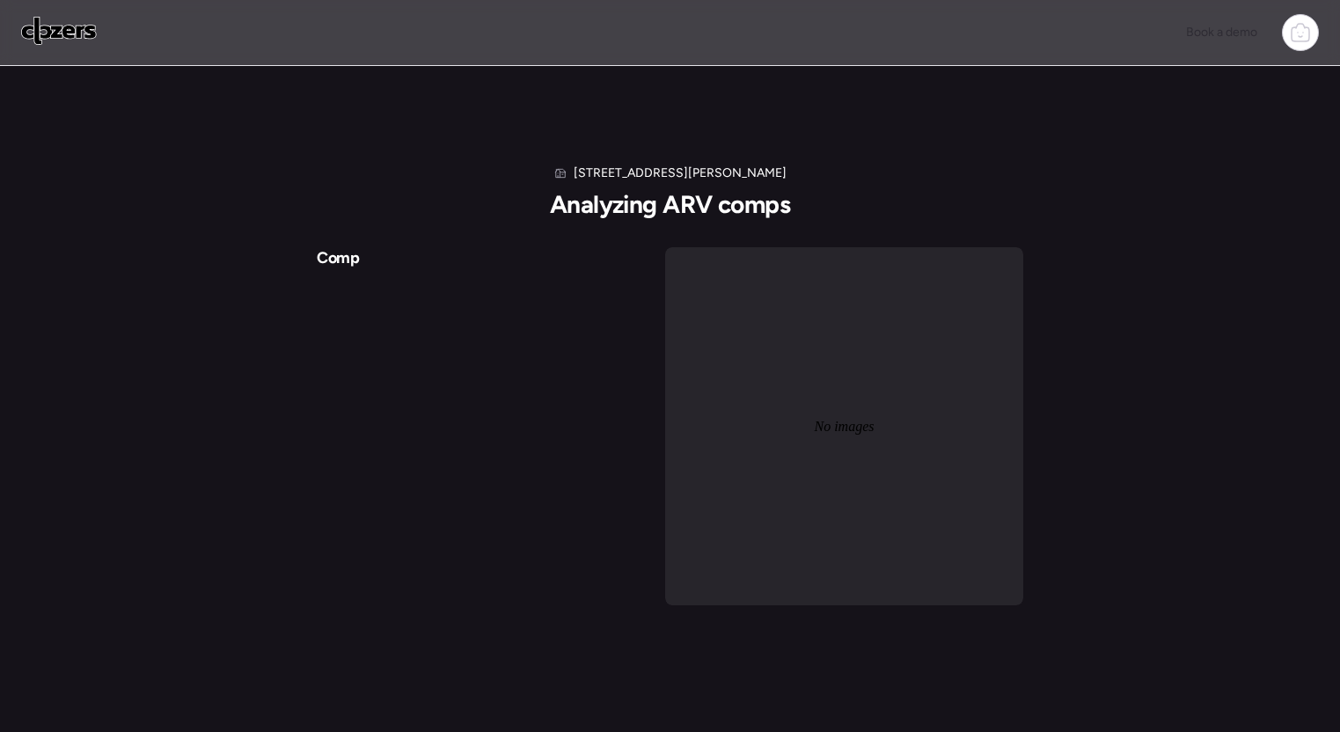
click at [326, 256] on span "Comp" at bounding box center [338, 257] width 43 height 19
click at [327, 256] on span "Comp" at bounding box center [338, 257] width 43 height 19
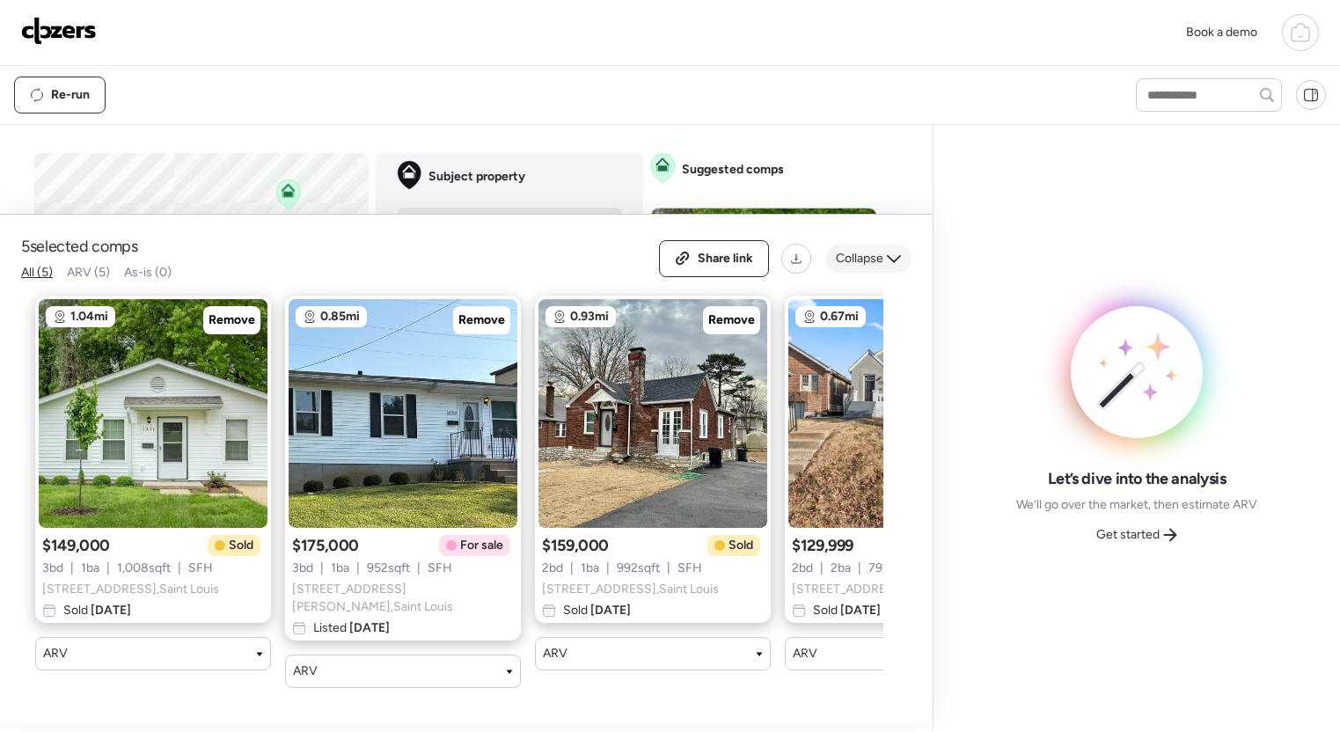
click at [895, 266] on icon at bounding box center [894, 259] width 14 height 14
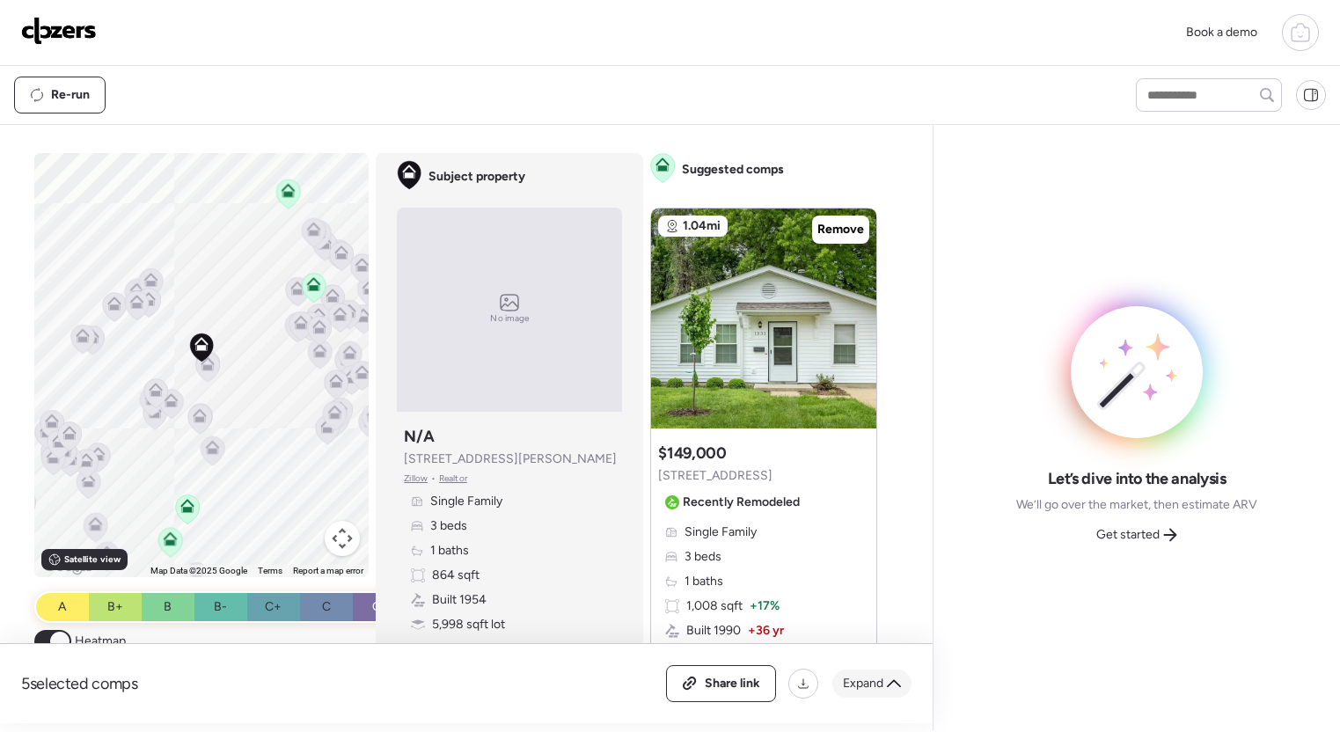
click at [869, 686] on span "Expand" at bounding box center [863, 684] width 40 height 18
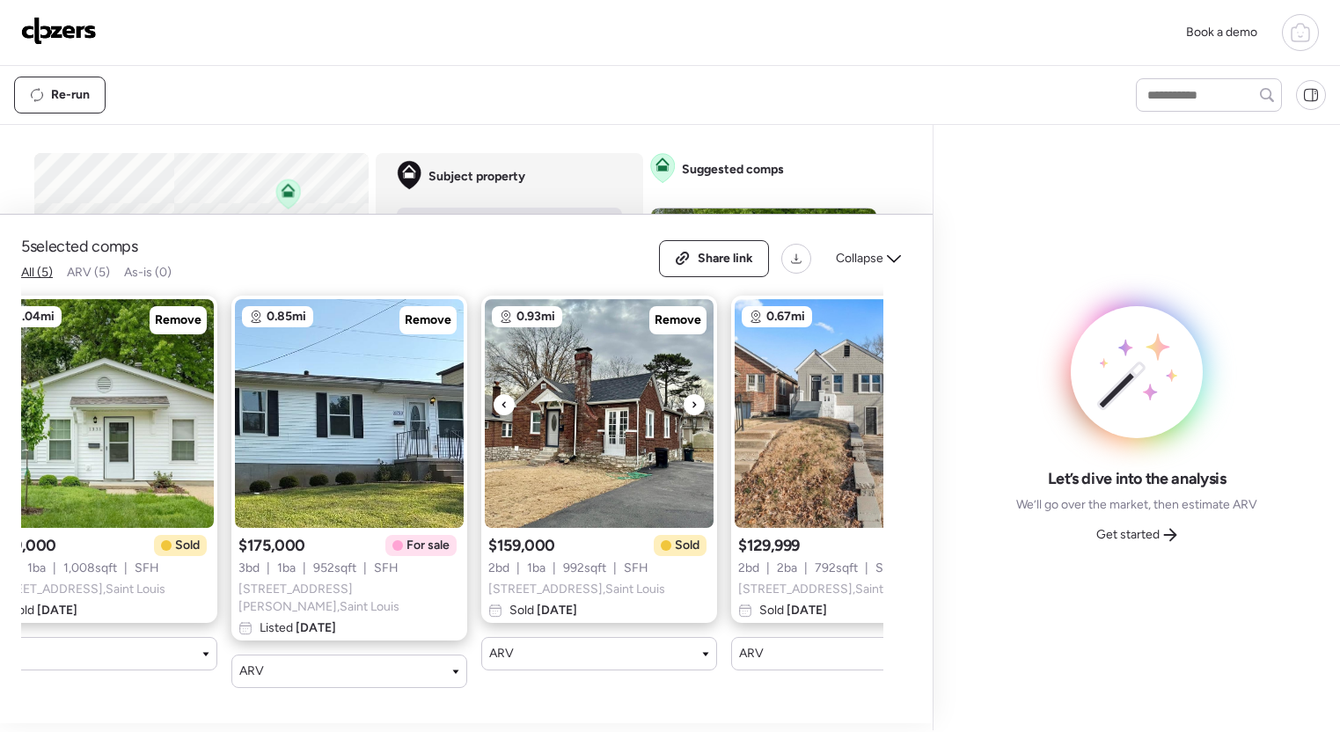
scroll to position [0, 151]
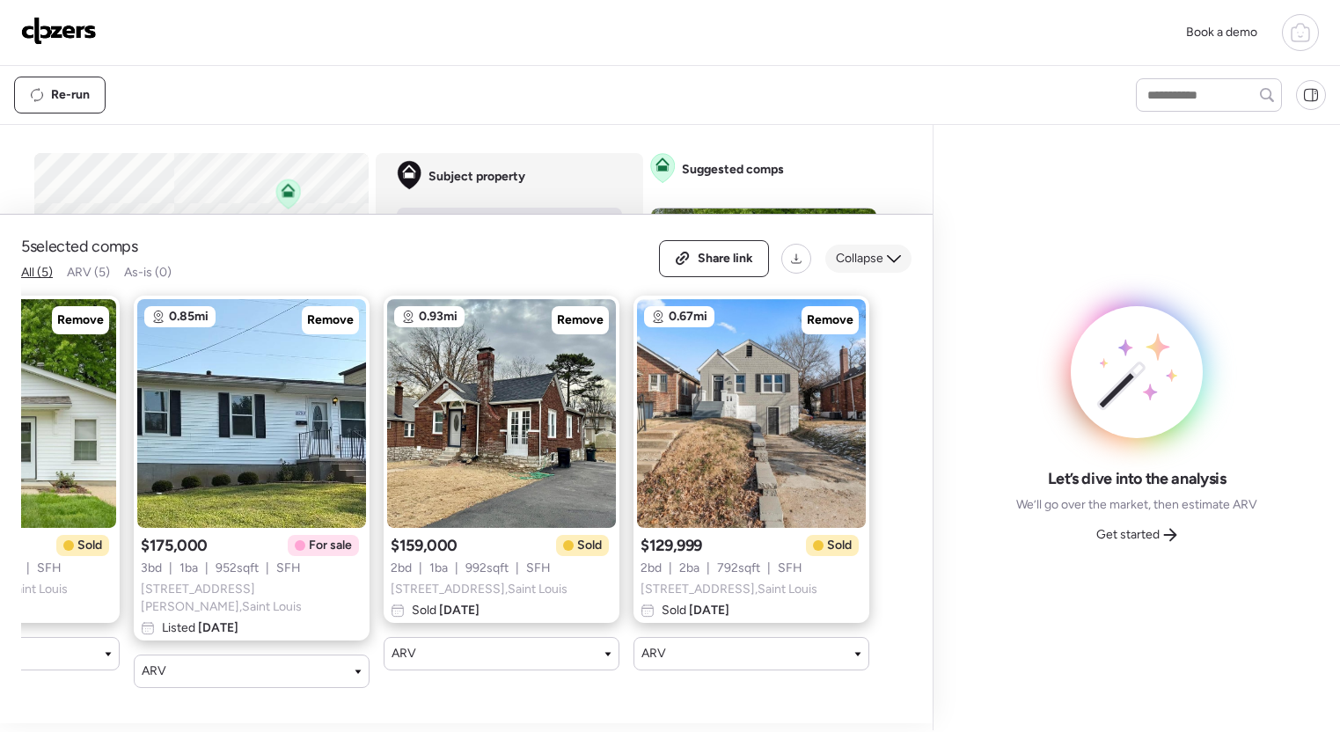
click at [898, 266] on icon at bounding box center [894, 259] width 14 height 14
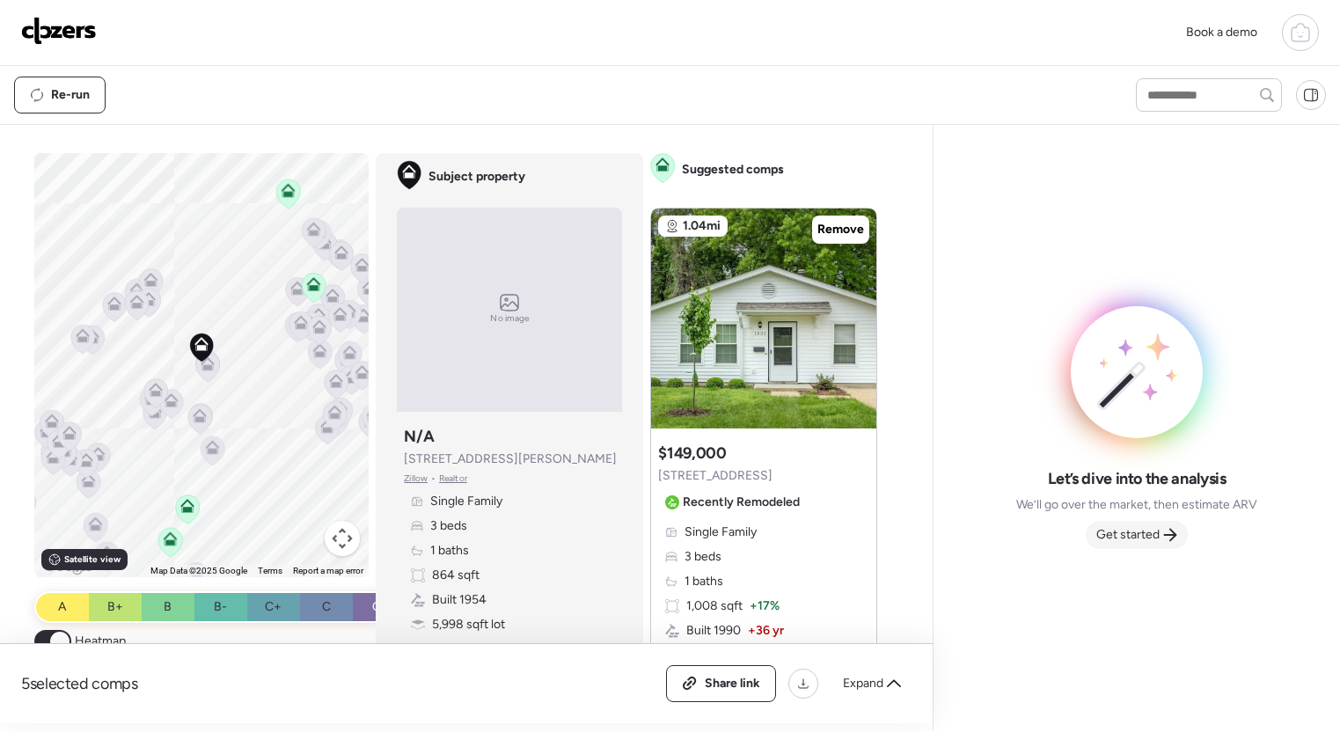
click at [1148, 536] on span "Get started" at bounding box center [1127, 535] width 63 height 18
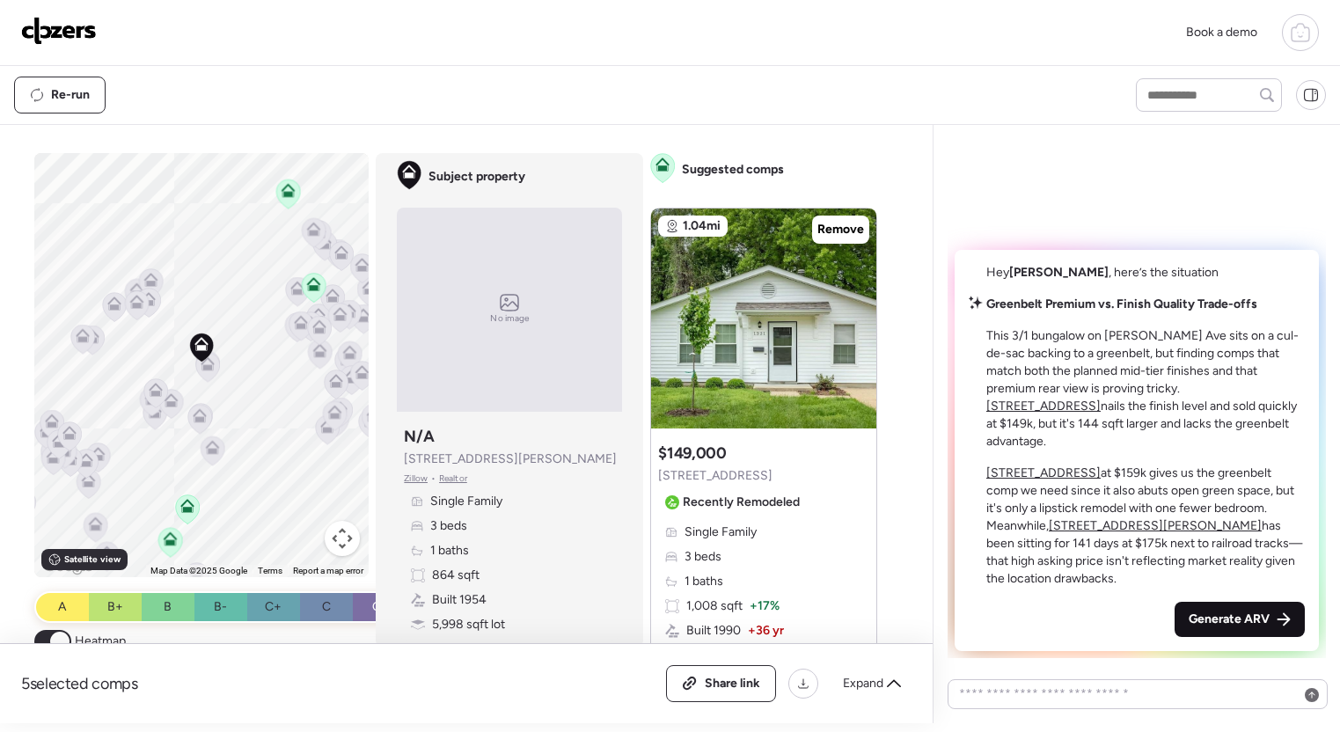
click at [1212, 619] on span "Generate ARV" at bounding box center [1229, 620] width 81 height 18
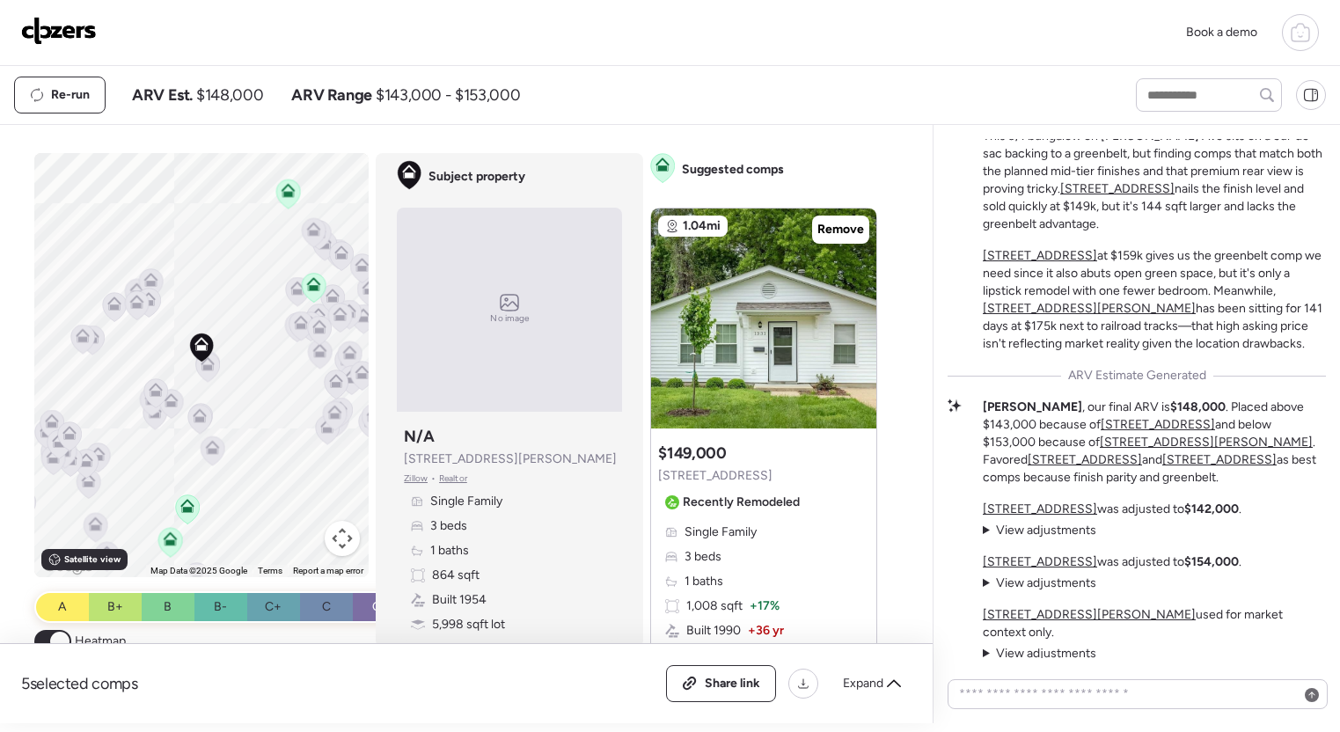
scroll to position [-120, 0]
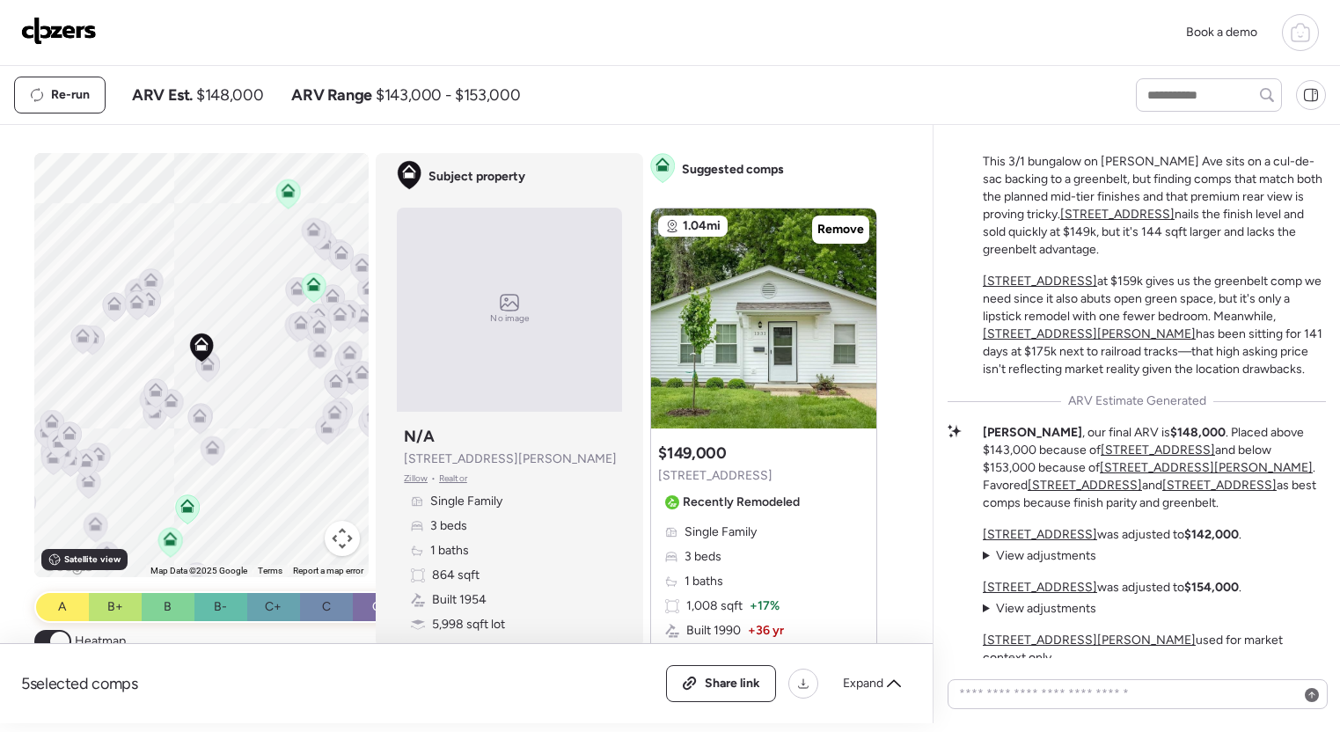
click at [1098, 222] on u "[STREET_ADDRESS]" at bounding box center [1117, 214] width 114 height 15
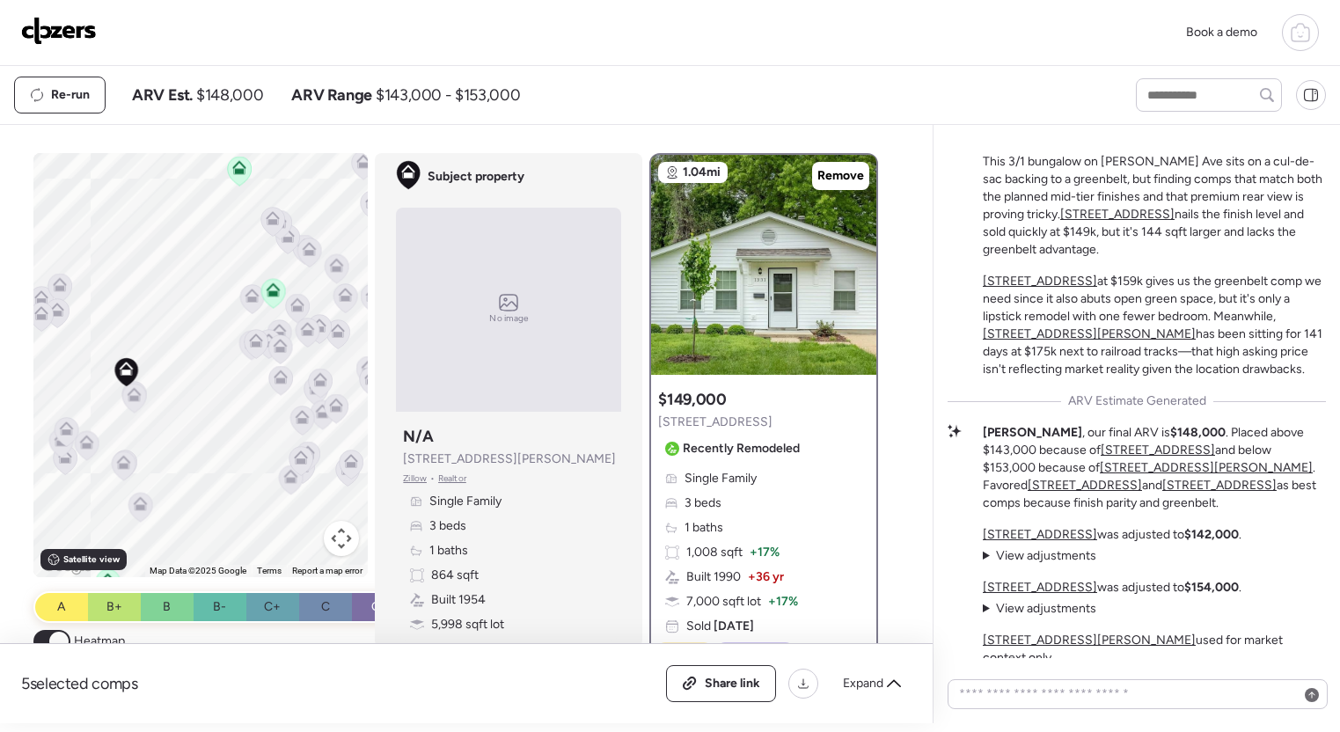
click at [138, 392] on icon at bounding box center [135, 395] width 14 height 14
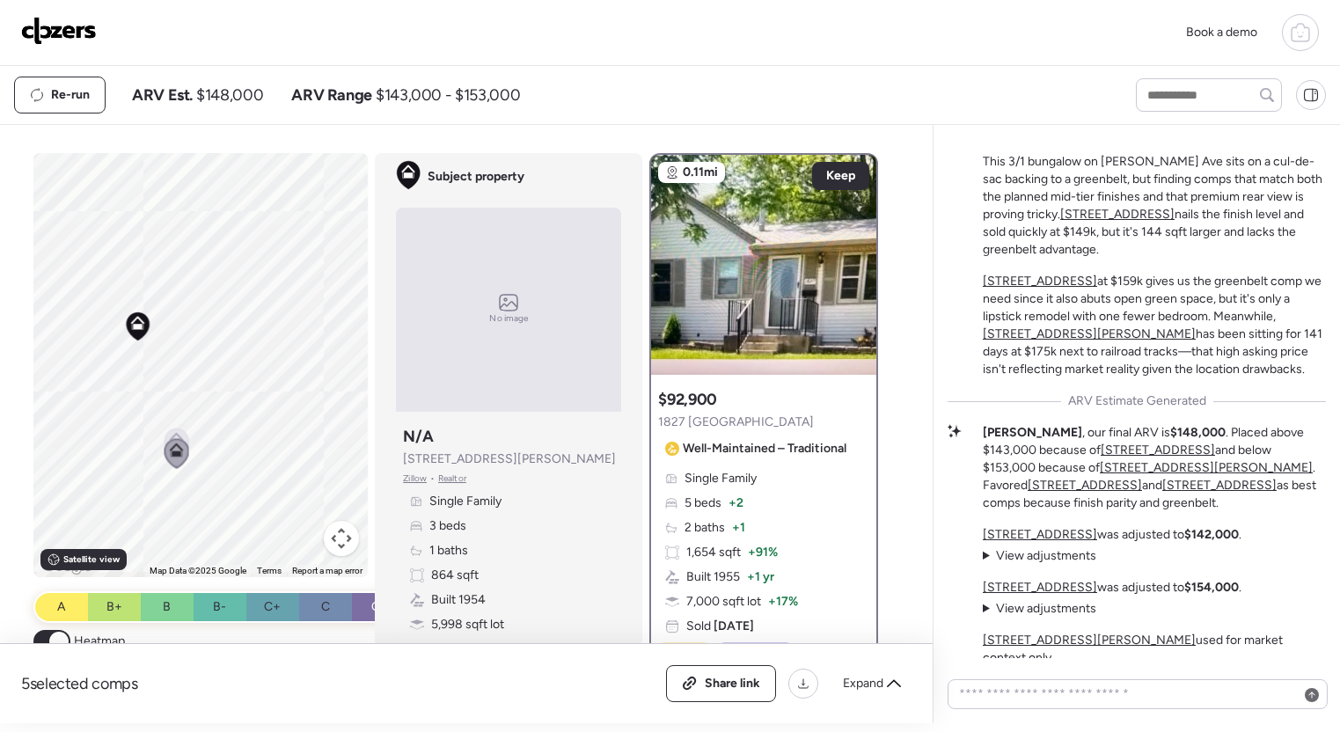
drag, startPoint x: 174, startPoint y: 407, endPoint x: 223, endPoint y: 414, distance: 48.8
click at [260, 385] on div "To activate drag with keyboard, press Alt + Enter. Once in keyboard drag state,…" at bounding box center [200, 365] width 335 height 424
click at [180, 425] on div "To activate drag with keyboard, press Alt + Enter. Once in keyboard drag state,…" at bounding box center [200, 365] width 335 height 424
click at [180, 429] on icon at bounding box center [177, 443] width 25 height 30
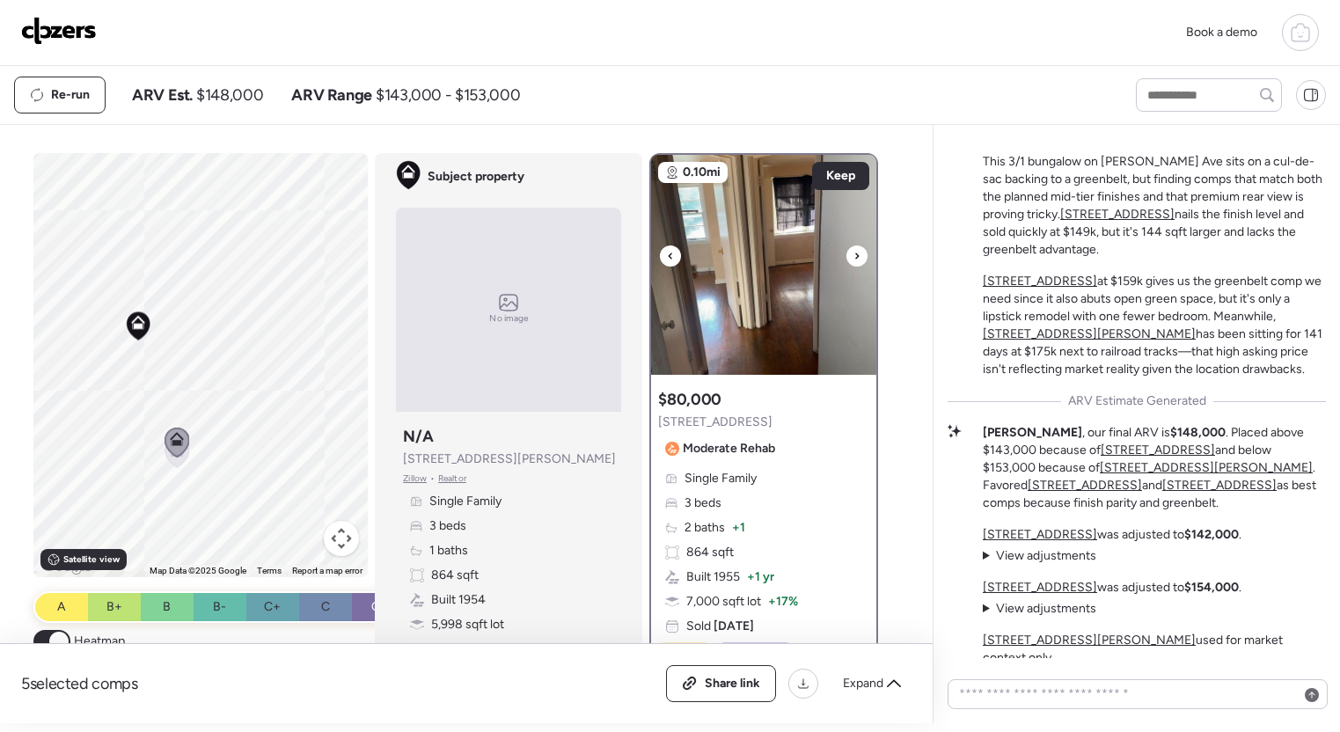
click at [852, 255] on div at bounding box center [857, 256] width 21 height 21
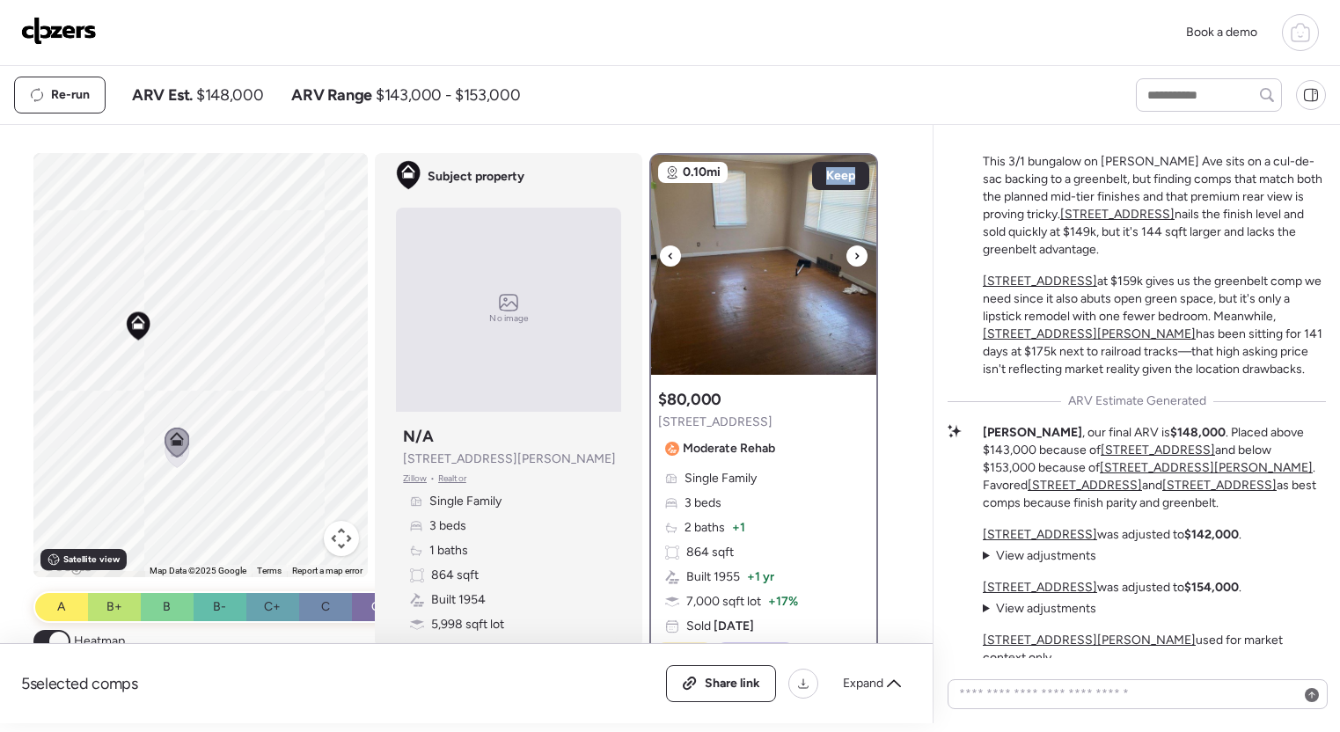
click at [852, 255] on div at bounding box center [857, 256] width 21 height 21
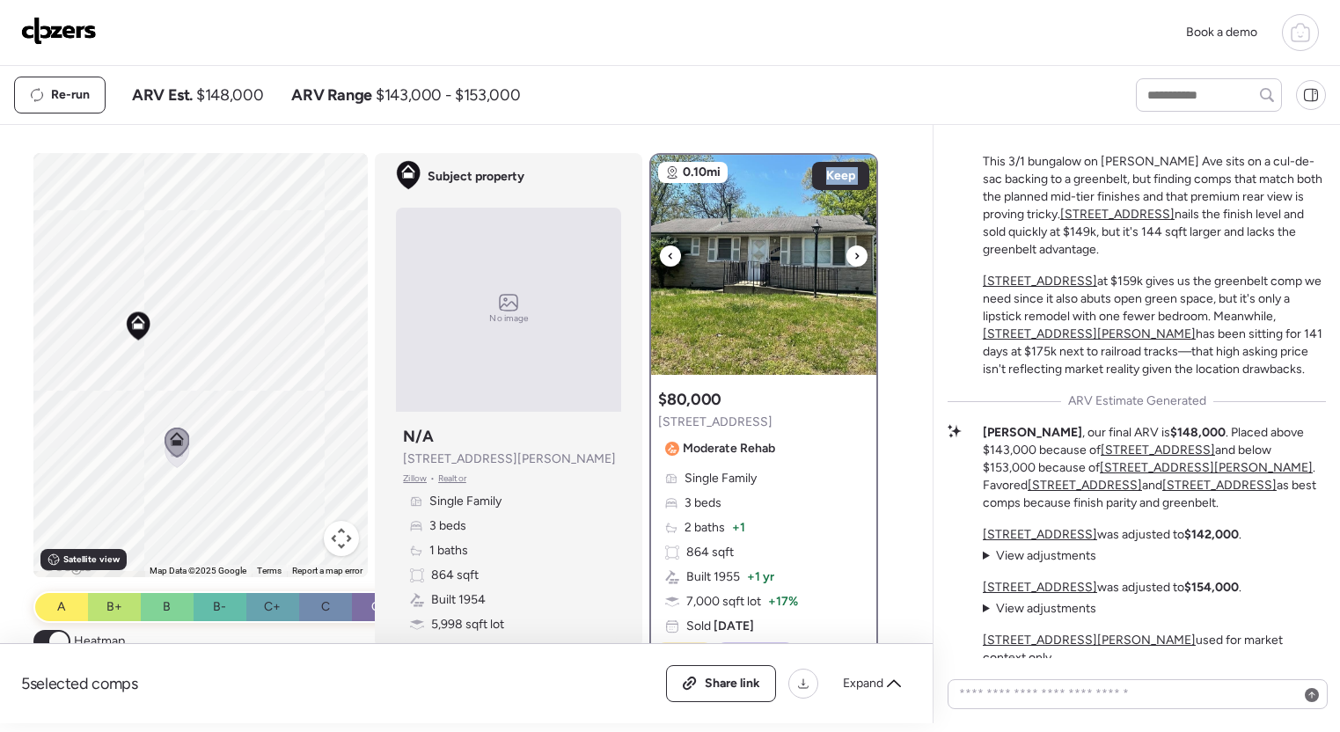
click at [852, 255] on div at bounding box center [857, 256] width 21 height 21
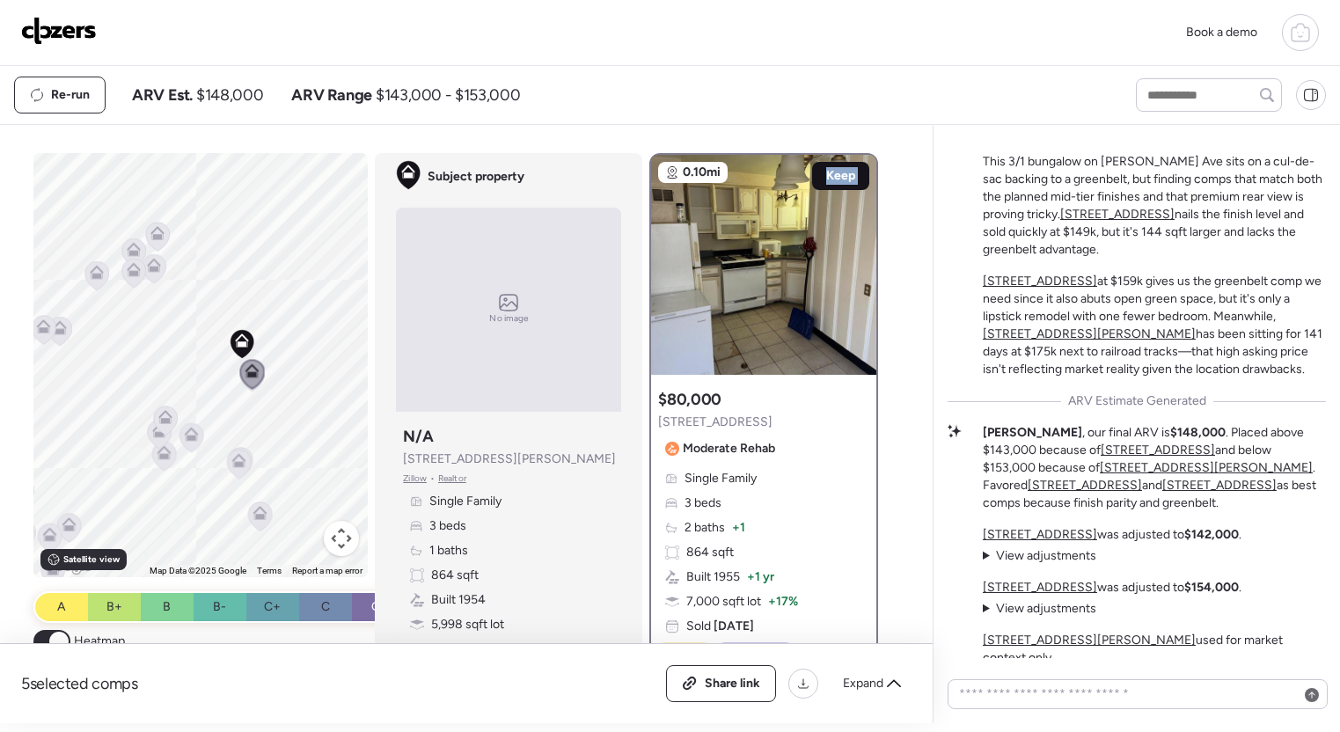
click at [842, 176] on span "Keep" at bounding box center [840, 176] width 29 height 18
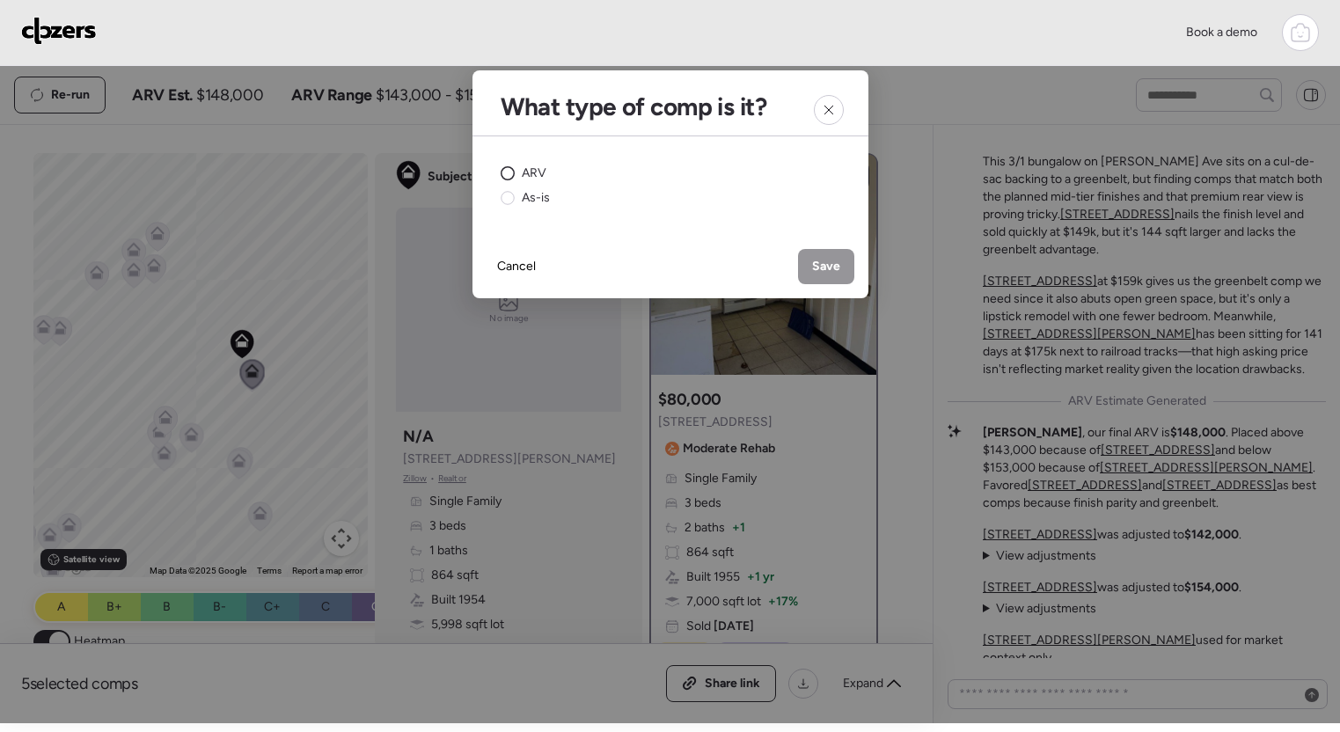
click at [539, 174] on span "ARV" at bounding box center [534, 174] width 25 height 18
click at [816, 265] on span "Save" at bounding box center [826, 267] width 28 height 18
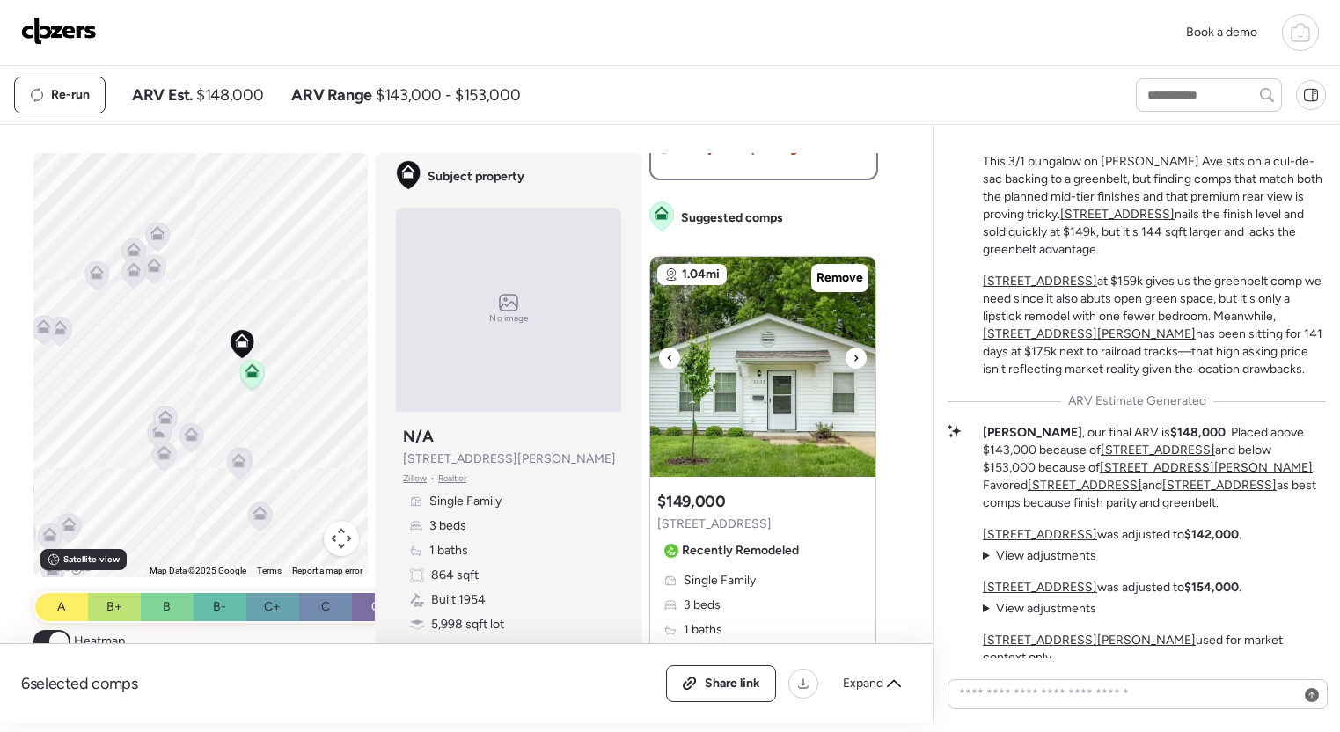
scroll to position [533, 0]
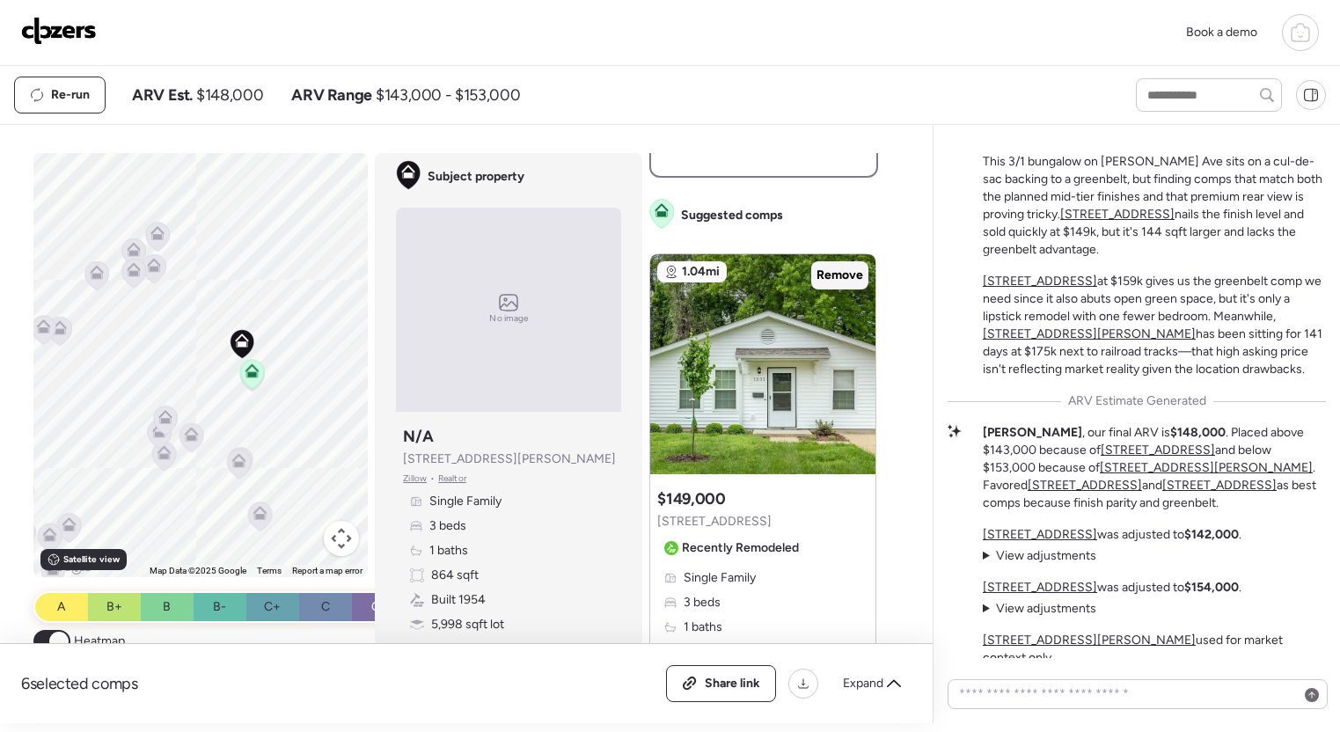
click at [849, 275] on span "Remove" at bounding box center [840, 276] width 47 height 18
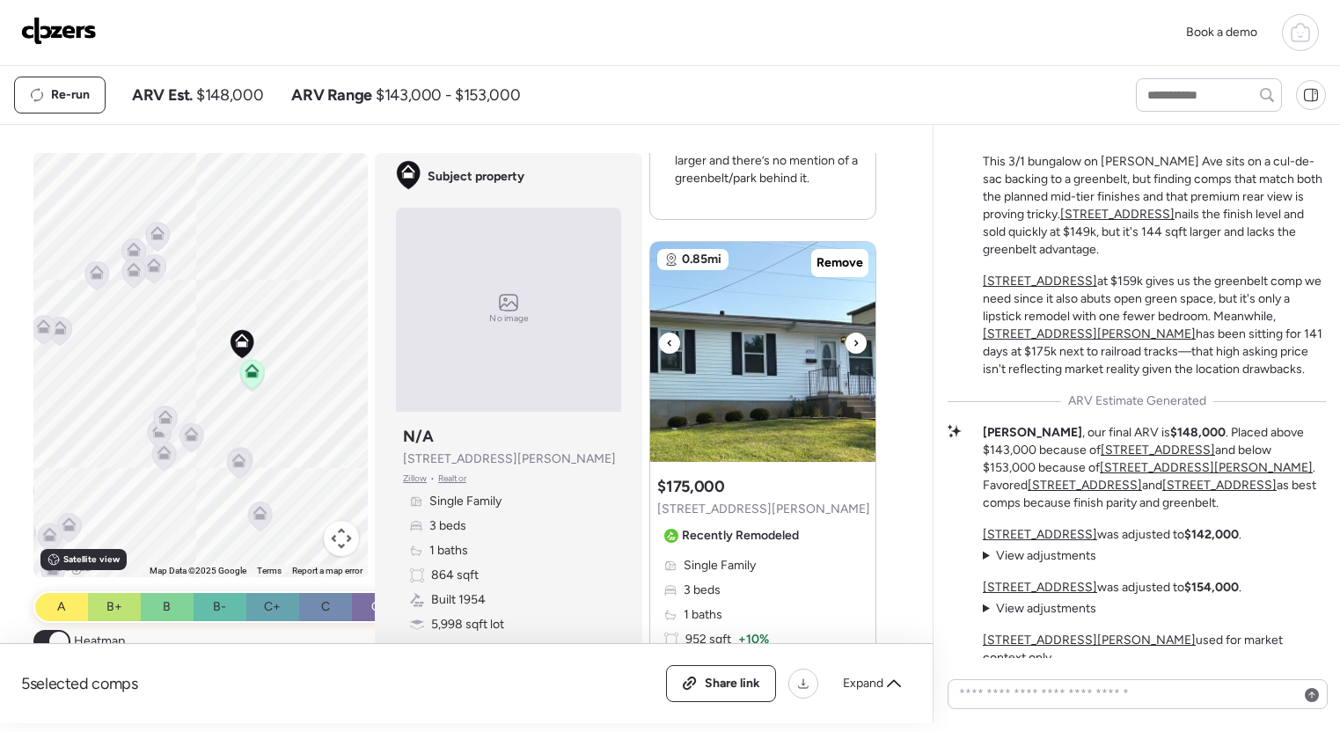
scroll to position [1306, 0]
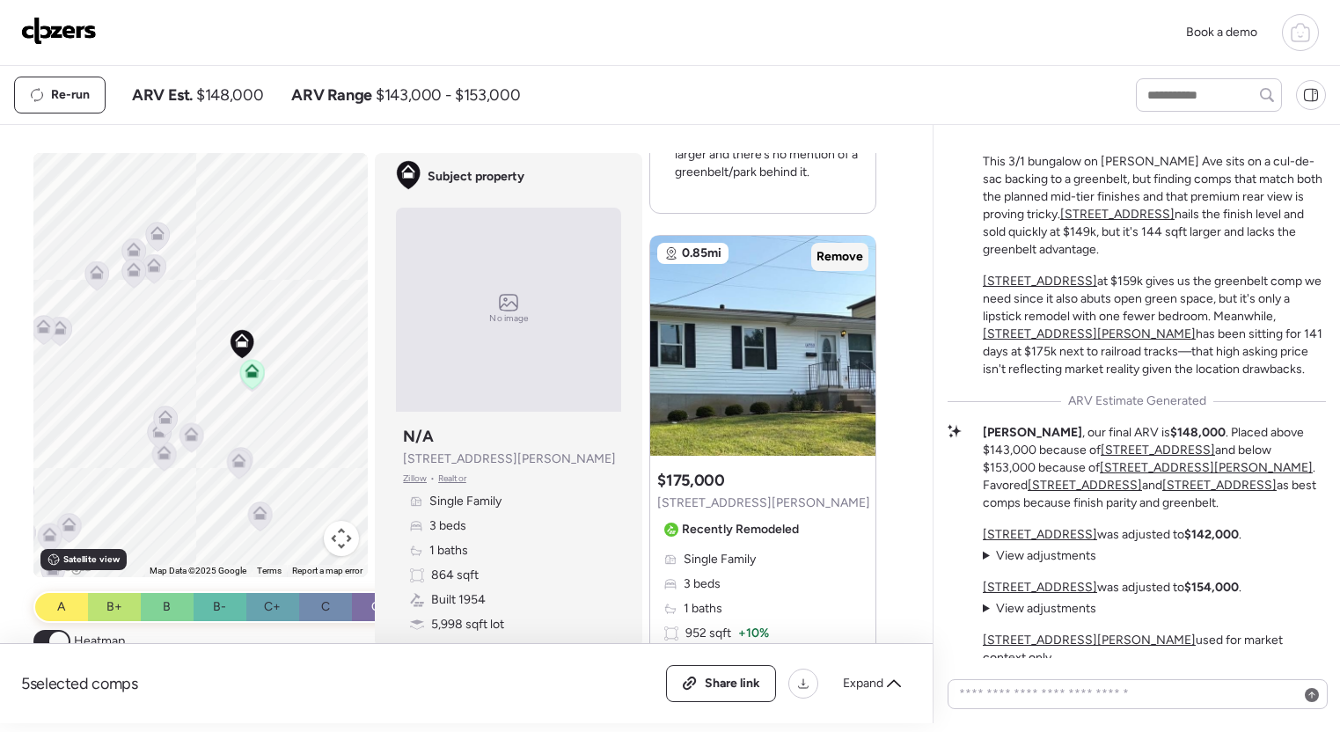
click at [847, 257] on span "Remove" at bounding box center [840, 257] width 47 height 18
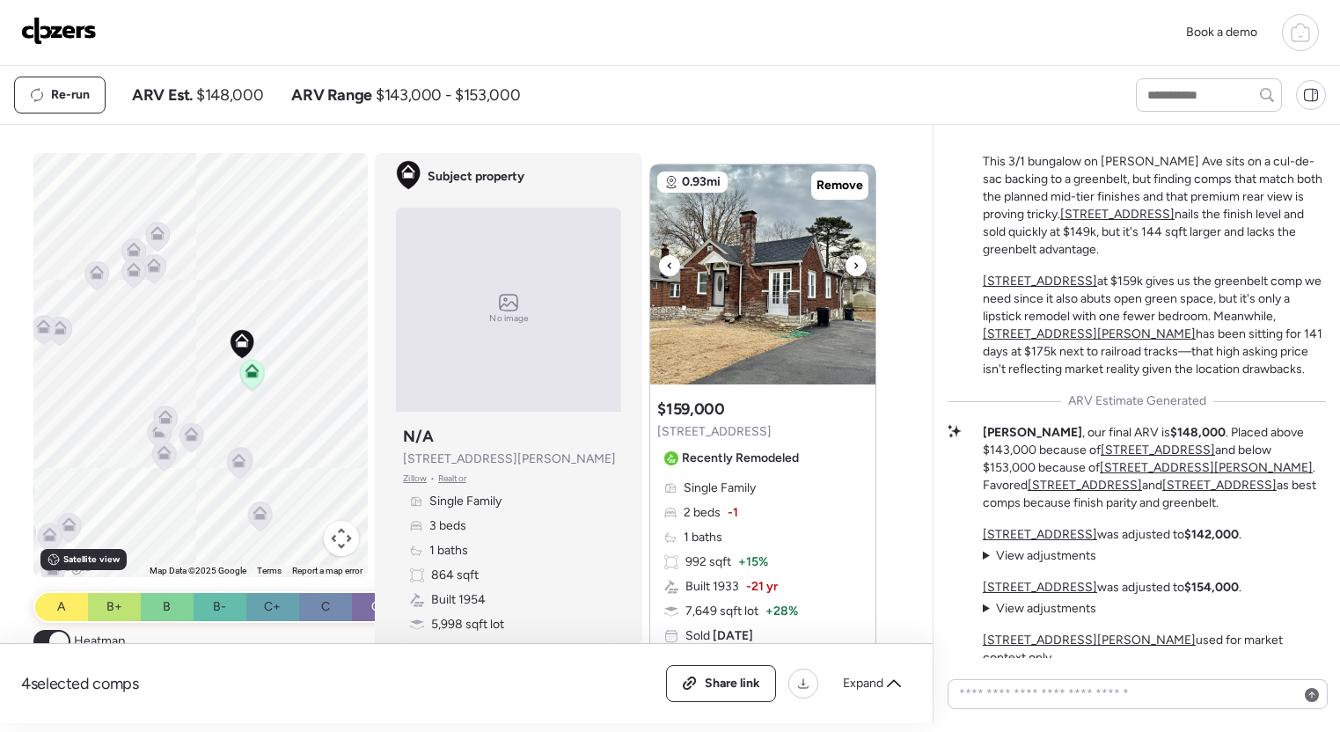
scroll to position [2321, 0]
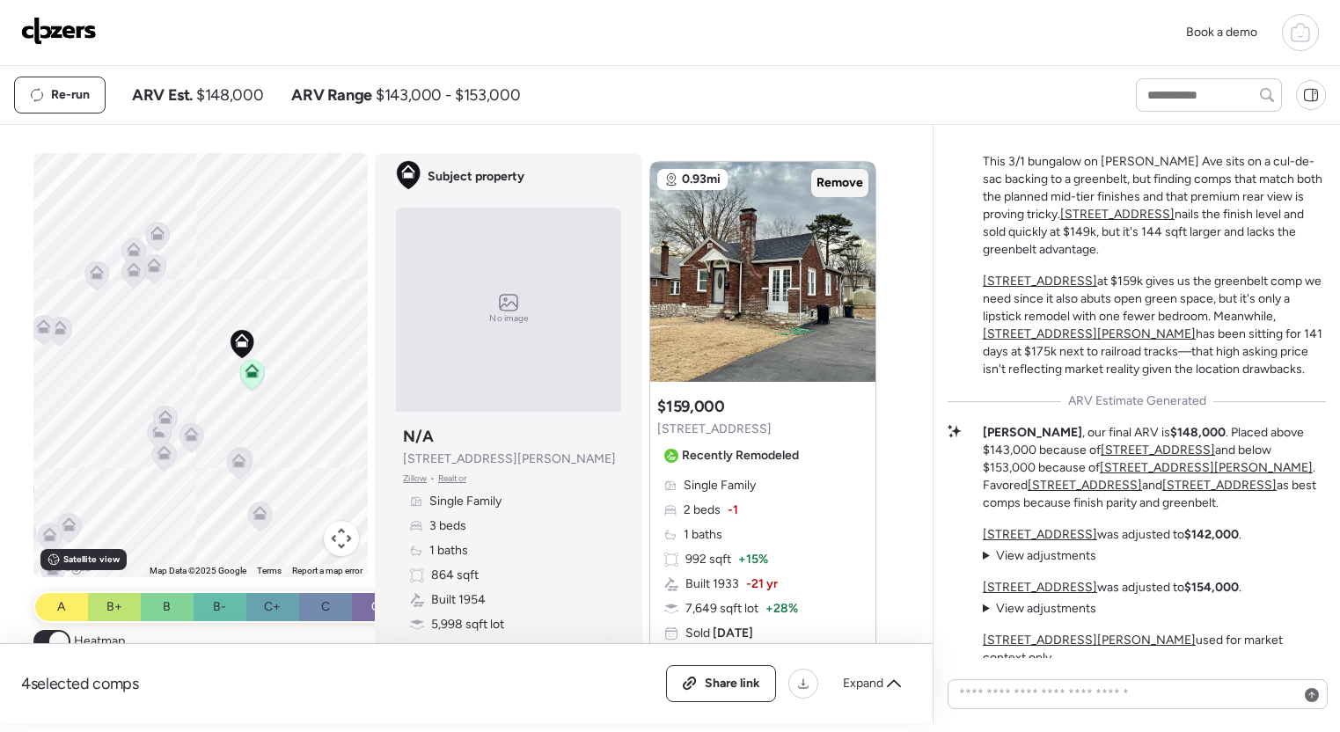
click at [847, 181] on span "Remove" at bounding box center [840, 183] width 47 height 18
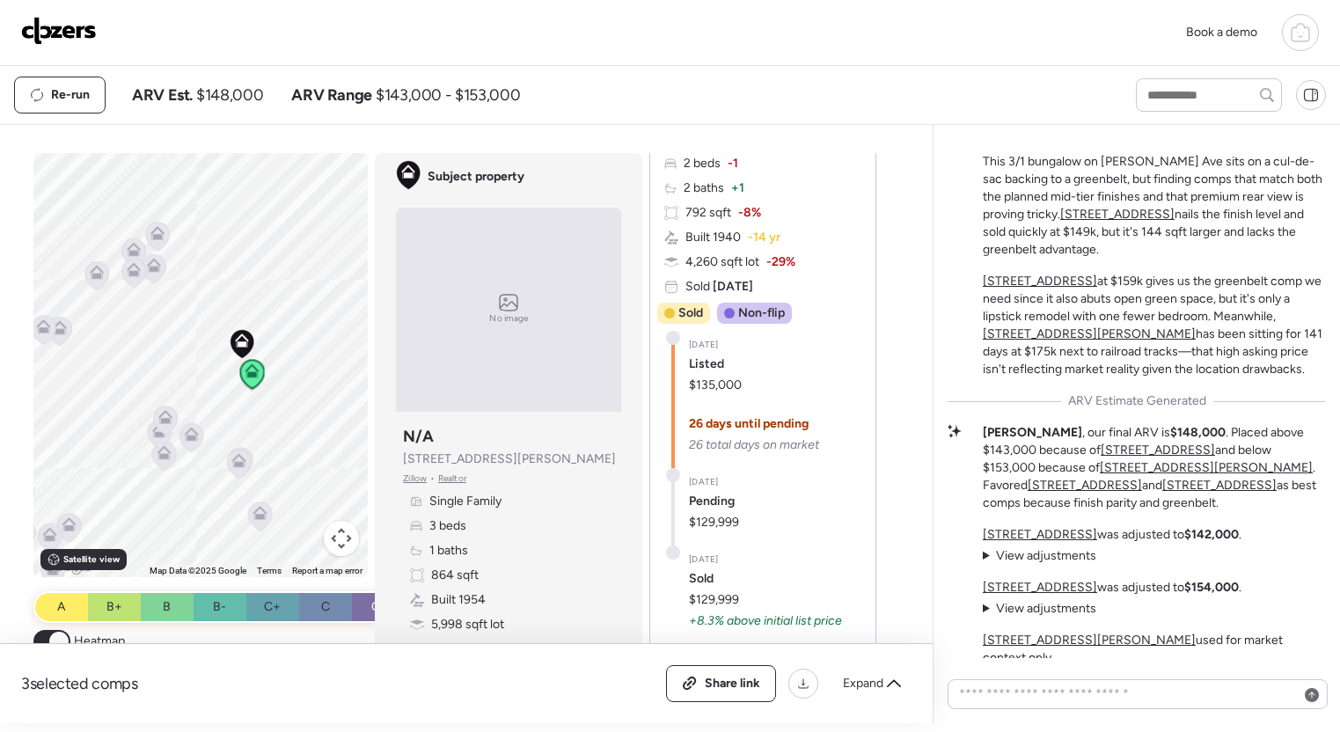
scroll to position [3421, 0]
click at [156, 270] on icon at bounding box center [153, 269] width 11 height 5
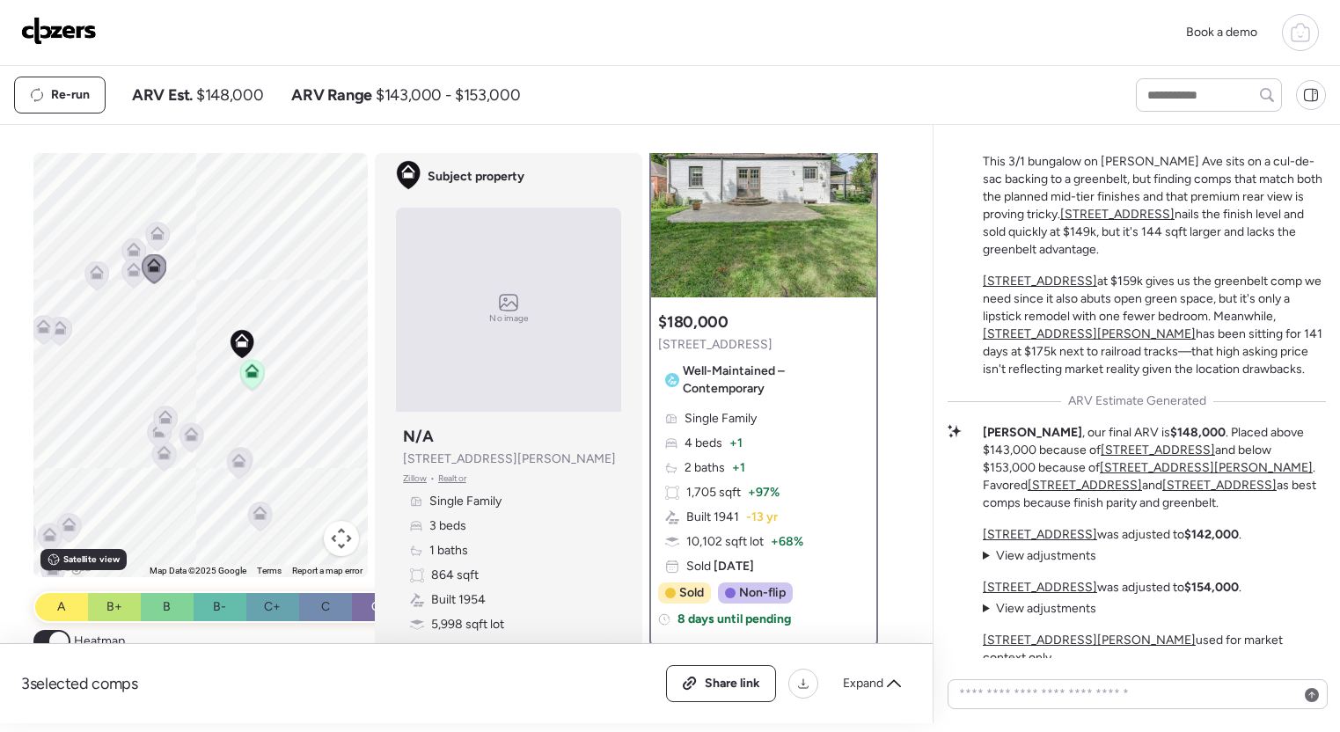
scroll to position [0, 0]
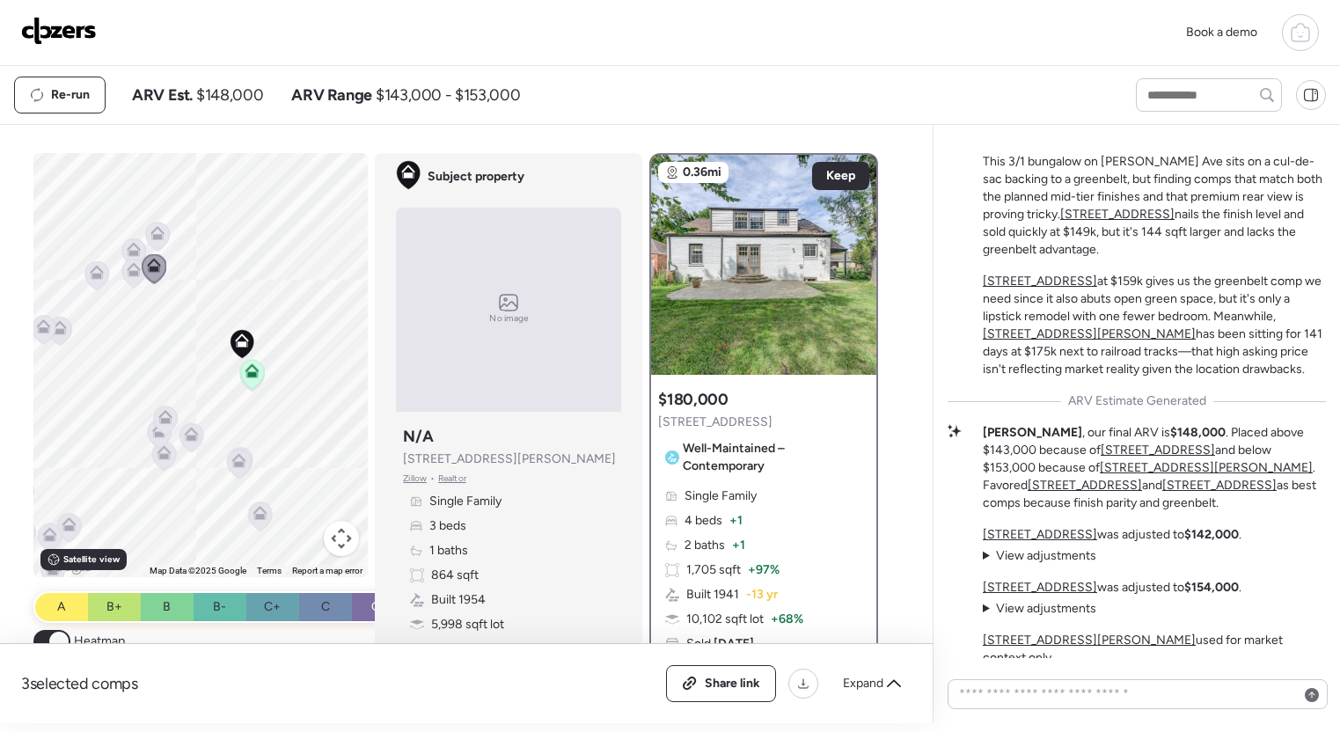
click at [171, 416] on icon at bounding box center [165, 417] width 14 height 14
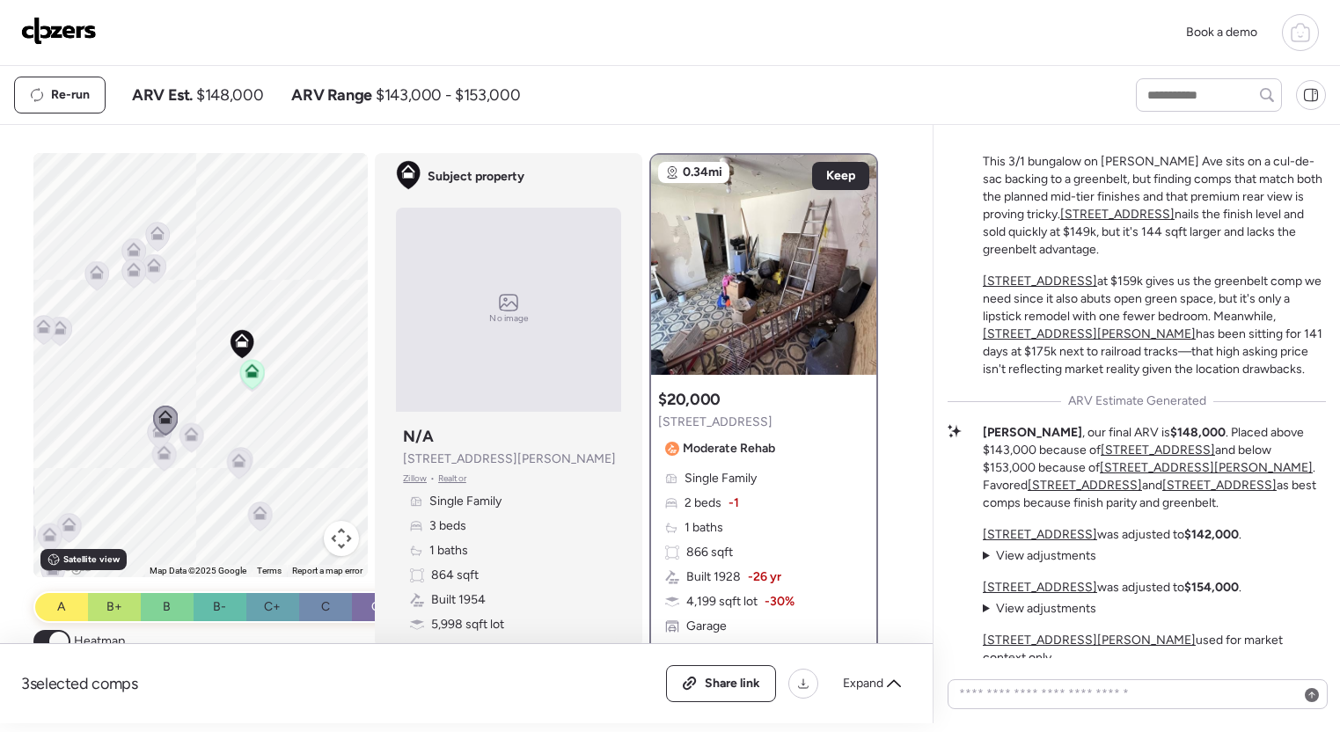
click at [66, 334] on icon at bounding box center [60, 328] width 14 height 14
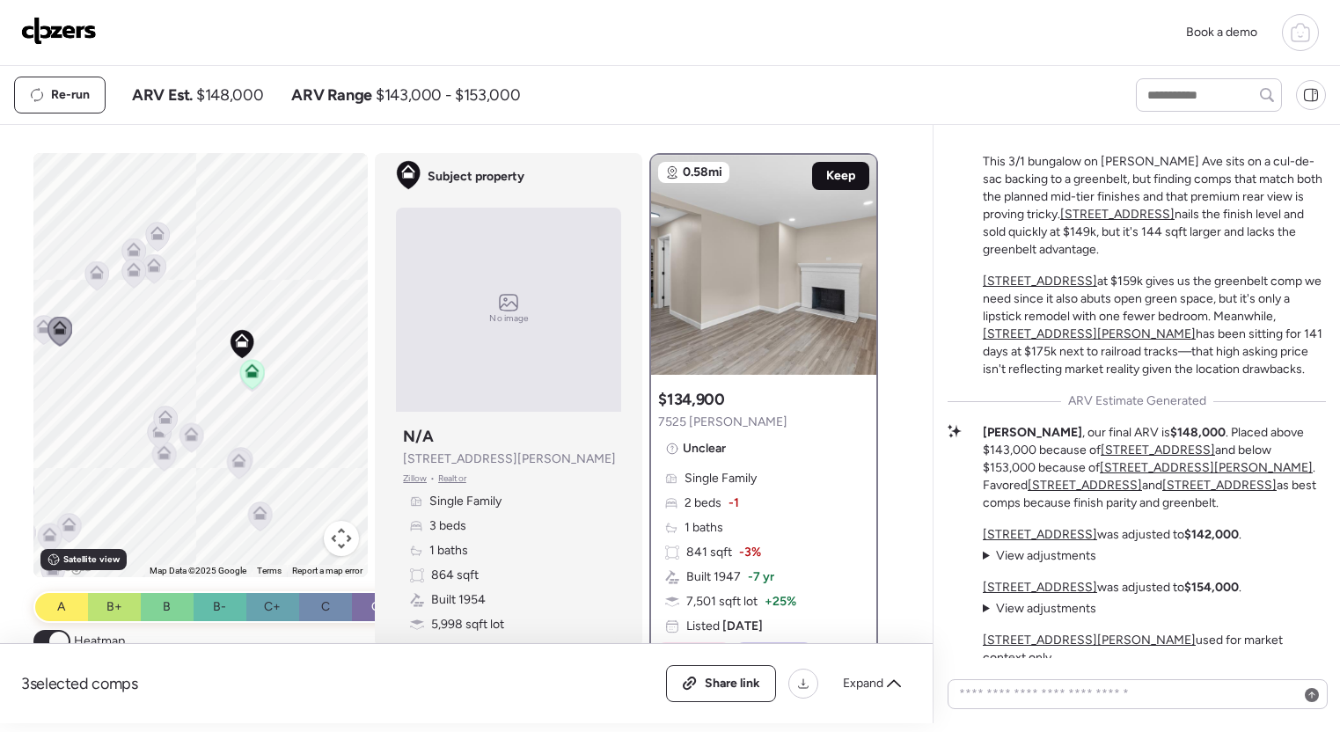
click at [839, 179] on span "Keep" at bounding box center [840, 176] width 29 height 18
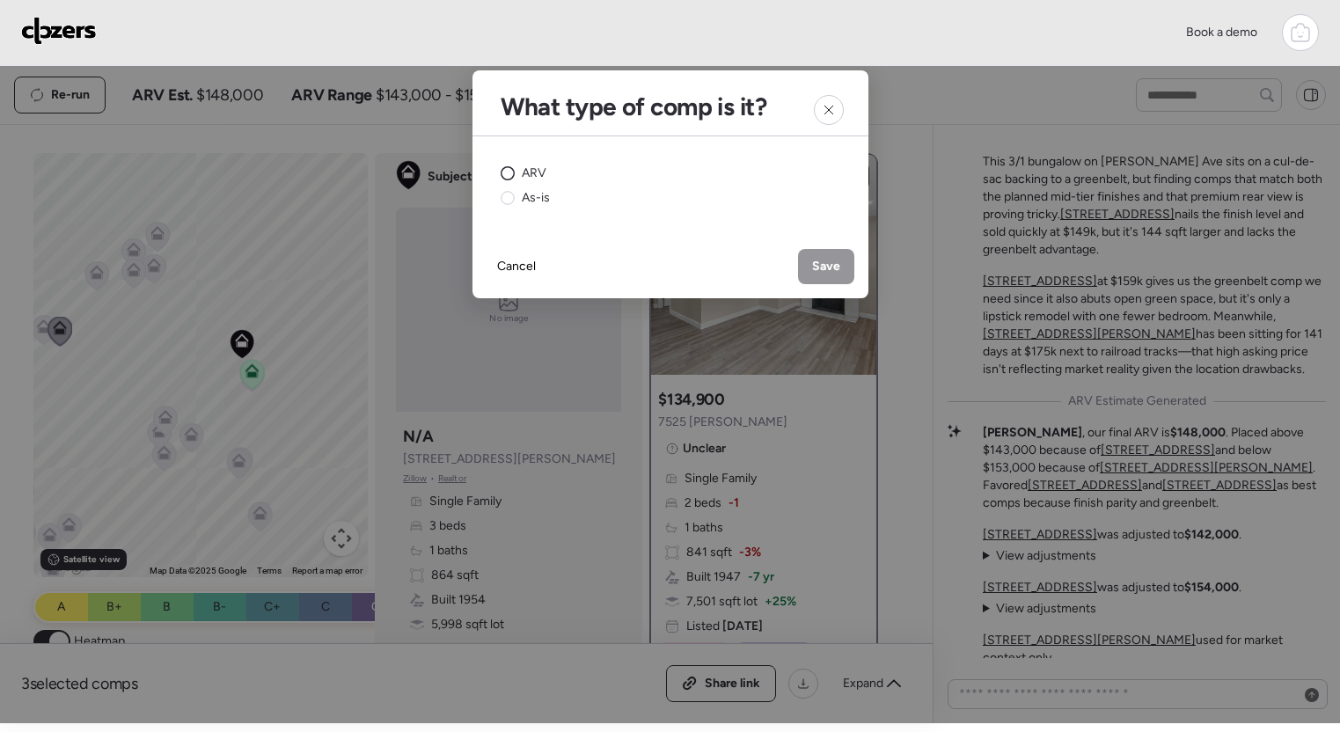
click at [518, 173] on div "ARV" at bounding box center [524, 174] width 46 height 18
click at [810, 273] on div "Save" at bounding box center [826, 266] width 56 height 35
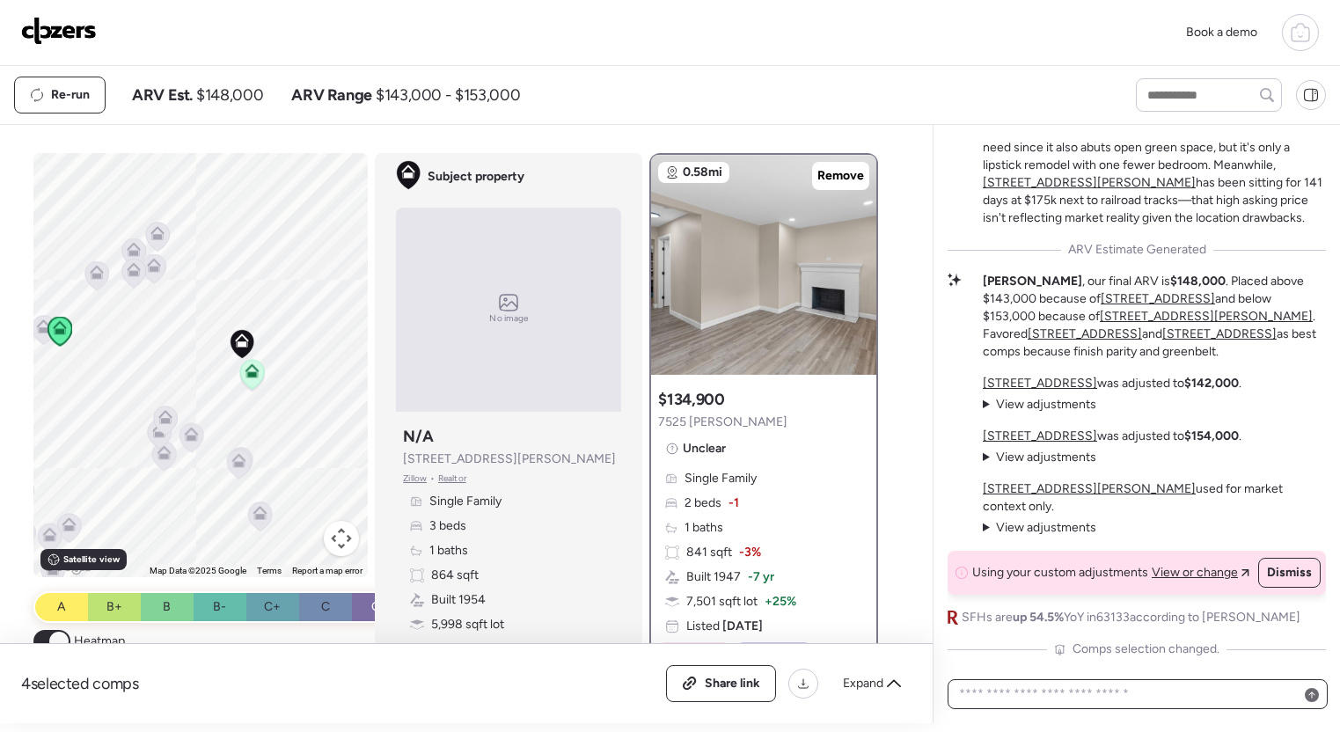
click at [1121, 687] on textarea at bounding box center [1138, 694] width 364 height 25
type textarea "**********"
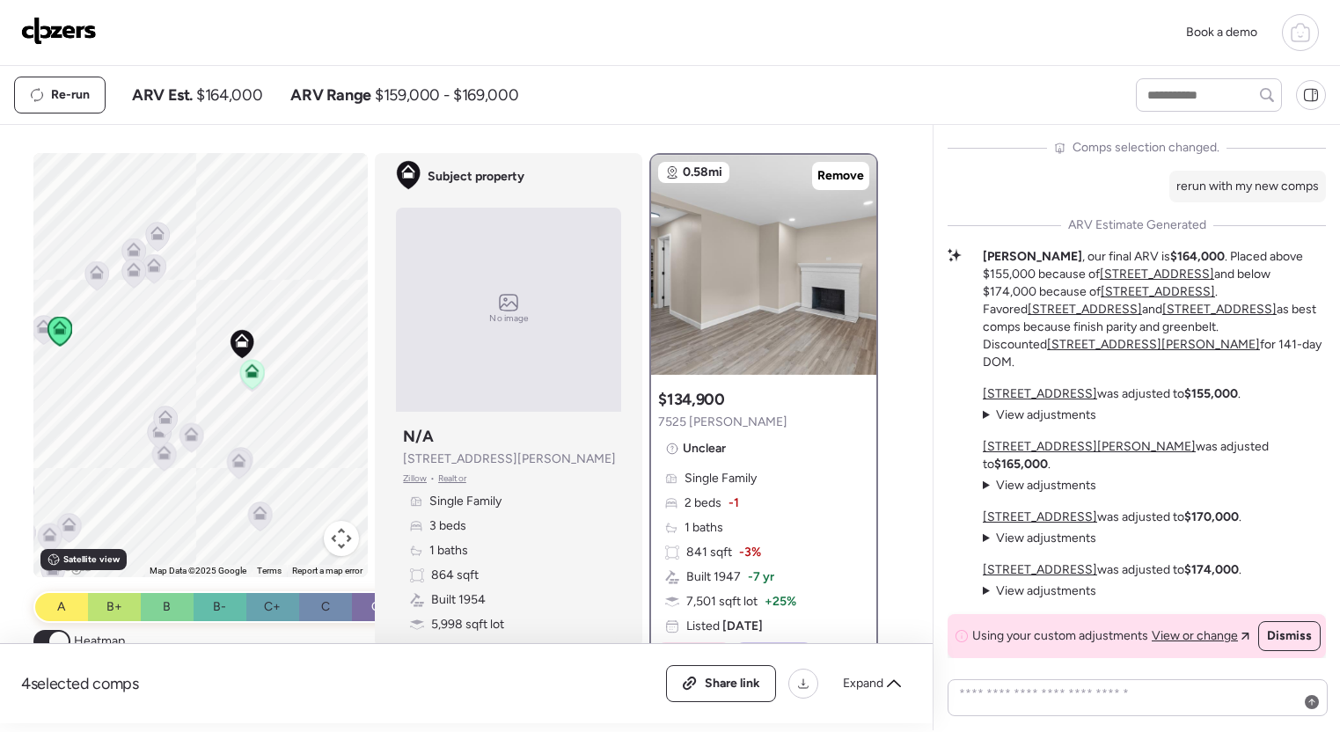
drag, startPoint x: 986, startPoint y: 327, endPoint x: 1119, endPoint y: 335, distance: 133.1
click at [1119, 335] on p "[PERSON_NAME] , our final ARV is $164,000 . Placed above $155,000 because of [S…" at bounding box center [1154, 309] width 343 height 123
click at [869, 681] on span "Expand" at bounding box center [863, 684] width 40 height 18
